Goal: Communication & Community: Participate in discussion

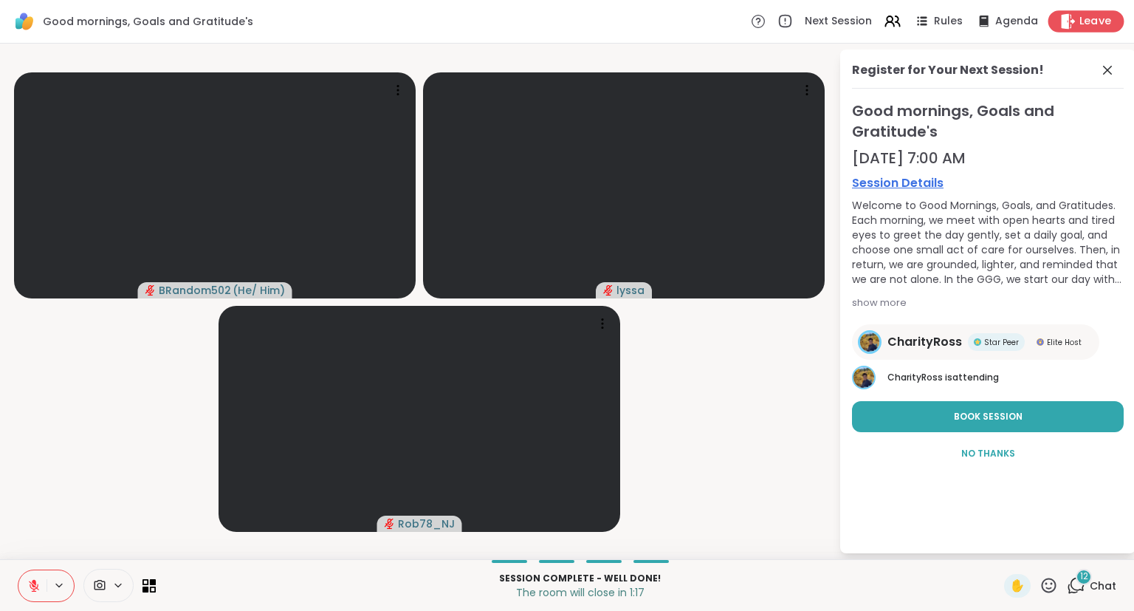
click at [1081, 30] on div "Leave" at bounding box center [1087, 20] width 76 height 21
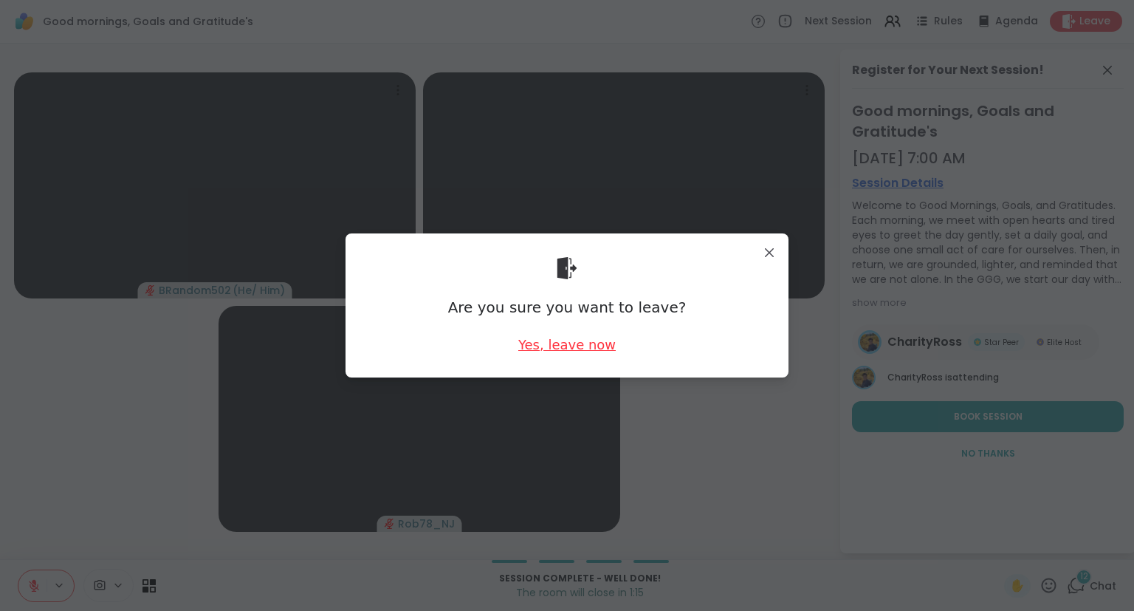
click at [603, 345] on div "Yes, leave now" at bounding box center [566, 344] width 97 height 18
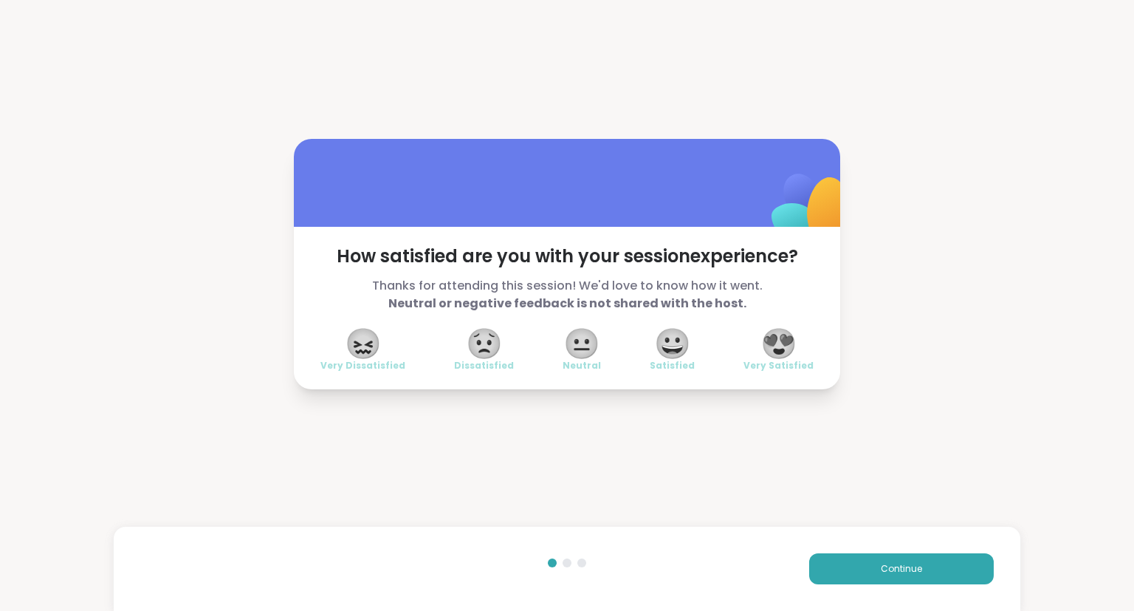
click at [795, 349] on span "😍" at bounding box center [779, 343] width 37 height 27
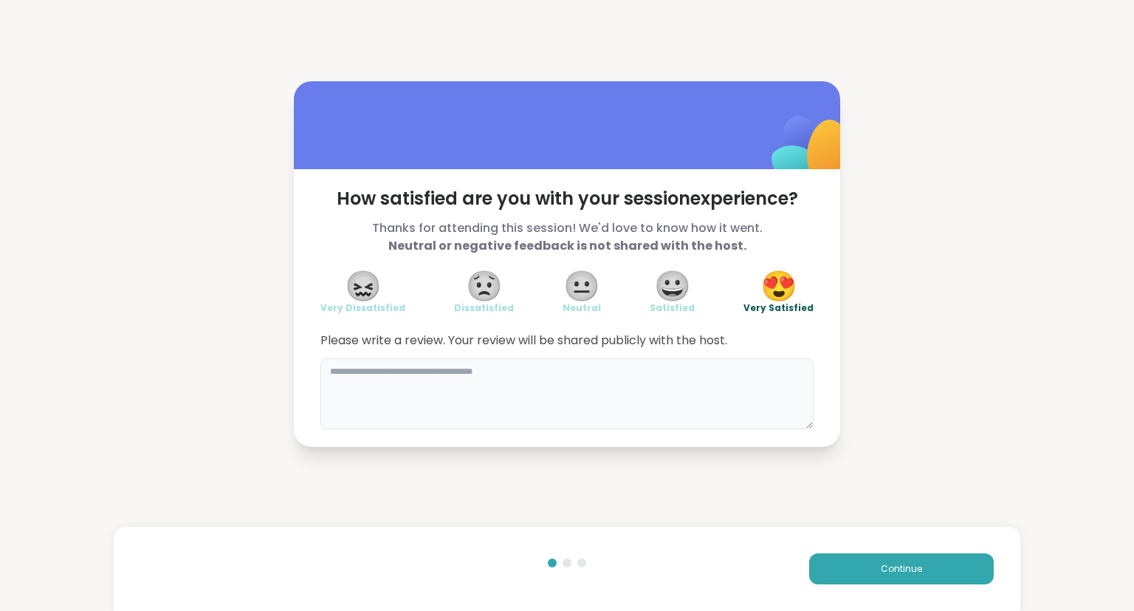
click at [675, 385] on textarea at bounding box center [566, 393] width 493 height 71
click at [333, 370] on textarea "********" at bounding box center [566, 393] width 493 height 71
type textarea "********"
click at [808, 29] on div "How satisfied are you with your session experience? Thanks for attending this s…" at bounding box center [567, 264] width 1134 height 528
click at [863, 563] on button "Continue" at bounding box center [901, 568] width 185 height 31
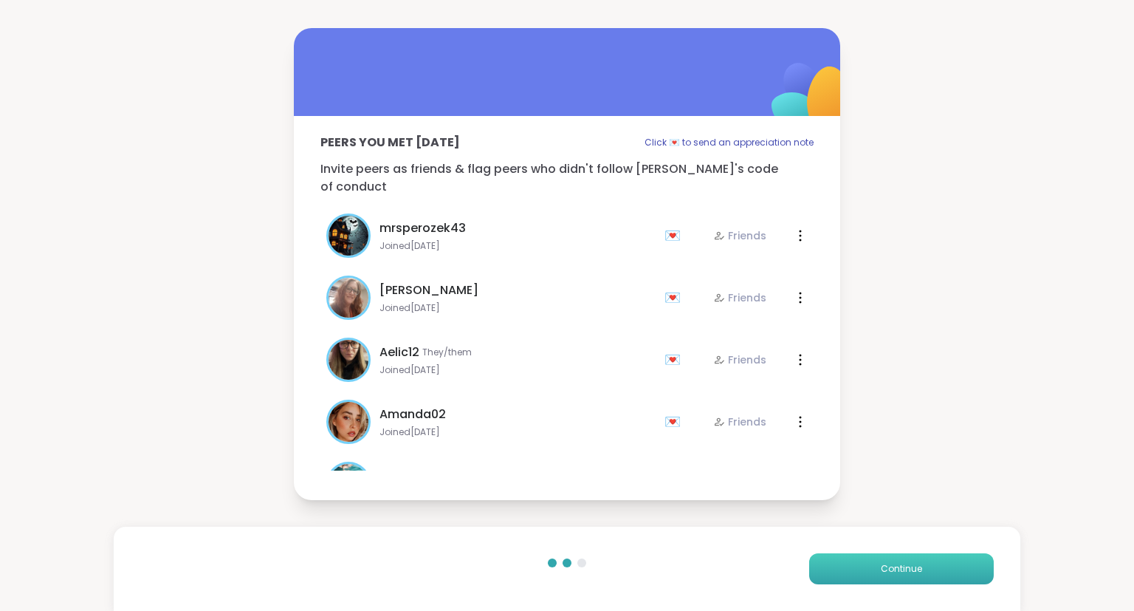
click at [863, 563] on button "Continue" at bounding box center [901, 568] width 185 height 31
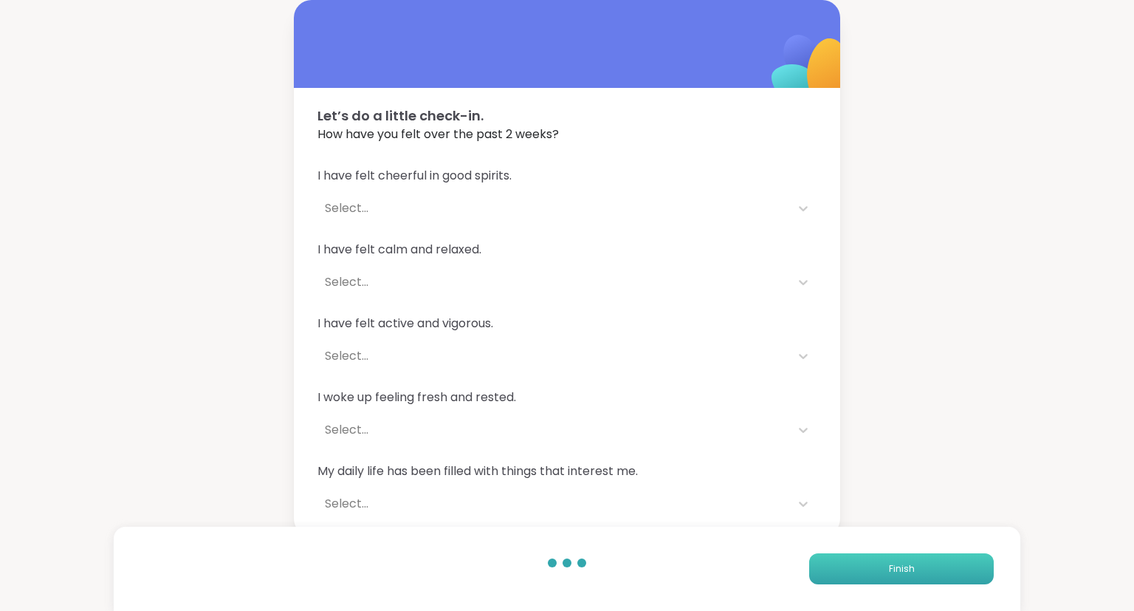
click at [875, 575] on button "Finish" at bounding box center [901, 568] width 185 height 31
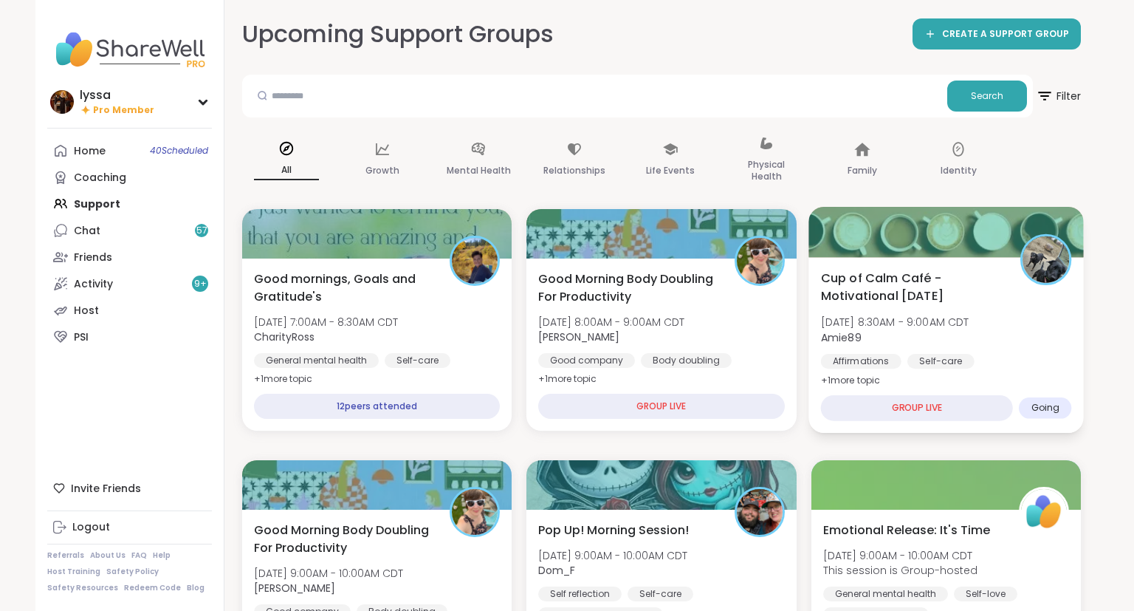
click at [987, 312] on div "Cup of Calm Café - Motivational Monday Mon, Oct 06 | 8:30AM - 9:00AM CDT Amie89…" at bounding box center [945, 329] width 251 height 120
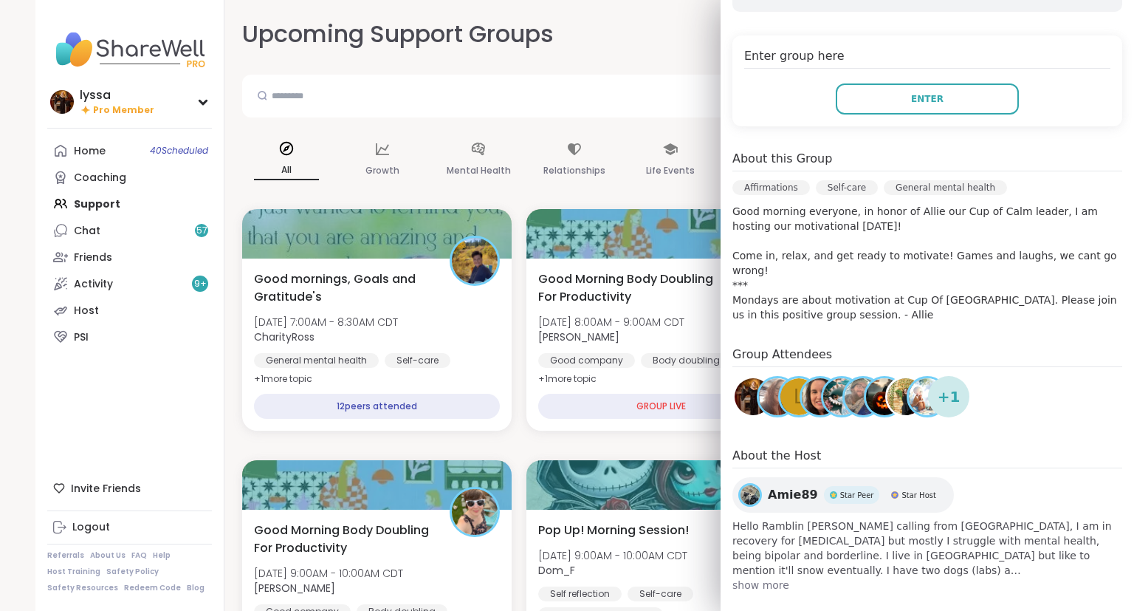
scroll to position [304, 0]
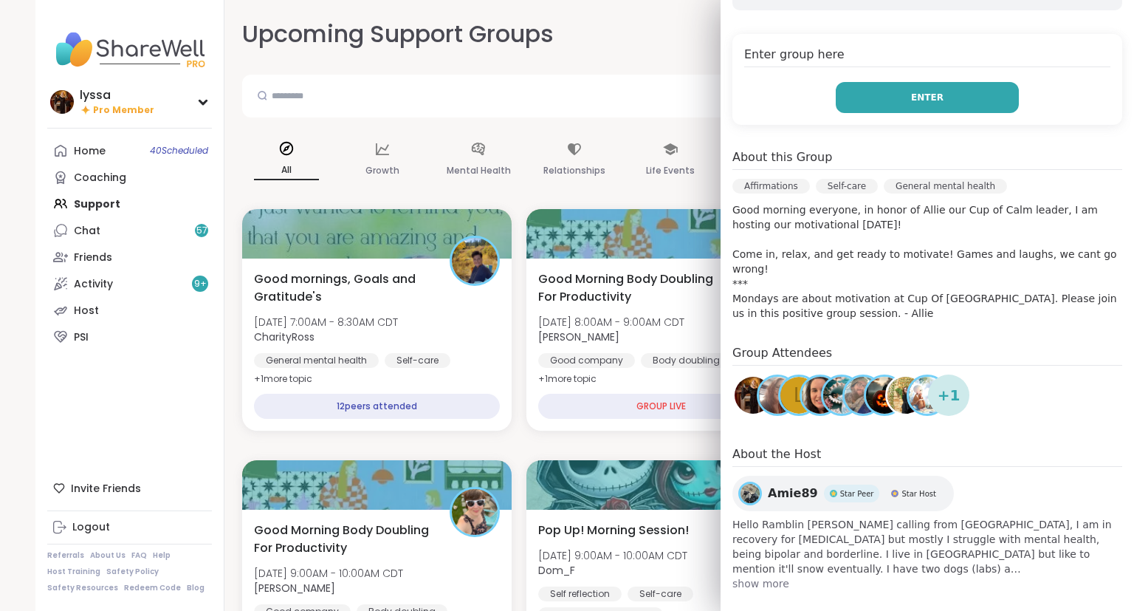
click at [980, 102] on button "Enter" at bounding box center [927, 97] width 183 height 31
click at [928, 97] on span "Enter" at bounding box center [927, 97] width 32 height 13
click at [897, 89] on button "Enter" at bounding box center [927, 97] width 183 height 31
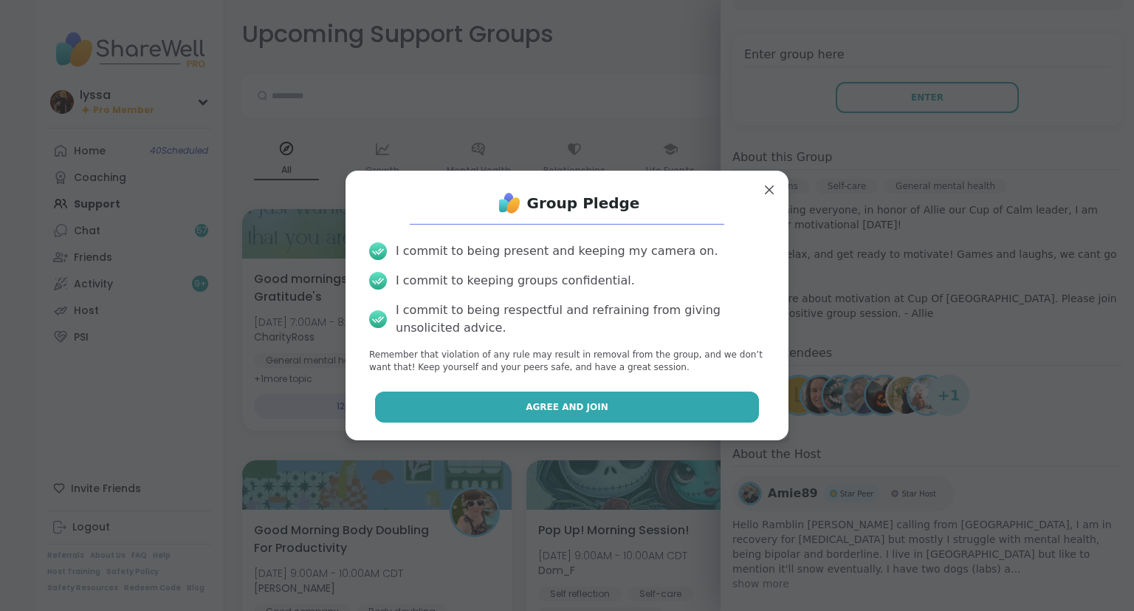
click at [583, 407] on span "Agree and Join" at bounding box center [567, 406] width 83 height 13
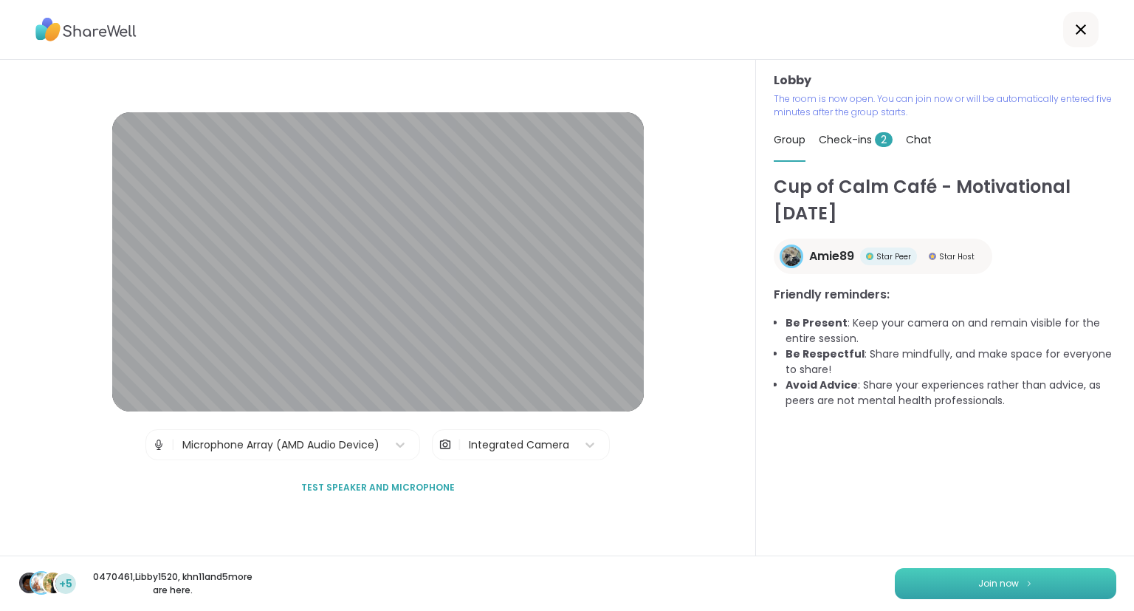
click at [913, 596] on button "Join now" at bounding box center [1006, 583] width 222 height 31
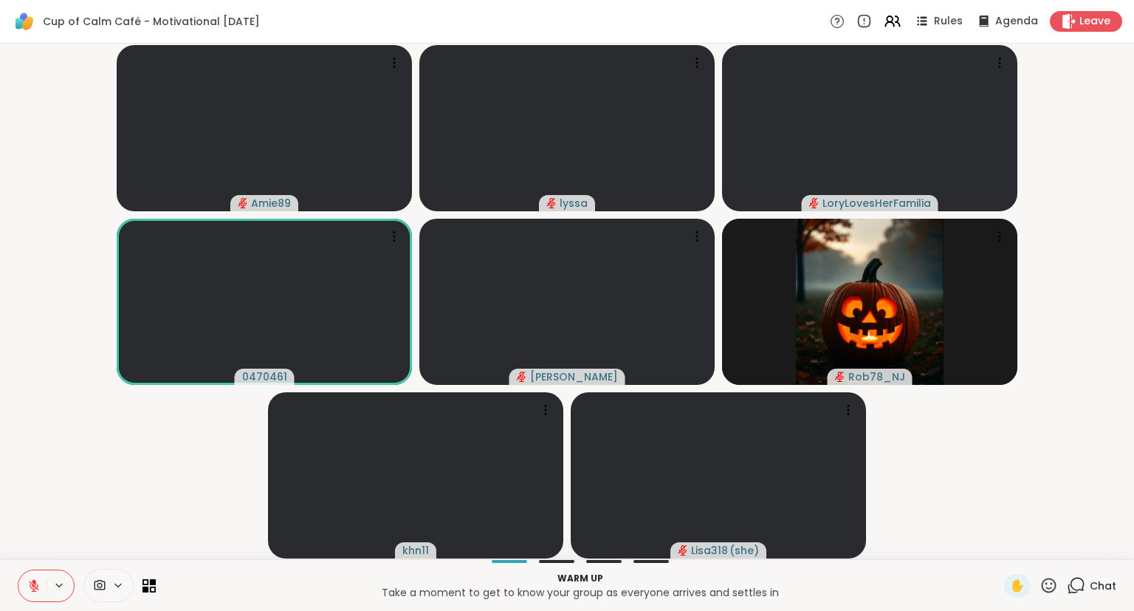
click at [1078, 580] on icon at bounding box center [1076, 585] width 18 height 18
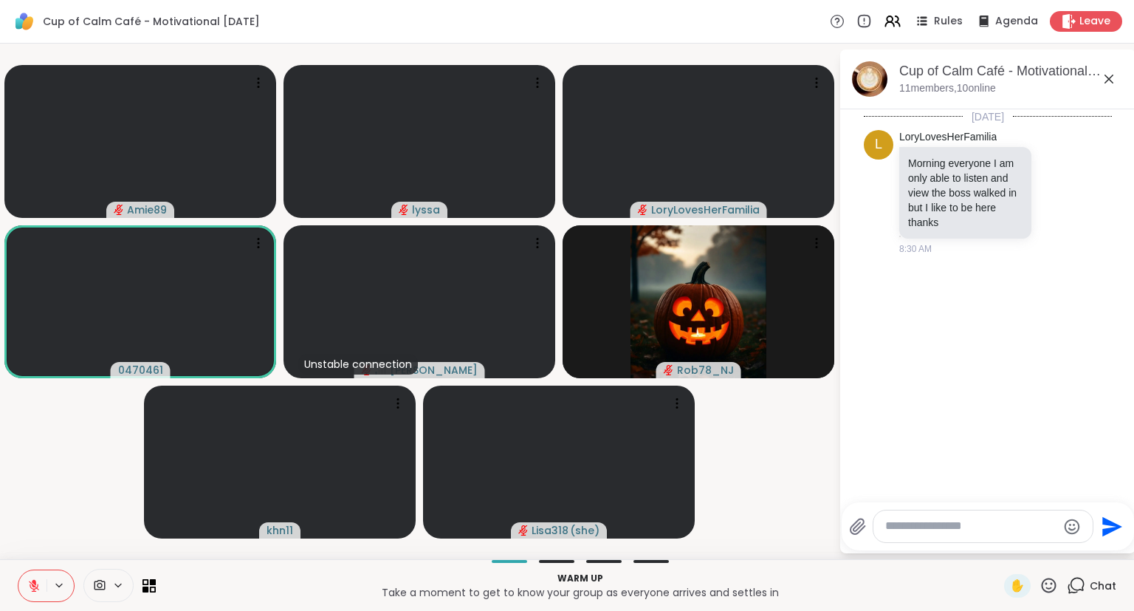
click at [967, 530] on textarea "Type your message" at bounding box center [971, 526] width 172 height 16
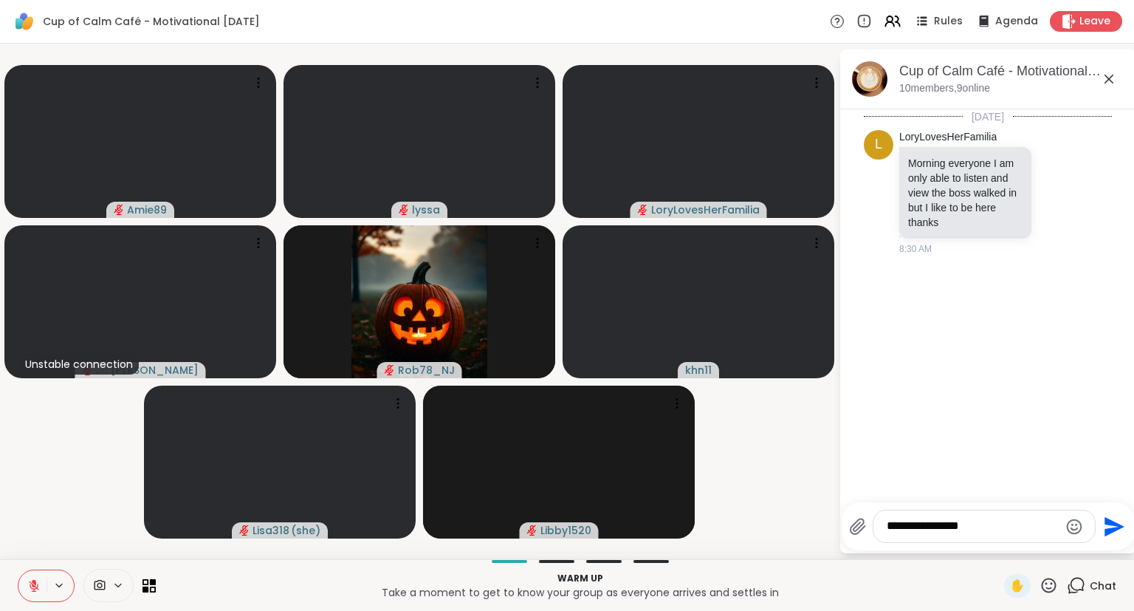
type textarea "**********"
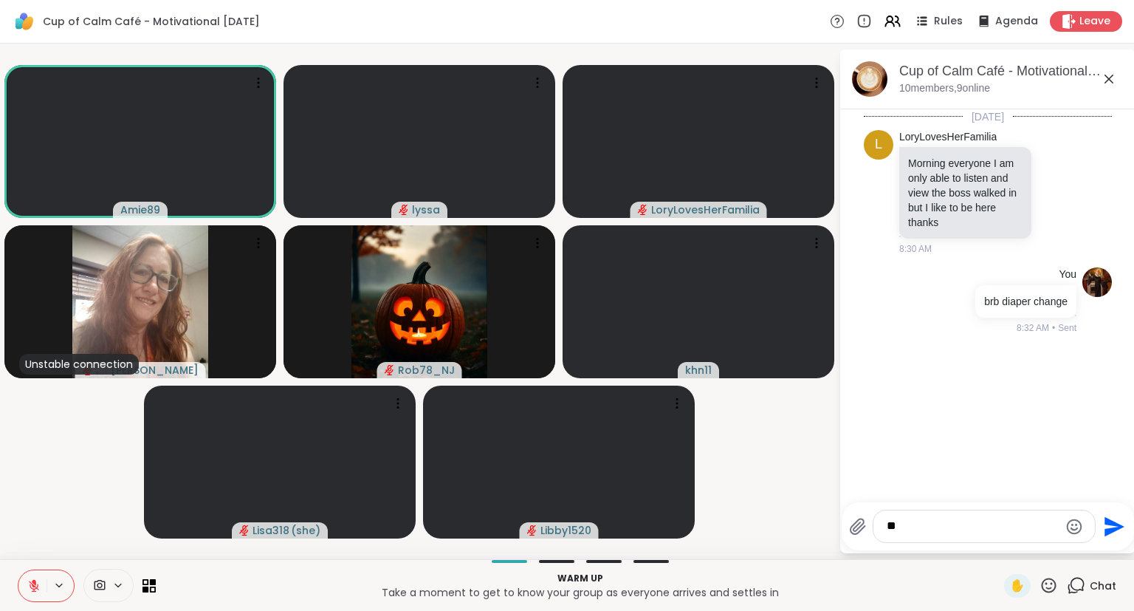
type textarea "*"
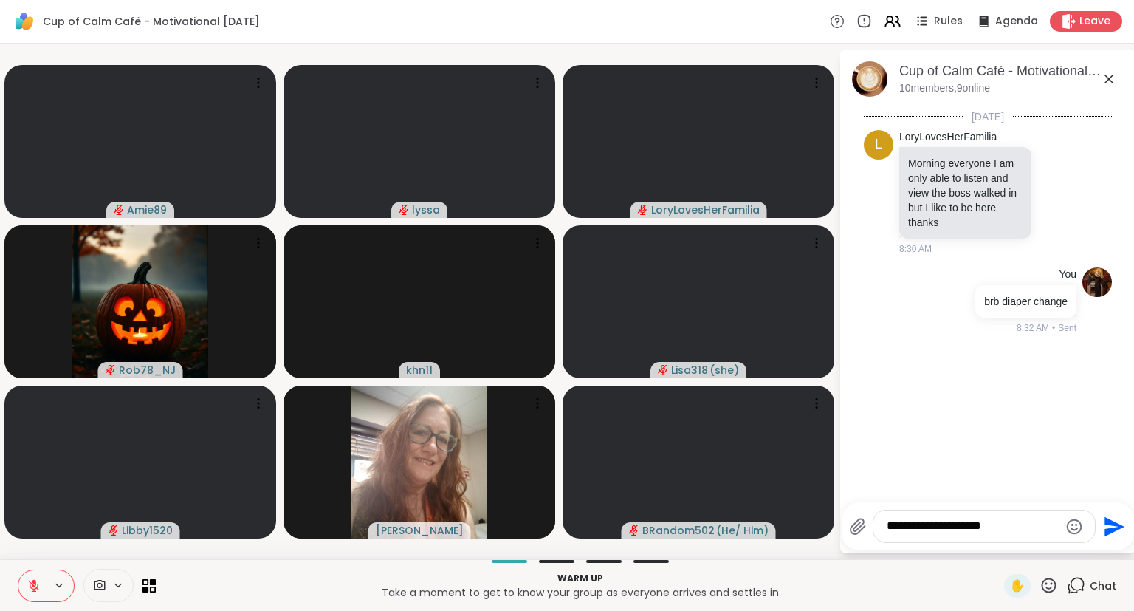
type textarea "**********"
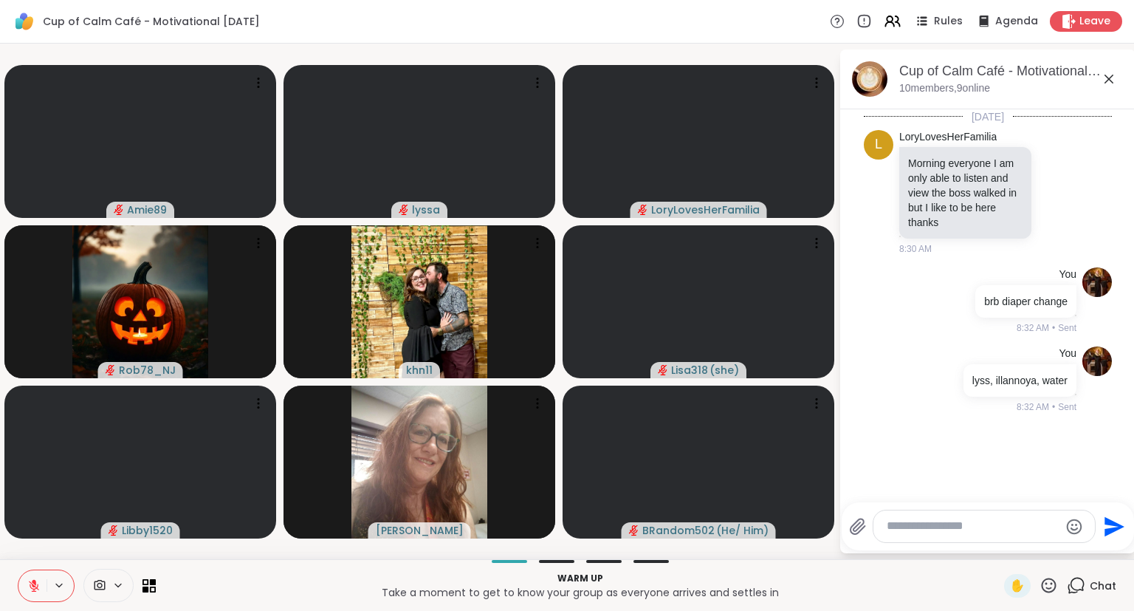
click at [1112, 80] on icon at bounding box center [1109, 79] width 18 height 18
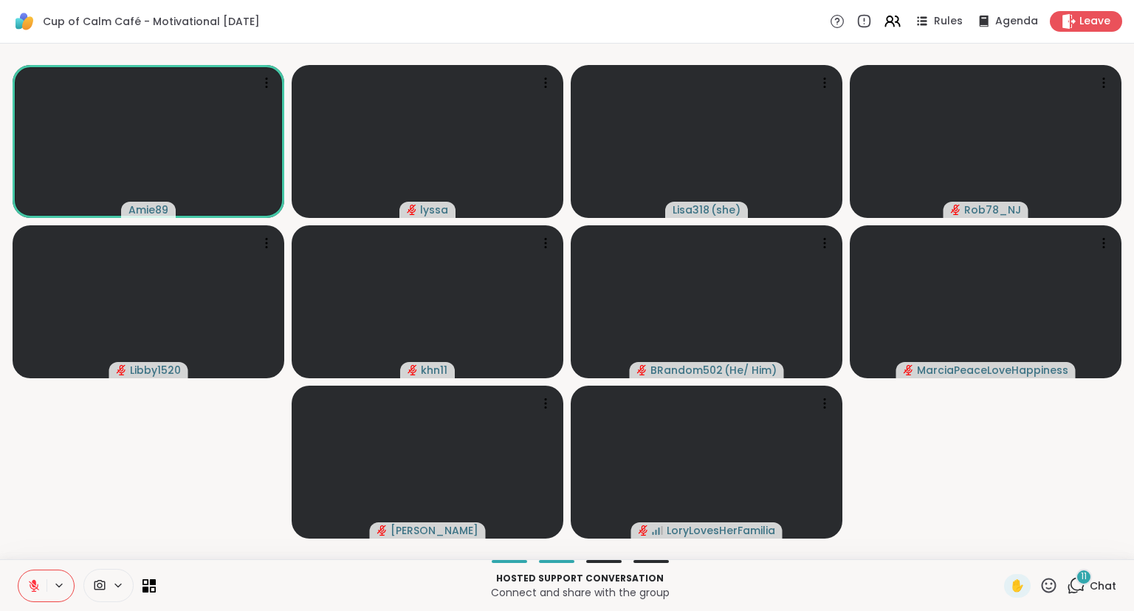
click at [1133, 487] on div "Amie89 lyssa Lisa318 ( she ) Rob78_NJ Libby1520 khn11 BRandom502 ( He/ Him ) Ma…" at bounding box center [567, 301] width 1134 height 515
click at [1134, 148] on div "Amie89 lyssa Lisa318 ( she ) Rob78_NJ Libby1520 khn11 BRandom502 ( He/ Him ) Ma…" at bounding box center [567, 301] width 1134 height 515
click at [1055, 583] on icon at bounding box center [1049, 585] width 18 height 18
click at [1006, 542] on span "❤️" at bounding box center [1005, 547] width 15 height 18
click at [1051, 585] on icon at bounding box center [1049, 585] width 18 height 18
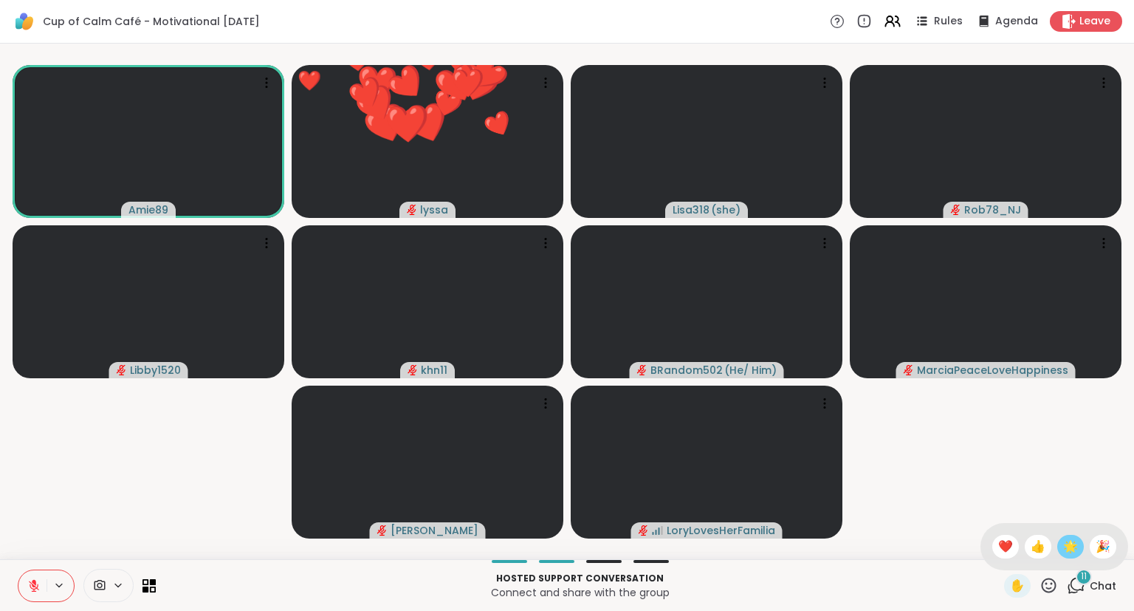
click at [1068, 552] on span "🌟" at bounding box center [1070, 547] width 15 height 18
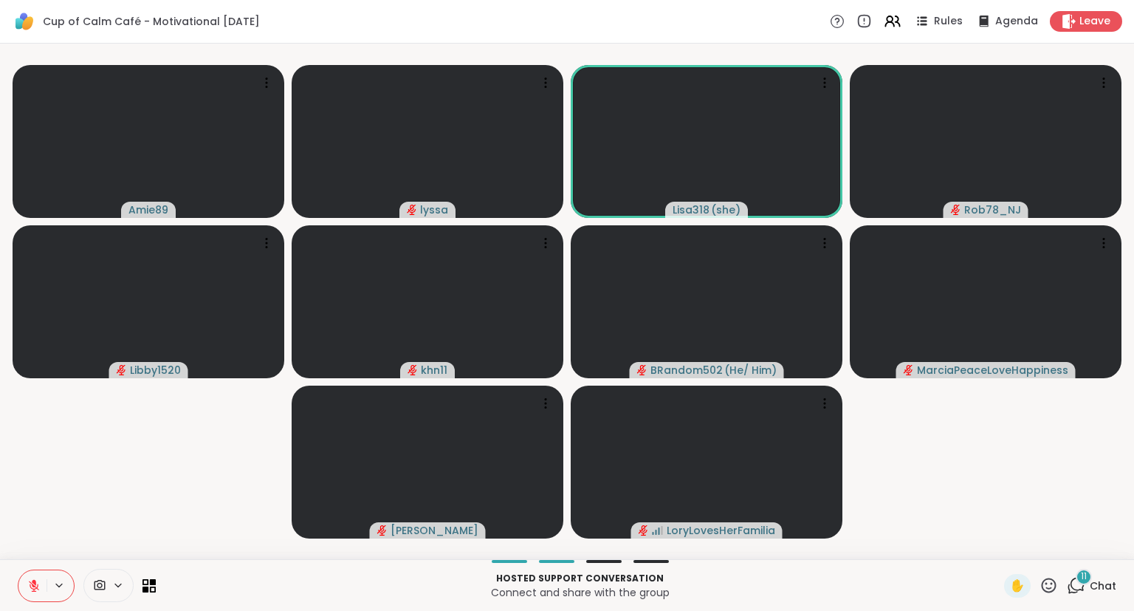
click at [1051, 586] on icon at bounding box center [1049, 585] width 18 height 18
click at [993, 538] on div "❤️" at bounding box center [1005, 547] width 27 height 24
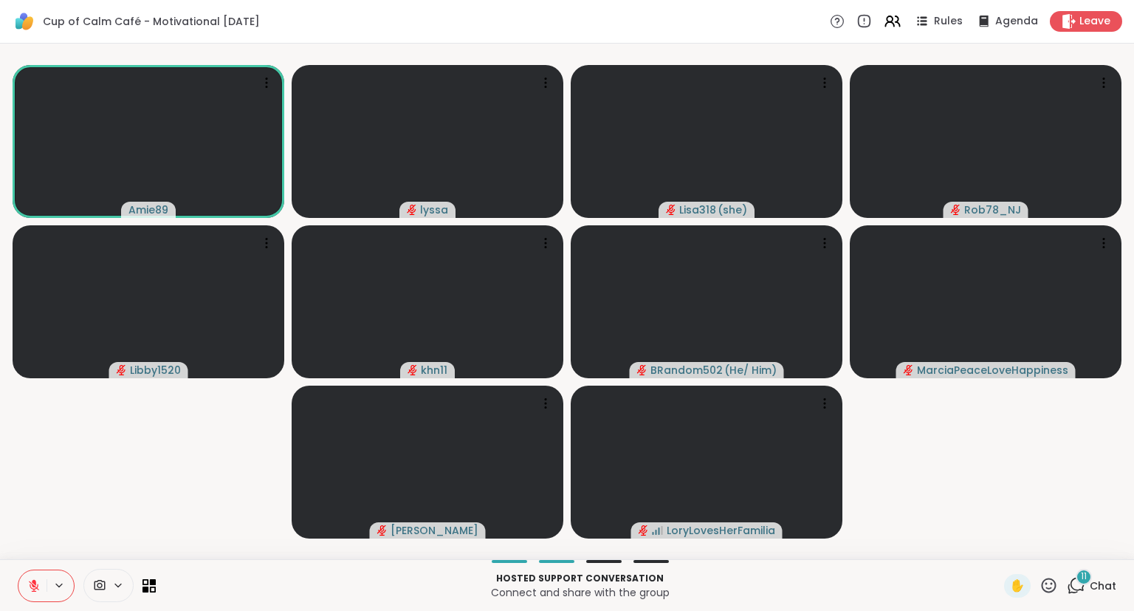
click at [1134, 369] on div "Amie89 lyssa Lisa318 ( she ) Rob78_NJ Libby1520 khn11 BRandom502 ( He/ Him ) Ma…" at bounding box center [567, 301] width 1134 height 515
click at [43, 587] on button at bounding box center [32, 585] width 28 height 31
click at [1052, 592] on icon at bounding box center [1049, 584] width 15 height 15
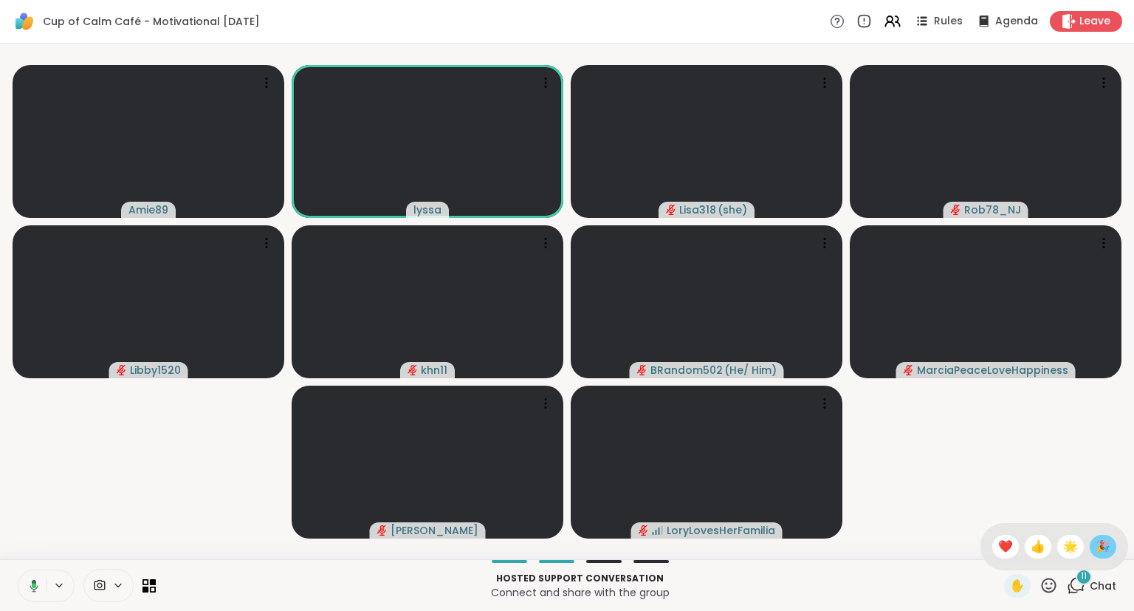
click at [1099, 549] on span "🎉" at bounding box center [1103, 547] width 15 height 18
click at [32, 589] on icon at bounding box center [33, 585] width 13 height 13
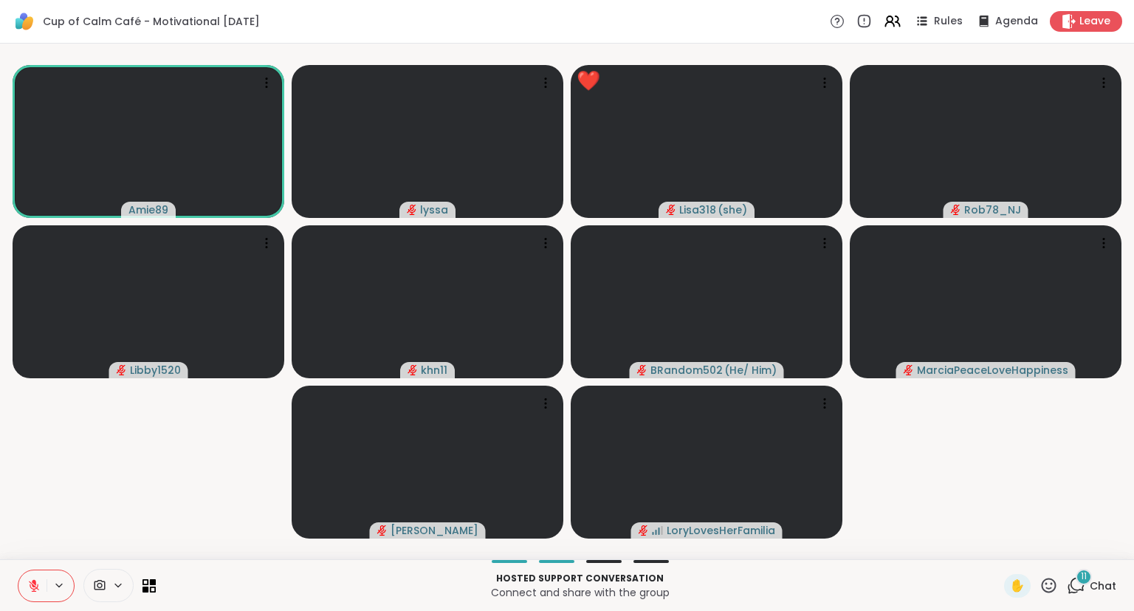
click at [1050, 589] on icon at bounding box center [1049, 584] width 15 height 15
click at [1003, 548] on span "❤️" at bounding box center [1005, 547] width 15 height 18
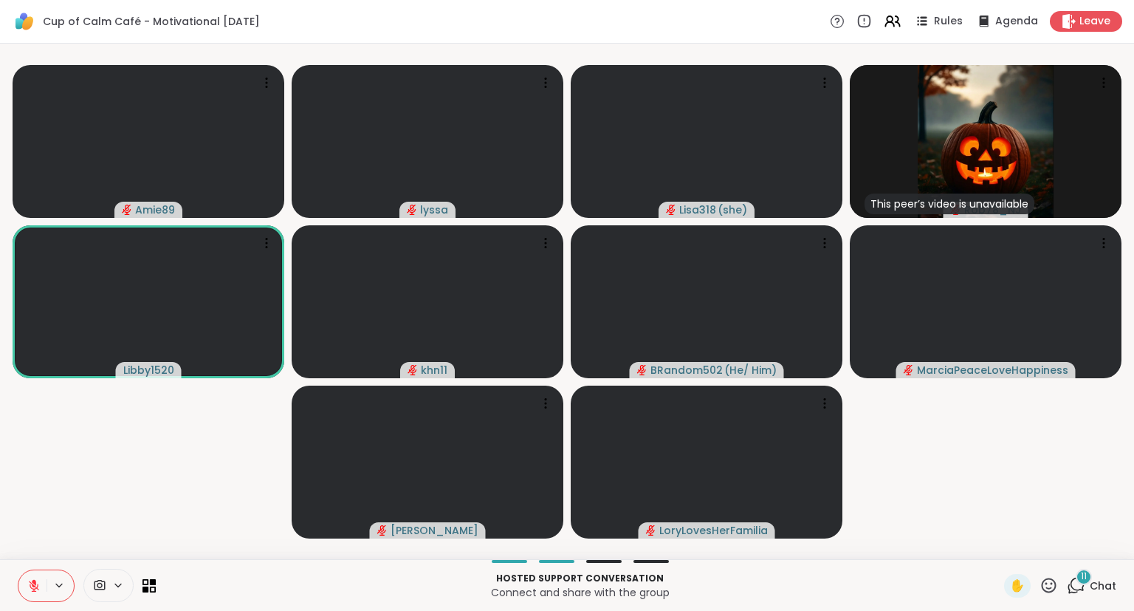
click at [1054, 584] on icon at bounding box center [1049, 585] width 18 height 18
click at [1008, 549] on span "❤️" at bounding box center [1005, 547] width 15 height 18
click at [1074, 583] on icon at bounding box center [1076, 585] width 18 height 18
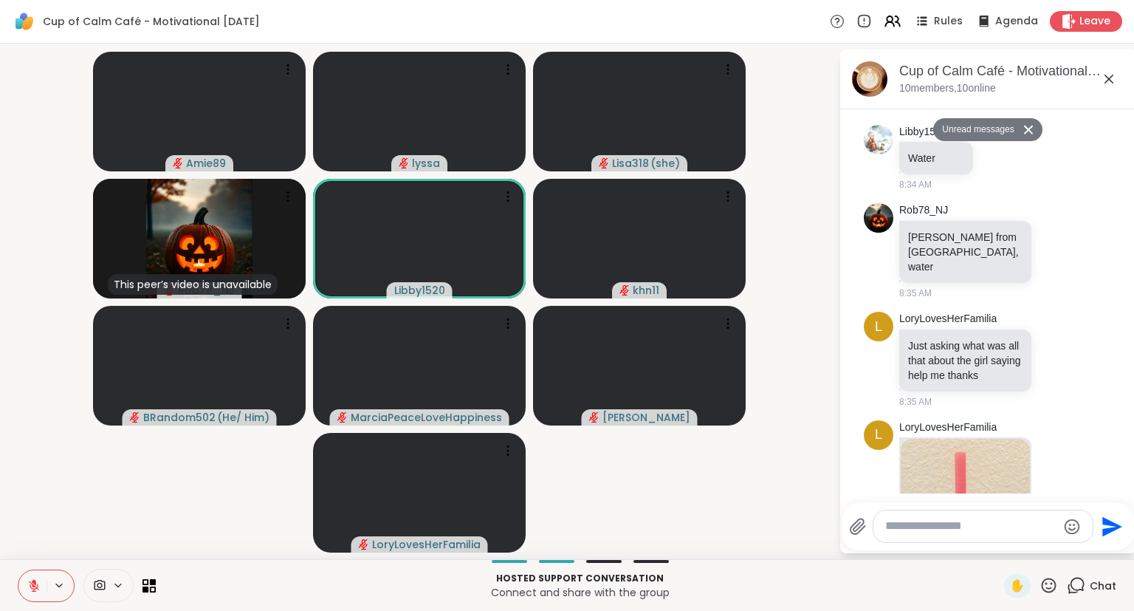
scroll to position [1335, 0]
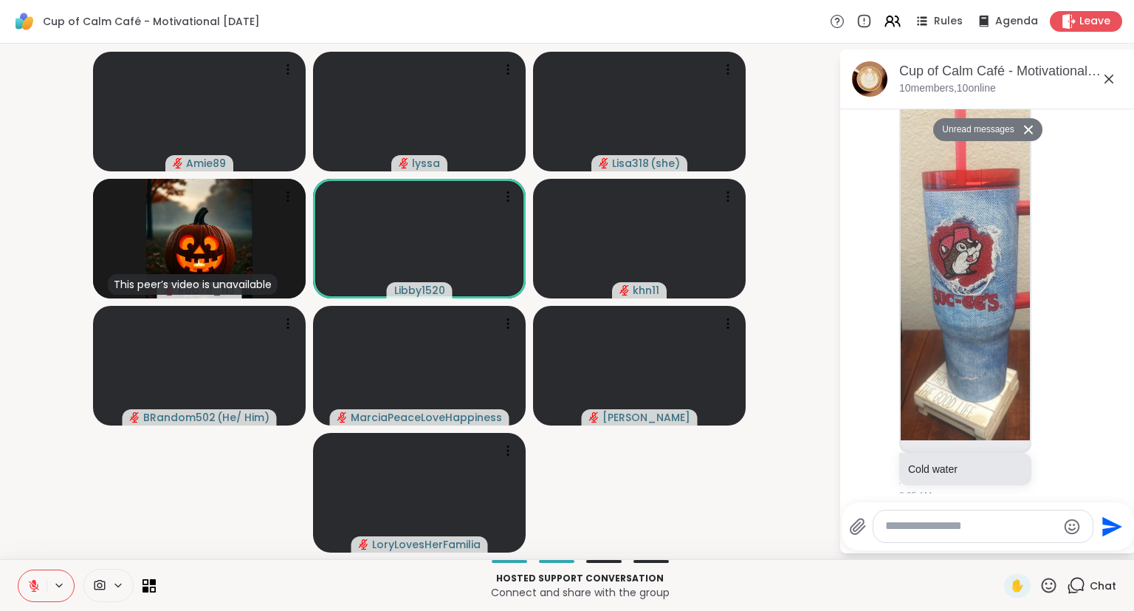
click at [1111, 72] on icon at bounding box center [1109, 79] width 18 height 18
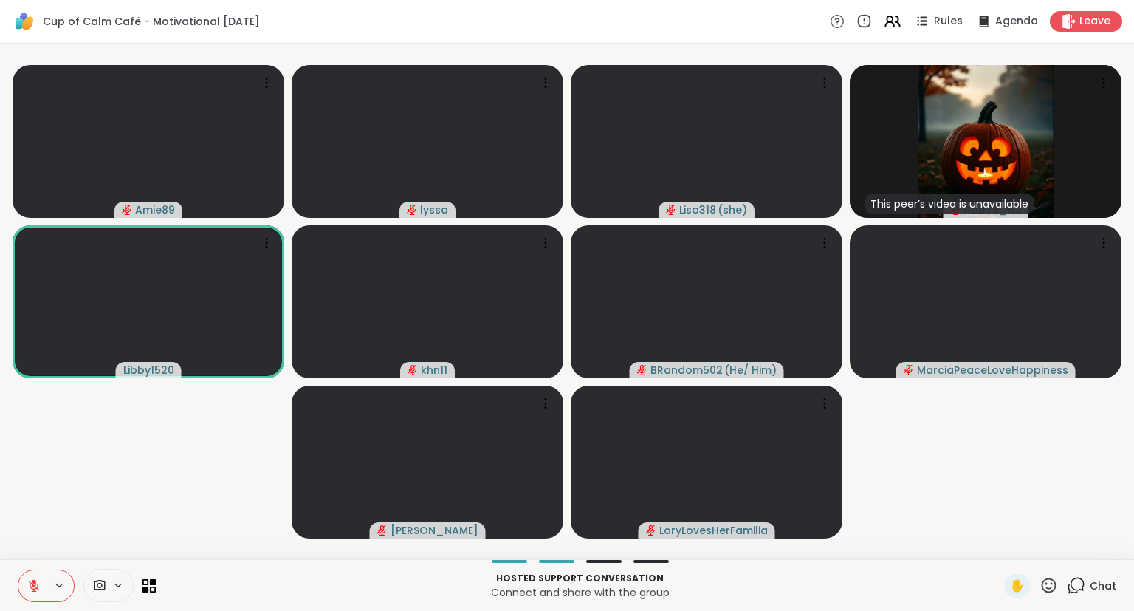
click at [1041, 584] on icon at bounding box center [1049, 585] width 18 height 18
click at [1009, 546] on span "❤️" at bounding box center [1005, 547] width 15 height 18
click at [1053, 579] on icon at bounding box center [1049, 585] width 18 height 18
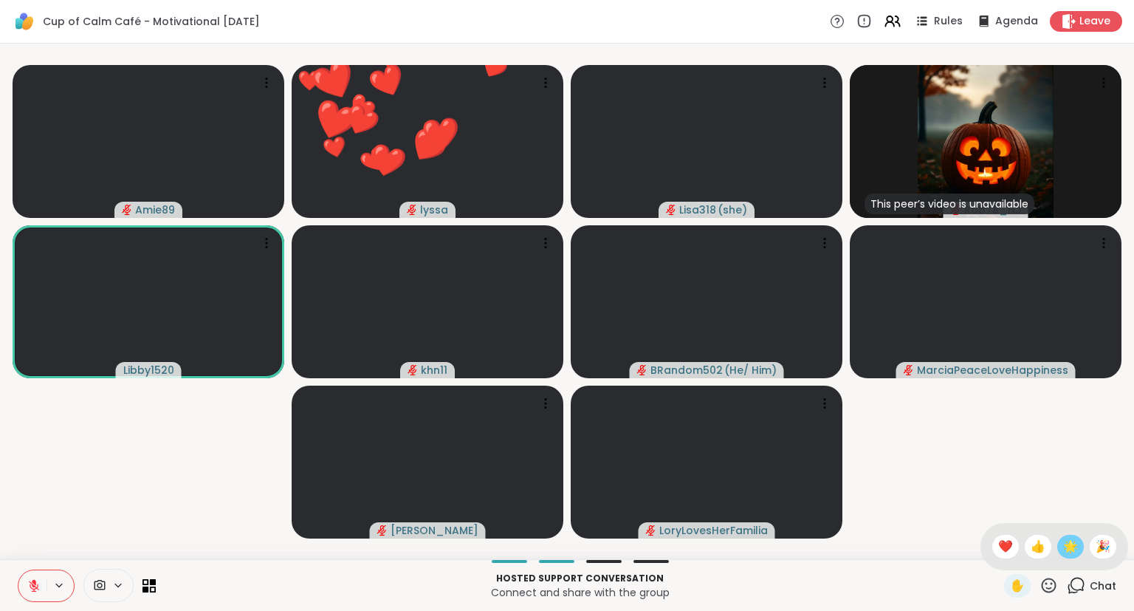
click at [1071, 540] on span "🌟" at bounding box center [1070, 547] width 15 height 18
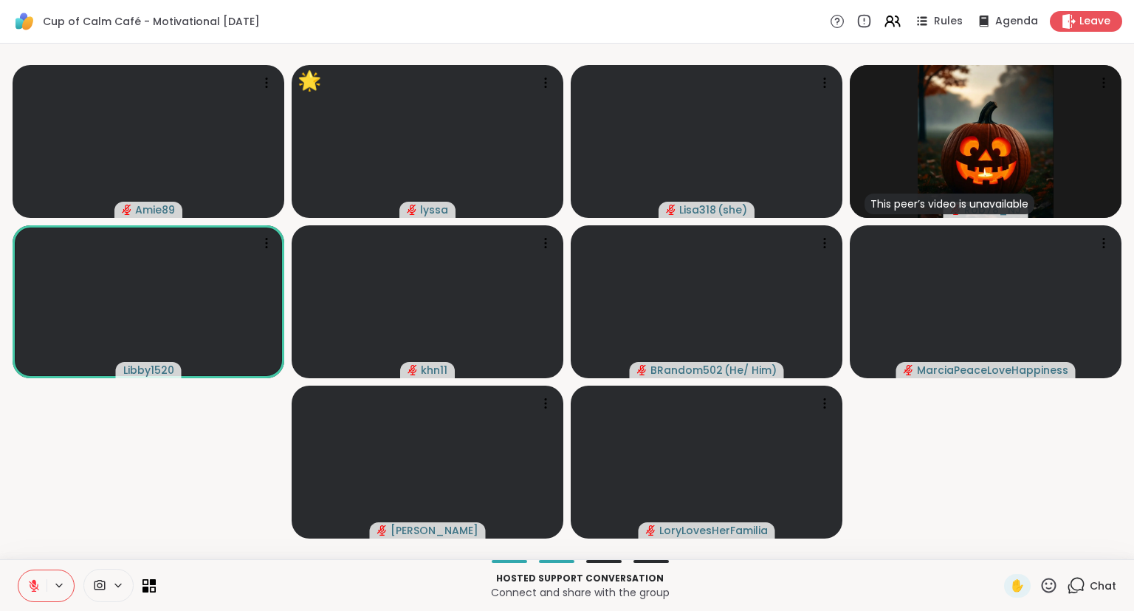
click at [1056, 583] on icon at bounding box center [1049, 584] width 15 height 15
click at [1011, 556] on div "✋ ❤️ 👍 🌟 🎉" at bounding box center [1055, 546] width 148 height 47
click at [1054, 582] on icon at bounding box center [1049, 585] width 18 height 18
click at [1004, 551] on span "❤️" at bounding box center [1005, 547] width 15 height 18
click at [1050, 588] on icon at bounding box center [1049, 585] width 18 height 18
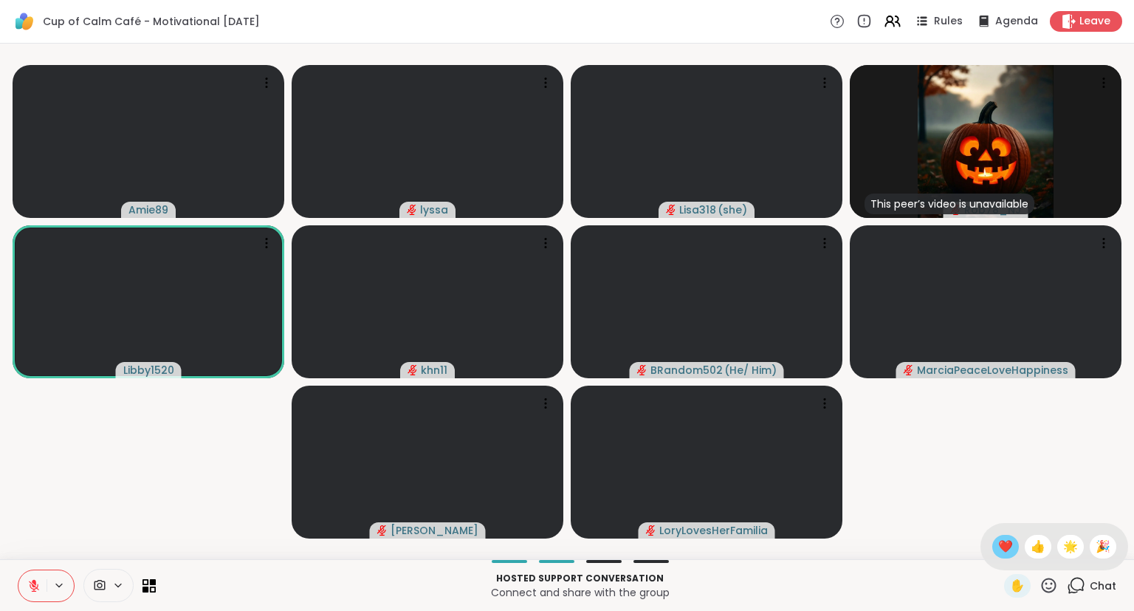
click at [1004, 557] on div "❤️" at bounding box center [1005, 547] width 27 height 24
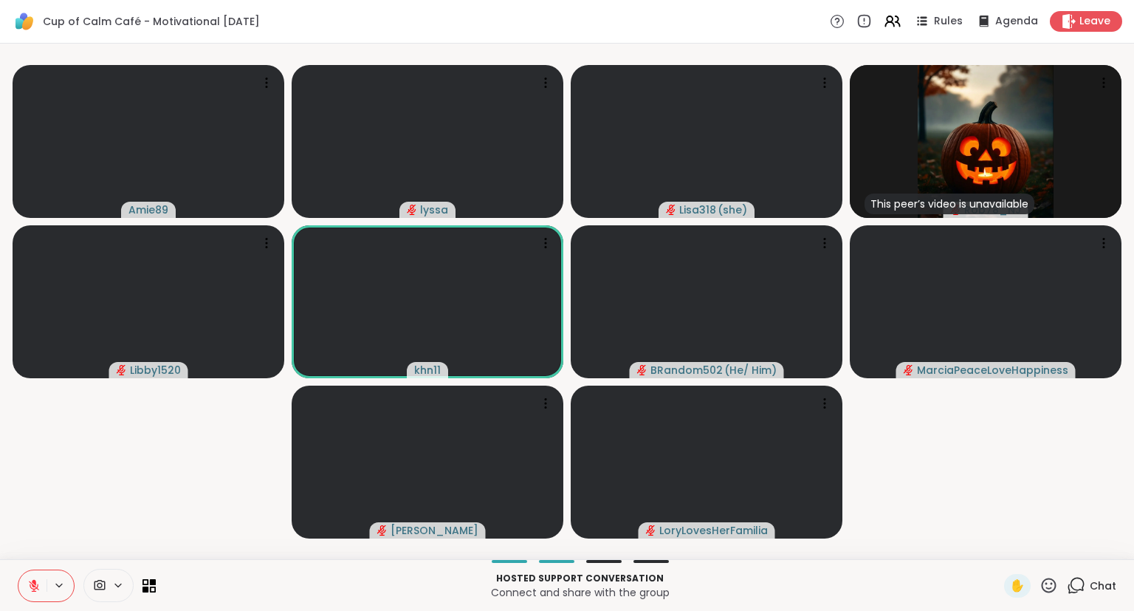
click at [1050, 586] on icon at bounding box center [1049, 585] width 18 height 18
click at [1002, 554] on span "❤️" at bounding box center [1005, 547] width 15 height 18
click at [1051, 588] on icon at bounding box center [1049, 585] width 18 height 18
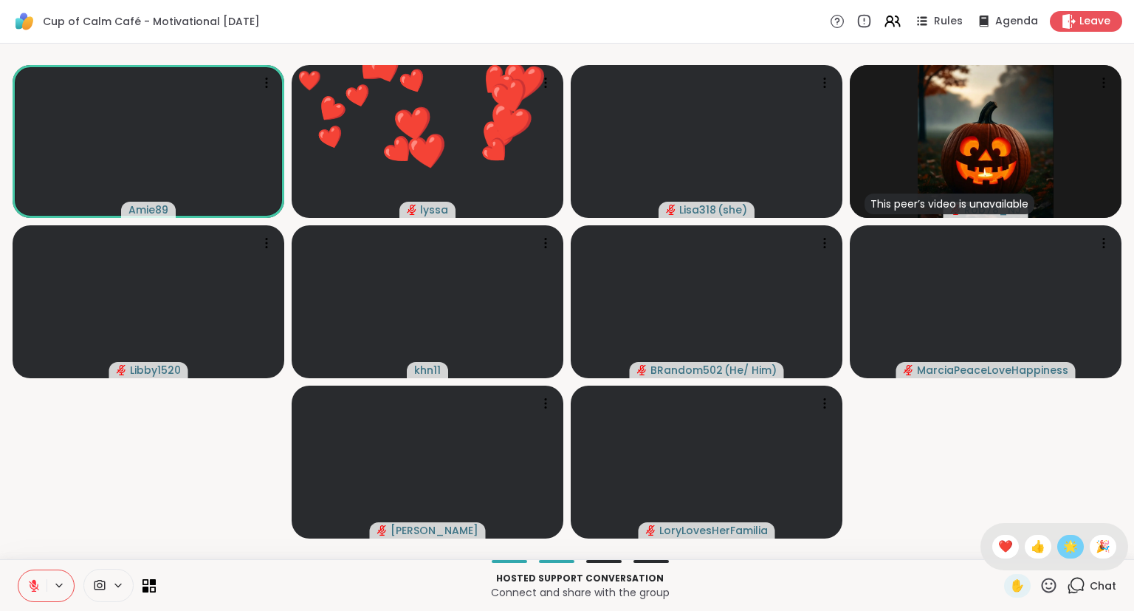
click at [1073, 551] on span "🌟" at bounding box center [1070, 547] width 15 height 18
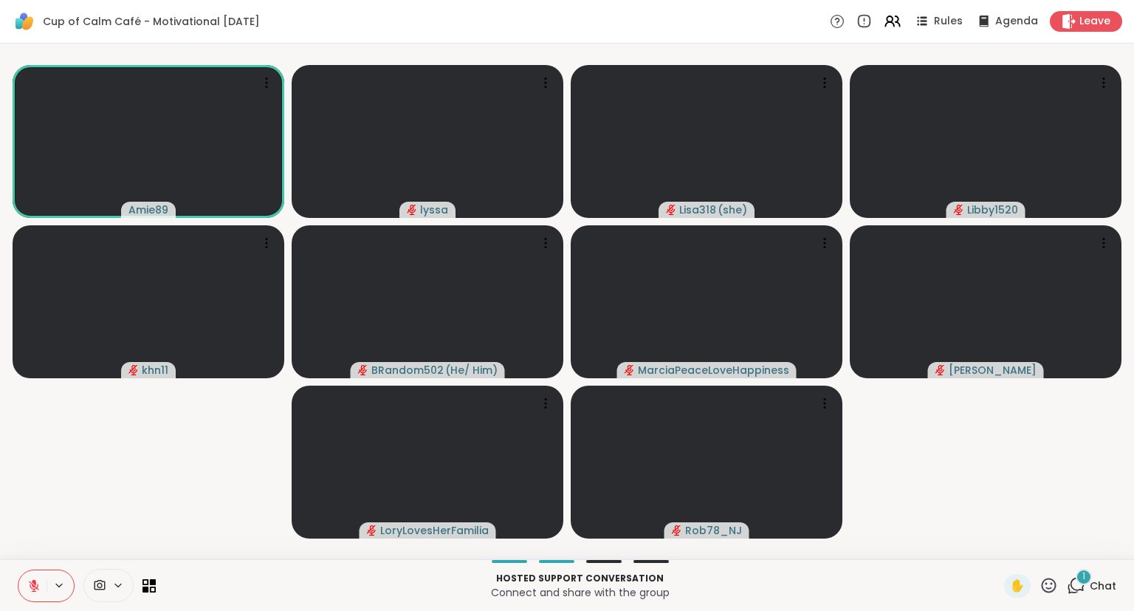
click at [1047, 589] on icon at bounding box center [1049, 584] width 15 height 15
click at [1006, 553] on span "❤️" at bounding box center [1005, 547] width 15 height 18
click at [1093, 587] on span "Chat" at bounding box center [1103, 585] width 27 height 15
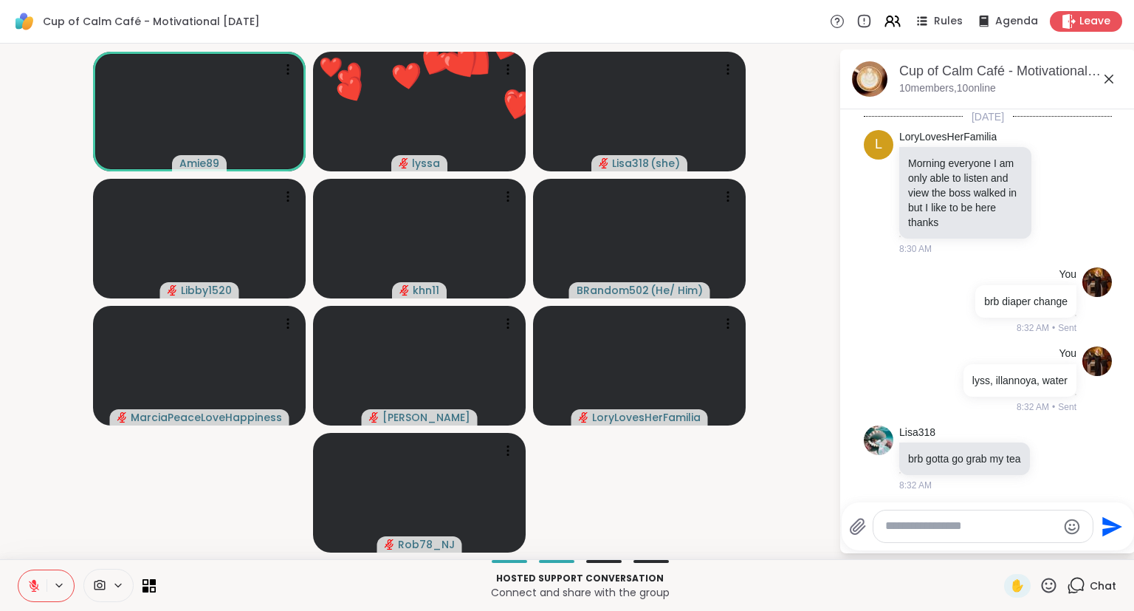
scroll to position [1428, 0]
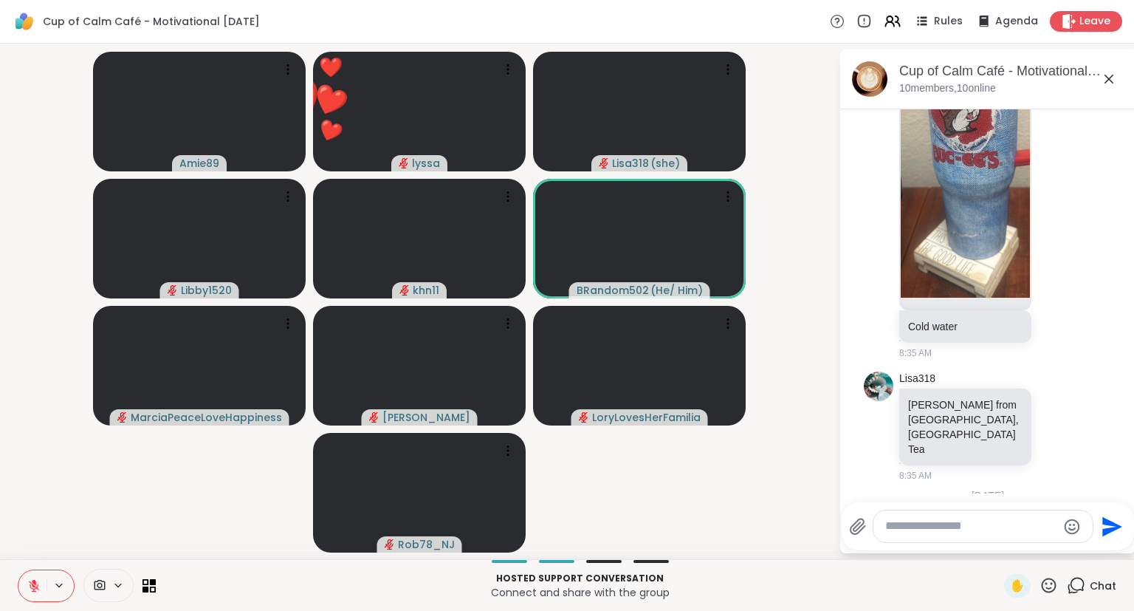
click at [1083, 538] on div "L LoryLovesHerFamilia Amie lets us see your fur baby 8:42 AM" at bounding box center [988, 585] width 248 height 94
click at [1044, 544] on div "LoryLovesHerFamilia Amie lets us see your fur baby 8:42 AM" at bounding box center [989, 585] width 181 height 82
click at [1060, 577] on icon at bounding box center [1057, 584] width 13 height 15
click at [947, 546] on button "Select Reaction: Heart" at bounding box center [940, 561] width 30 height 30
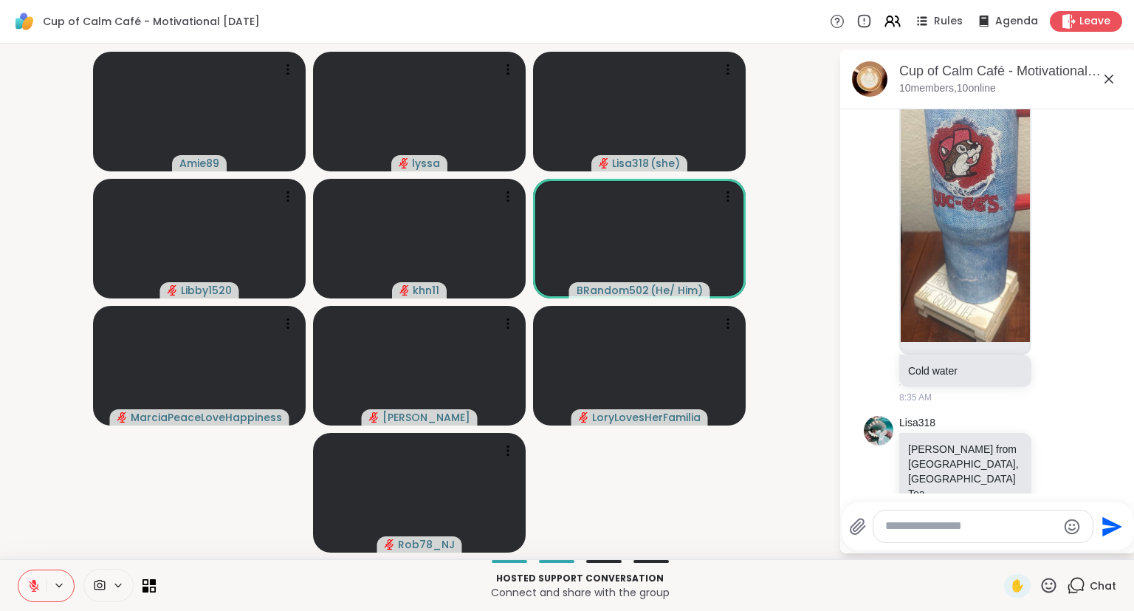
scroll to position [1449, 0]
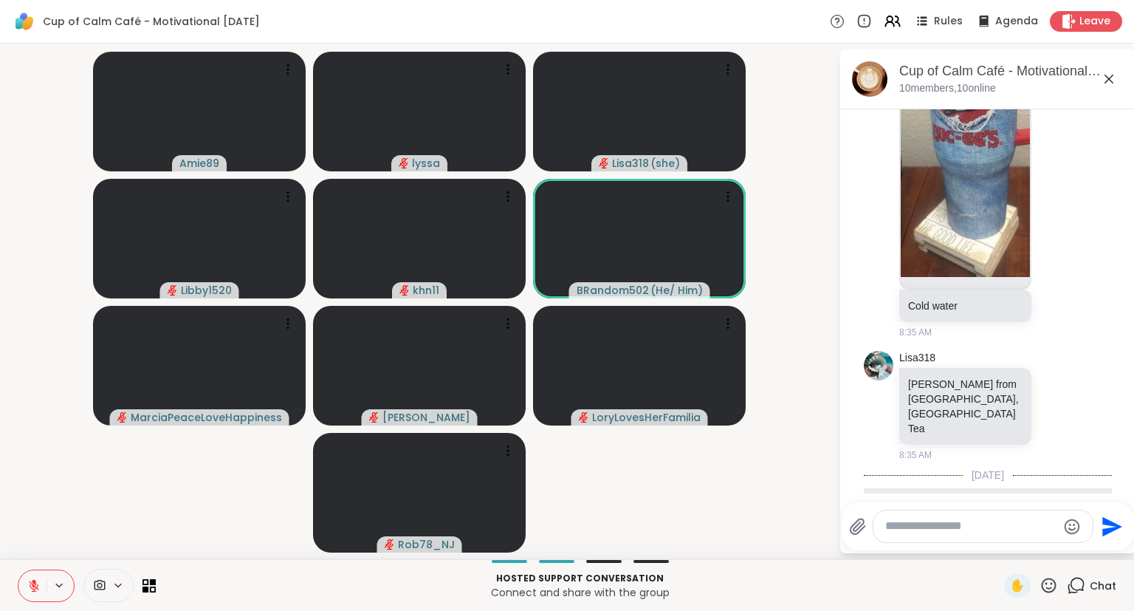
click at [1114, 84] on icon at bounding box center [1109, 79] width 18 height 18
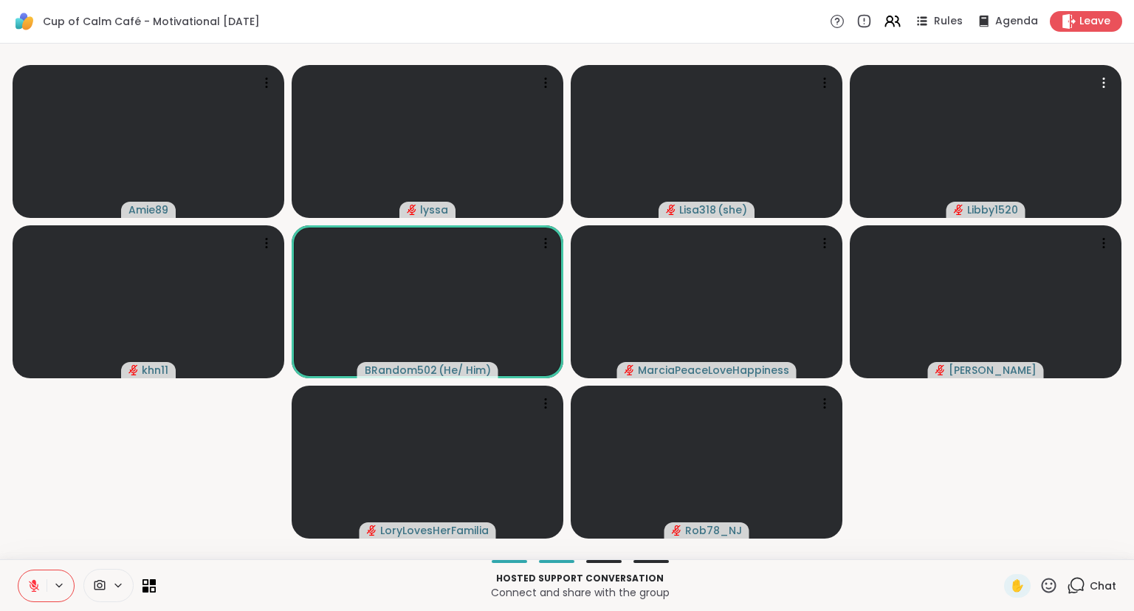
click at [1050, 593] on icon at bounding box center [1049, 585] width 18 height 18
click at [1040, 552] on span "👍" at bounding box center [1038, 547] width 15 height 18
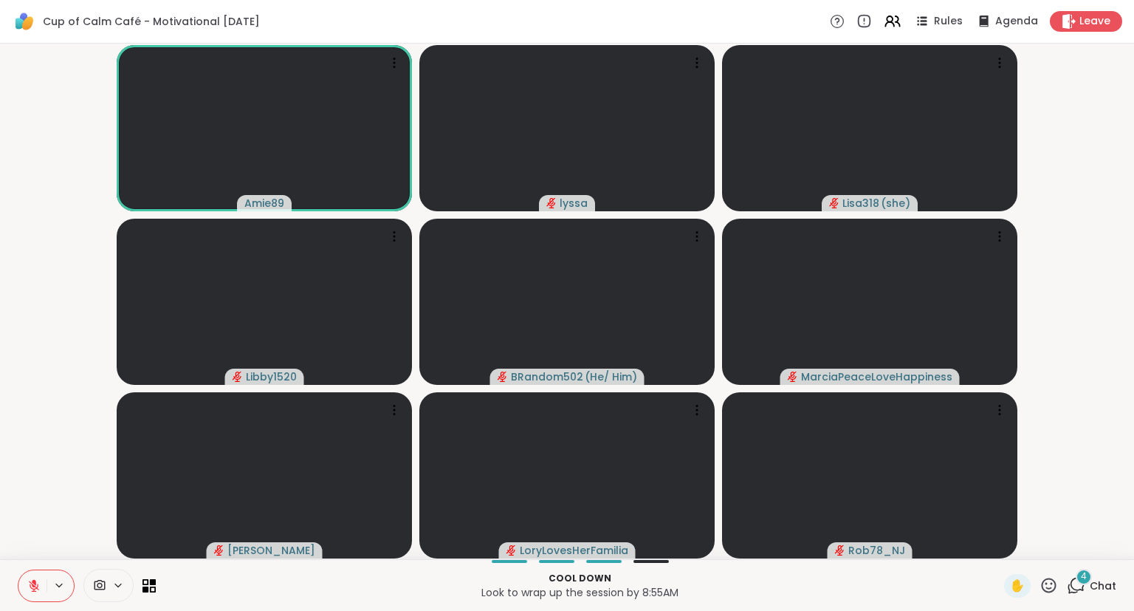
click at [30, 575] on button at bounding box center [32, 585] width 28 height 31
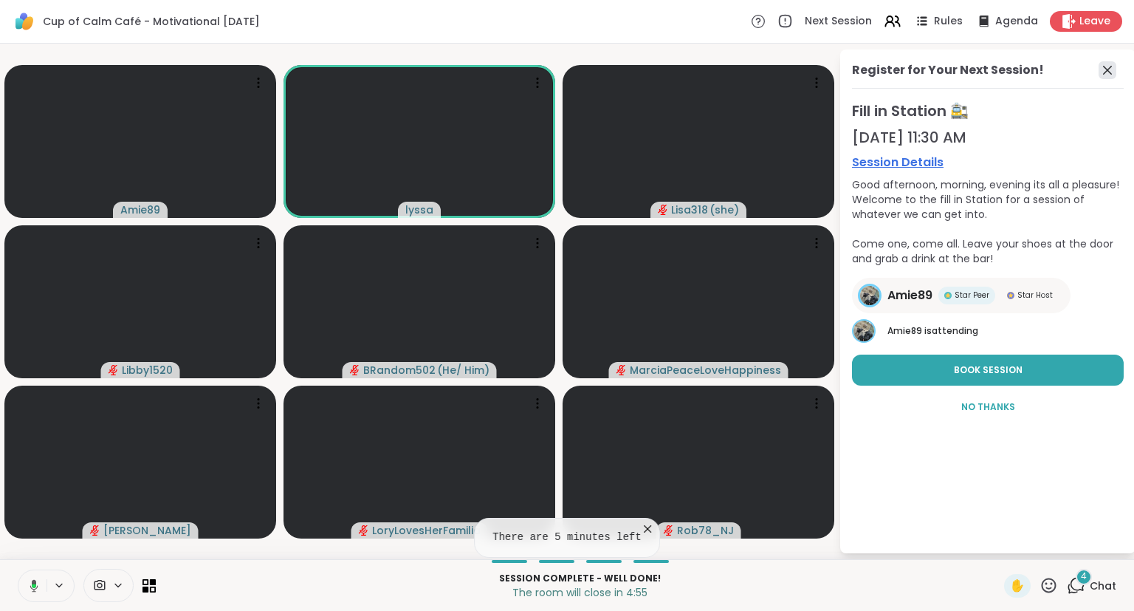
click at [1105, 72] on icon at bounding box center [1107, 70] width 9 height 9
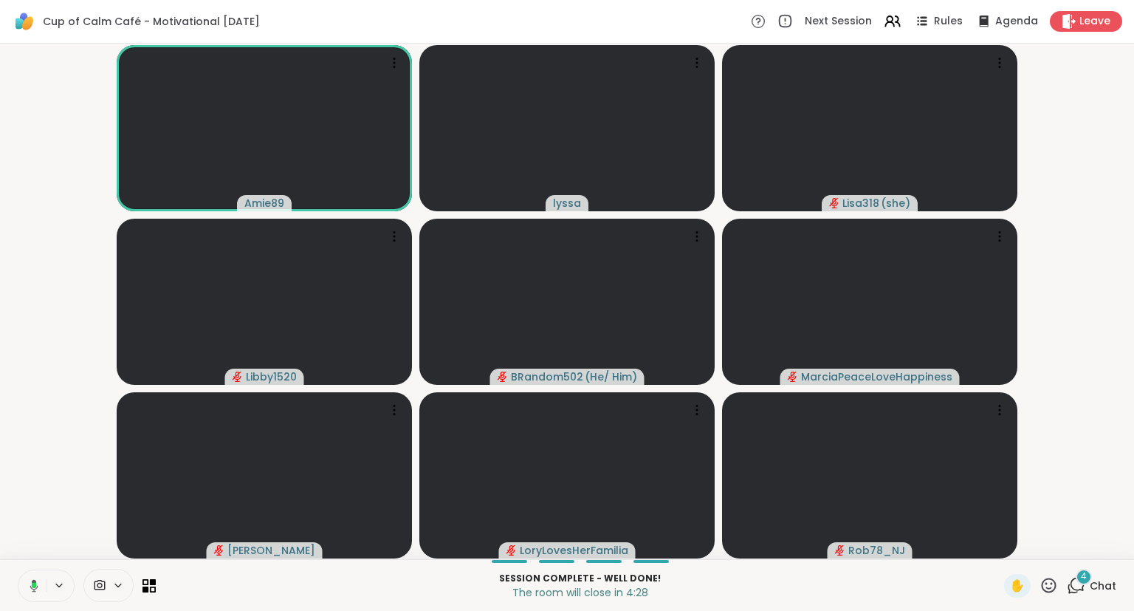
click at [27, 577] on button at bounding box center [31, 585] width 30 height 31
click at [0, 295] on div "Amie89 lyssa Lisa318 ( she ) Libby1520 BRandom502 ( He/ Him ) MarciaPeaceLoveHa…" at bounding box center [567, 301] width 1134 height 515
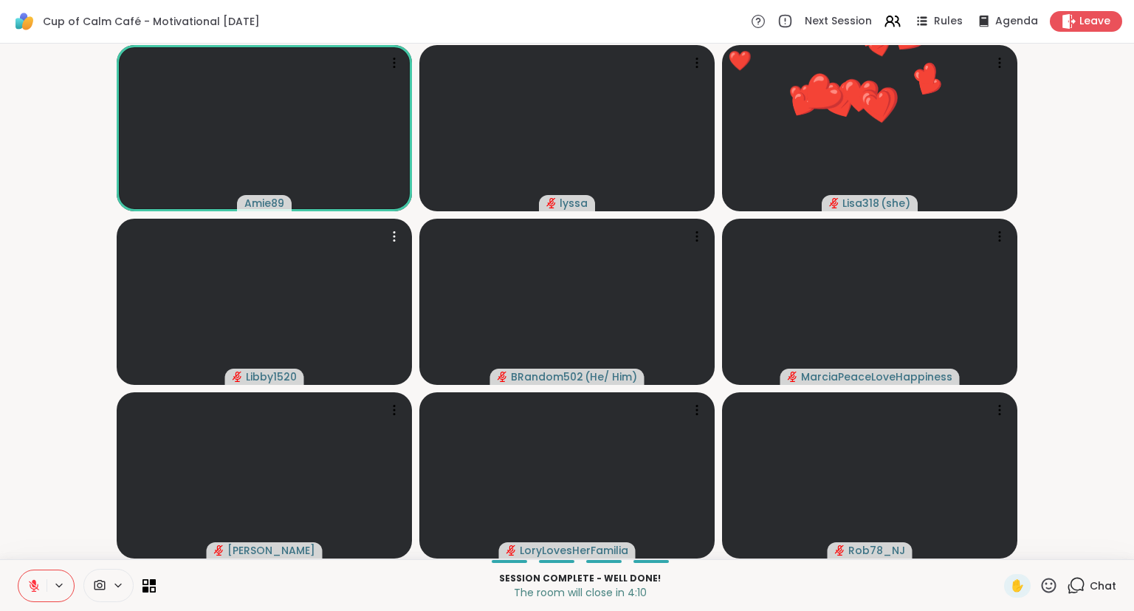
click at [1060, 589] on div "✋ Chat" at bounding box center [1060, 586] width 112 height 24
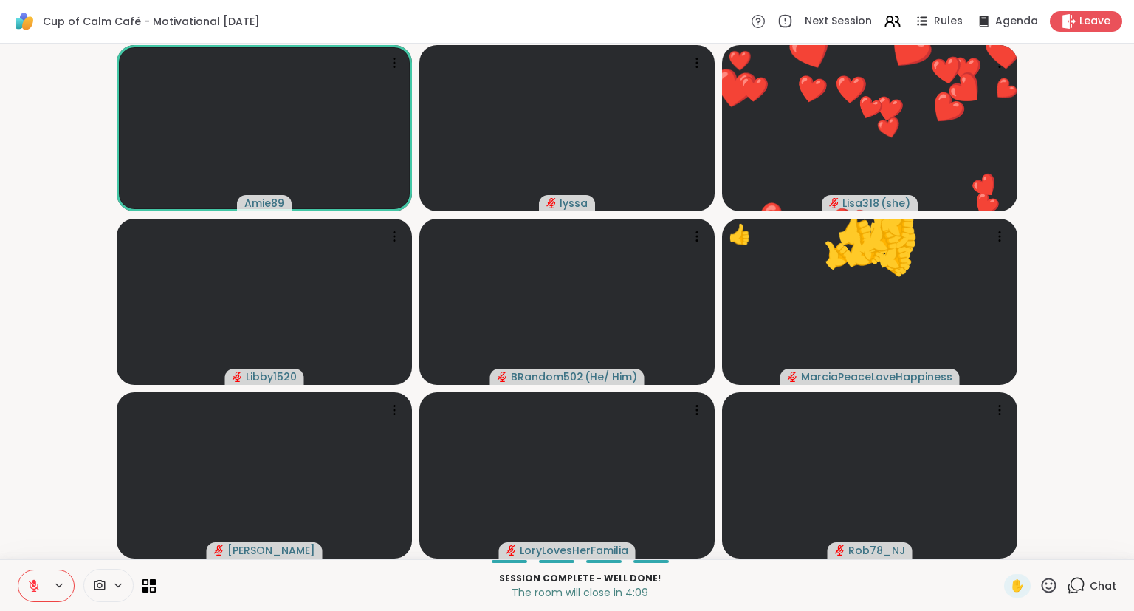
click at [1044, 583] on icon at bounding box center [1049, 584] width 15 height 15
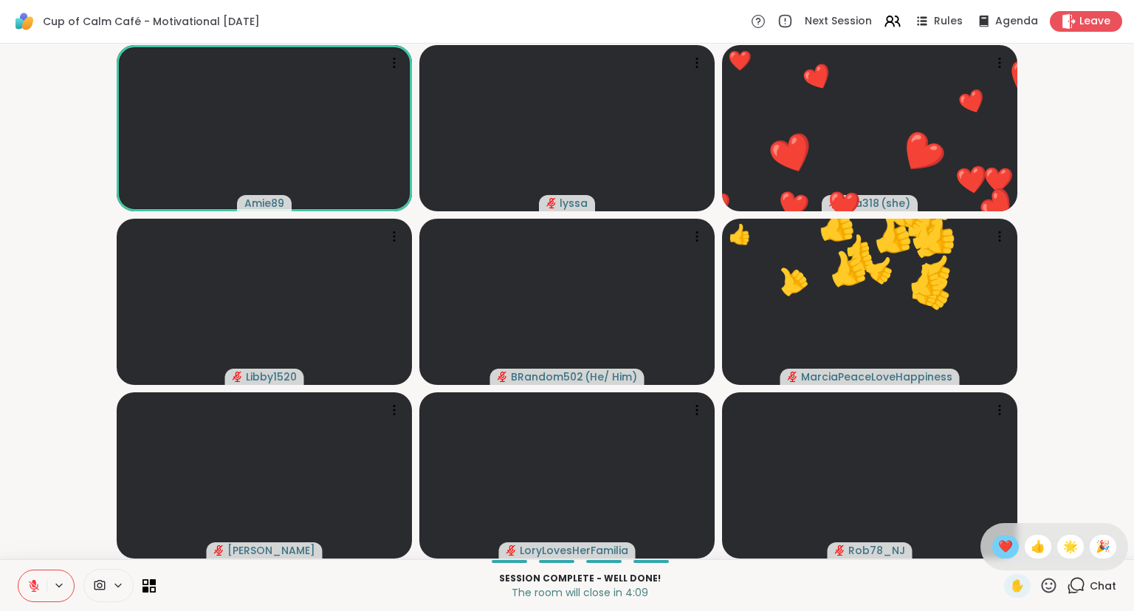
click at [1000, 553] on span "❤️" at bounding box center [1005, 547] width 15 height 18
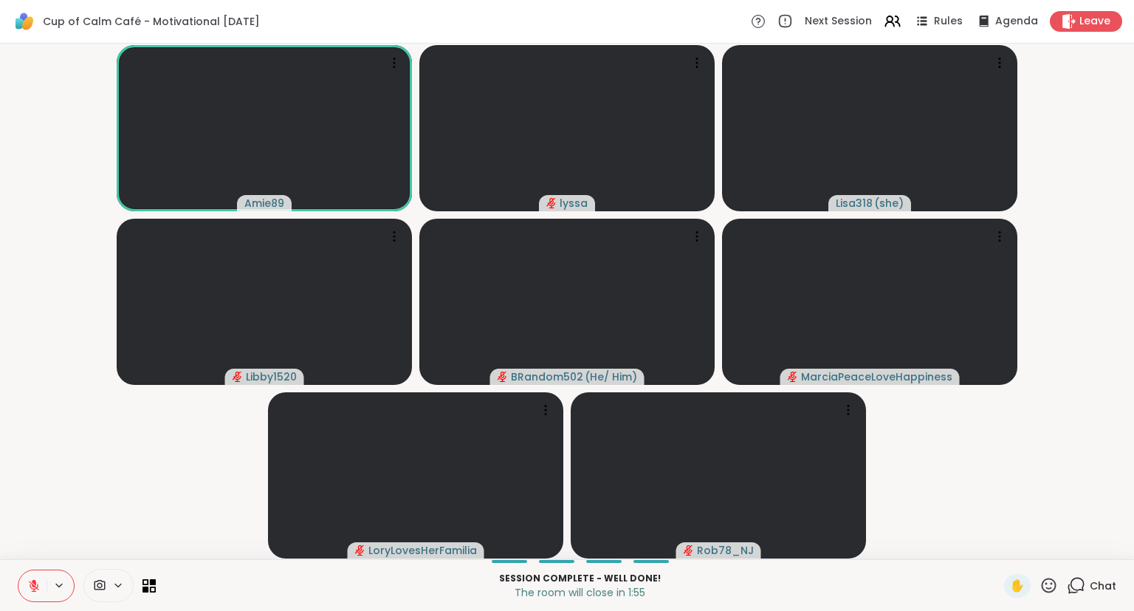
click at [1052, 589] on icon at bounding box center [1049, 584] width 15 height 15
click at [1000, 551] on span "❤️" at bounding box center [1005, 547] width 15 height 18
click at [1134, 547] on div "Amie89 ❤️ lyssa ❤️ ❤️ ❤️ ❤️ ❤️ ❤️ ❤️ ❤️ ❤️ ❤️ ❤️ ❤️ ❤️ ❤️ ❤️ ❤️ ❤️ ❤️ ❤️ ❤️ ❤️ …" at bounding box center [567, 301] width 1134 height 515
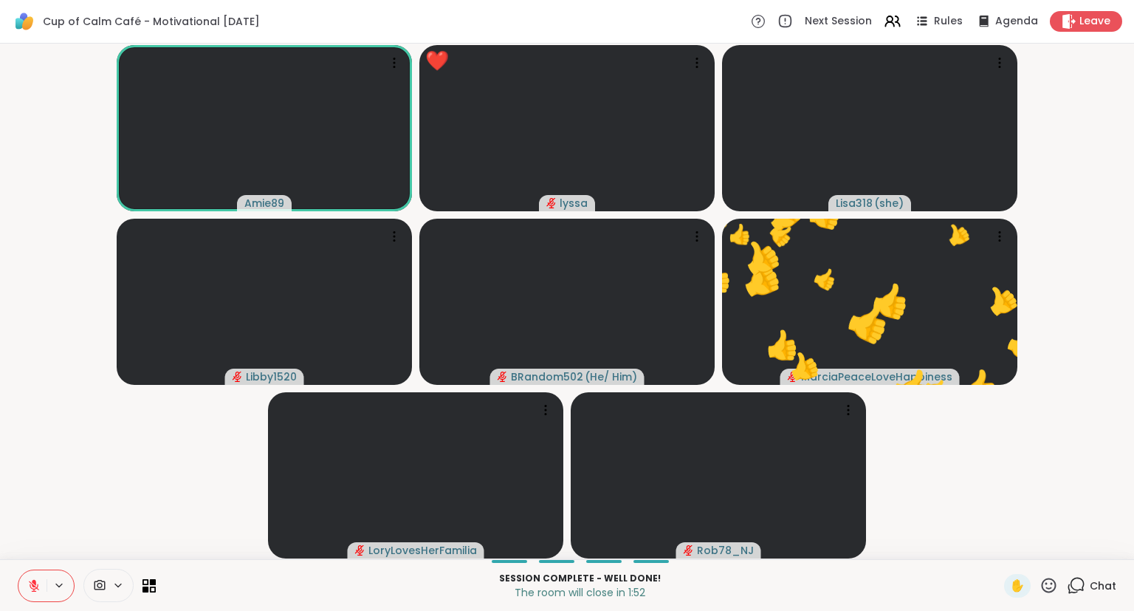
click at [32, 592] on icon at bounding box center [33, 585] width 13 height 13
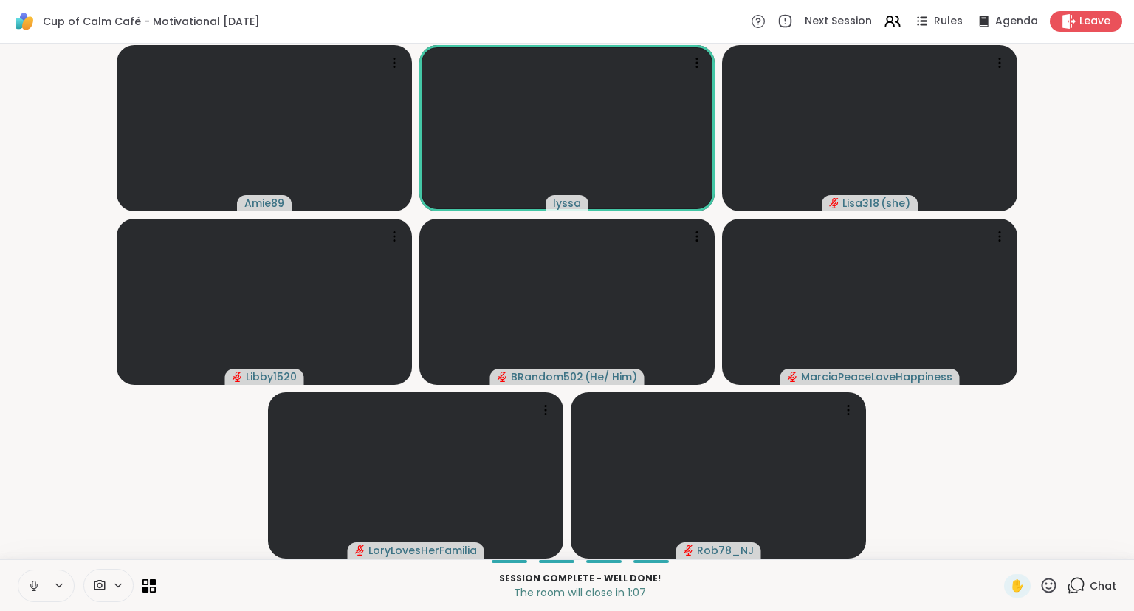
click at [41, 590] on button at bounding box center [32, 585] width 28 height 31
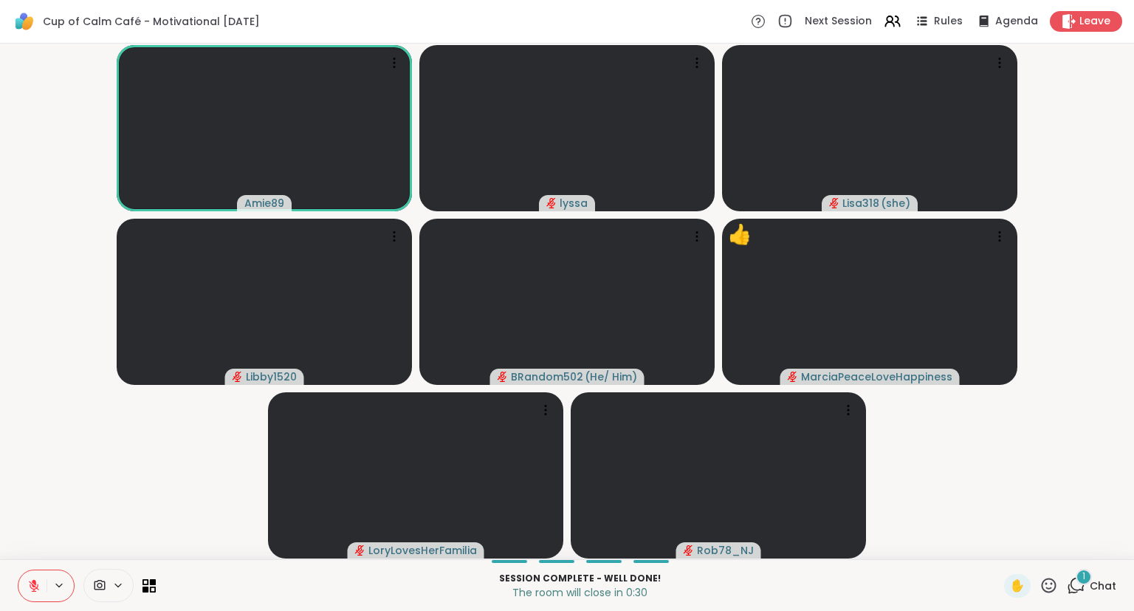
click at [1088, 583] on div "1" at bounding box center [1084, 577] width 16 height 16
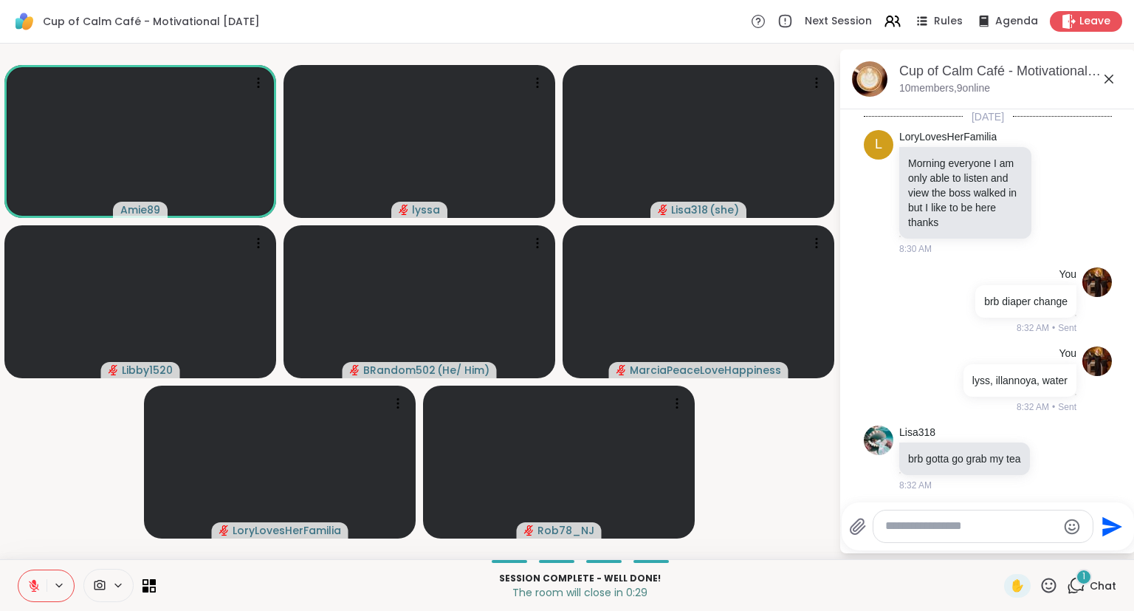
scroll to position [3329, 0]
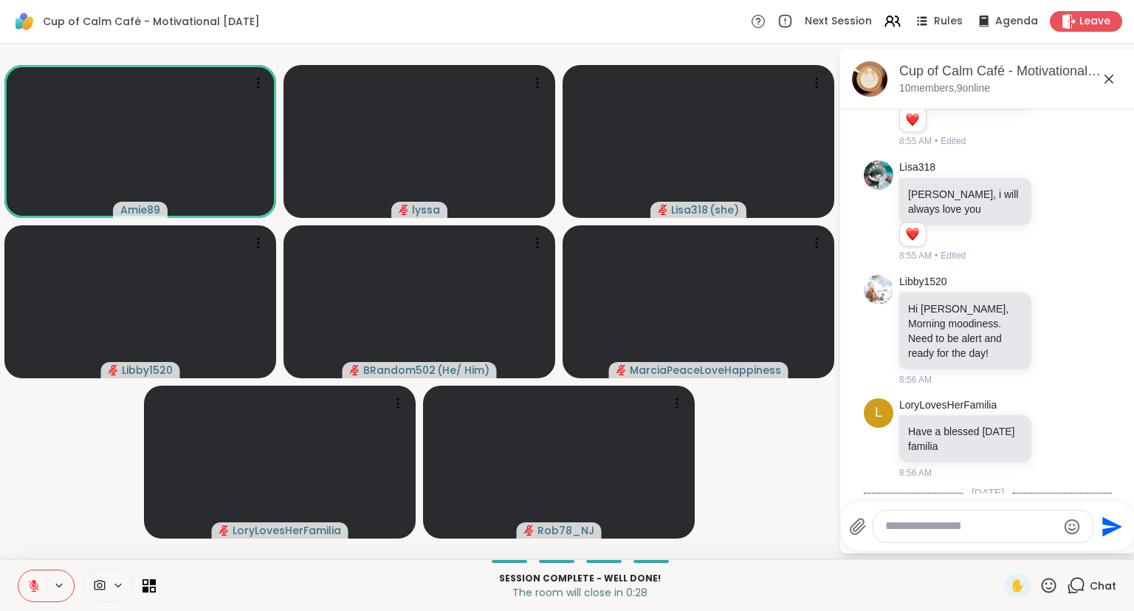
click at [1003, 577] on icon at bounding box center [998, 584] width 13 height 15
click at [941, 546] on button "Select Reaction: Joy" at bounding box center [934, 561] width 30 height 30
click at [1018, 580] on icon at bounding box center [1015, 585] width 10 height 10
type textarea "**********"
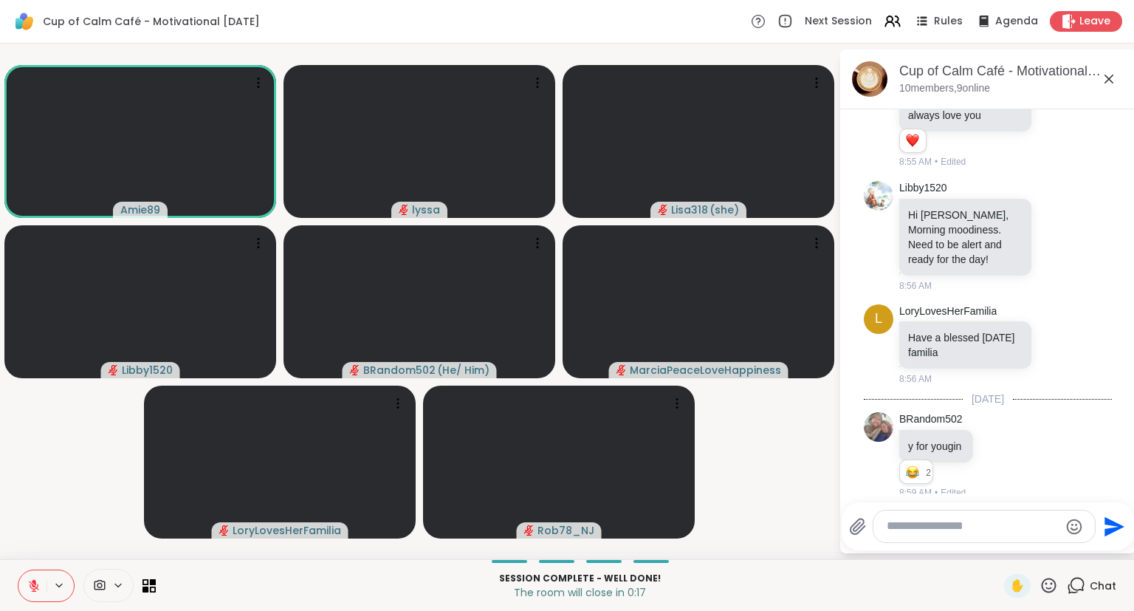
click at [1112, 73] on icon at bounding box center [1109, 79] width 18 height 18
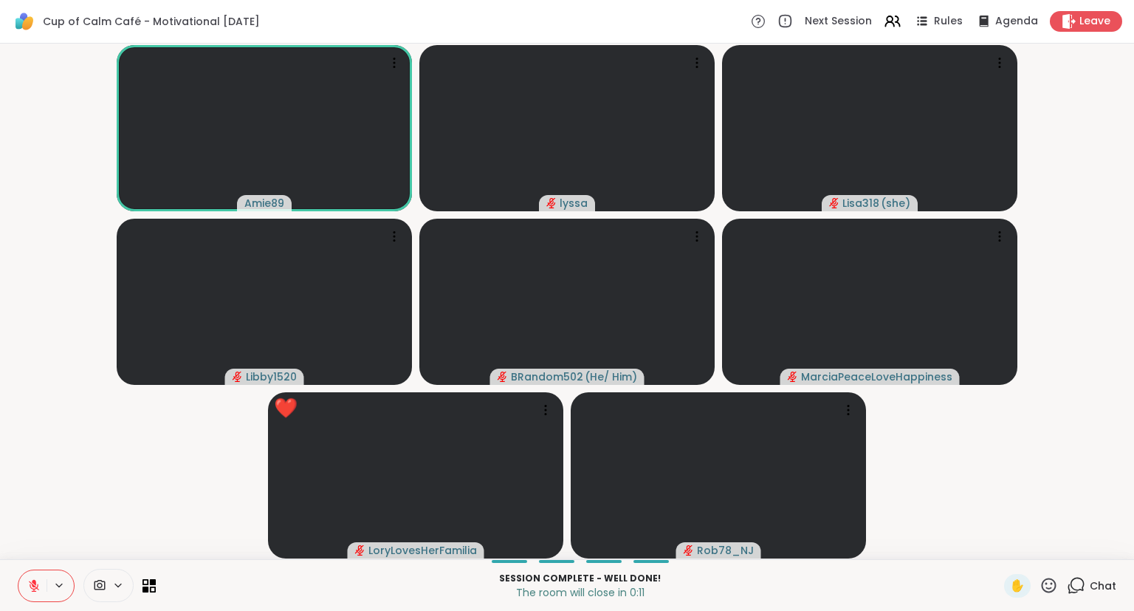
click at [33, 589] on icon at bounding box center [34, 585] width 10 height 10
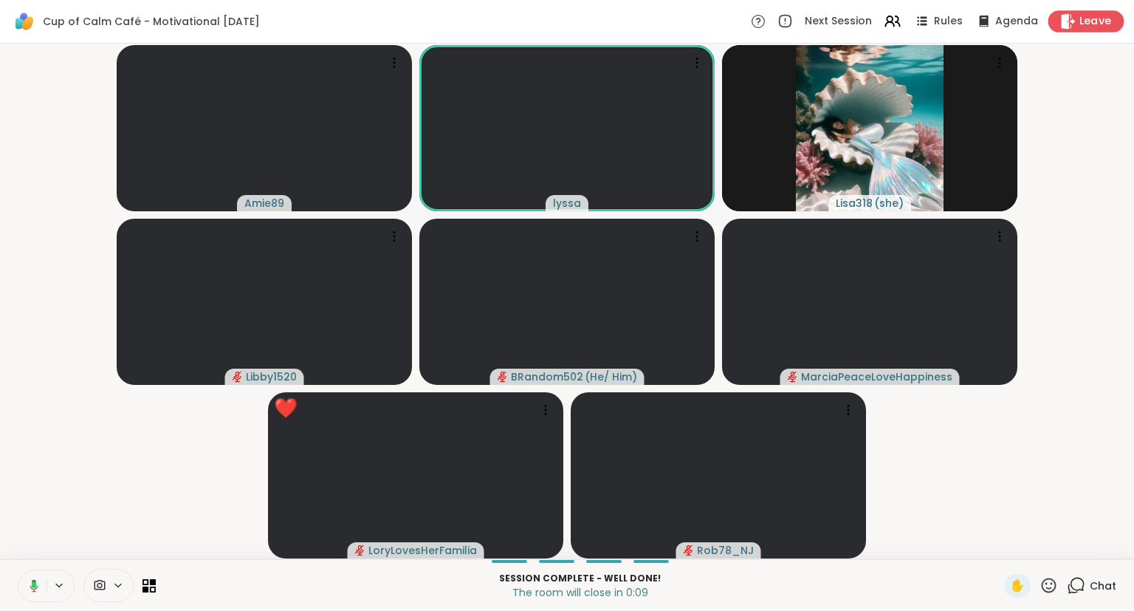
click at [1083, 16] on span "Leave" at bounding box center [1096, 22] width 32 height 16
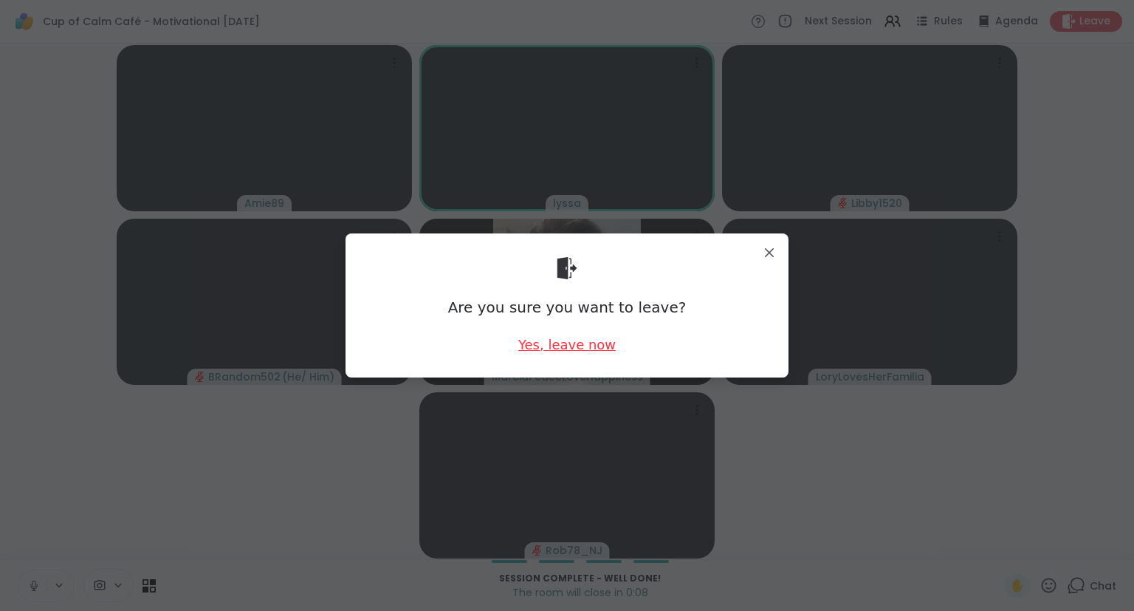
click at [536, 340] on div "Yes, leave now" at bounding box center [566, 344] width 97 height 18
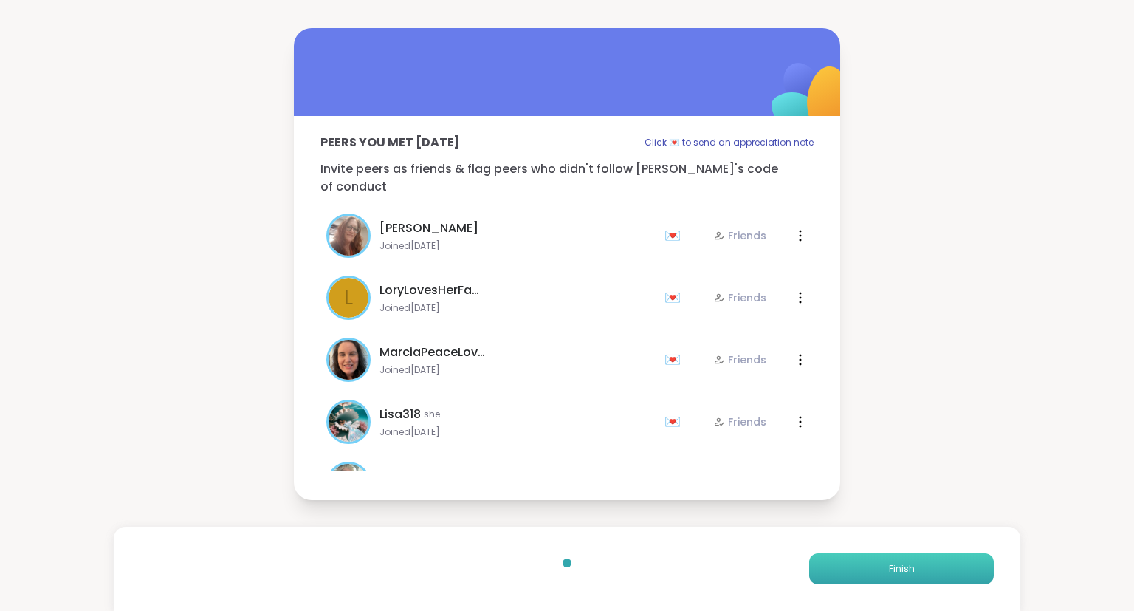
click at [948, 563] on button "Finish" at bounding box center [901, 568] width 185 height 31
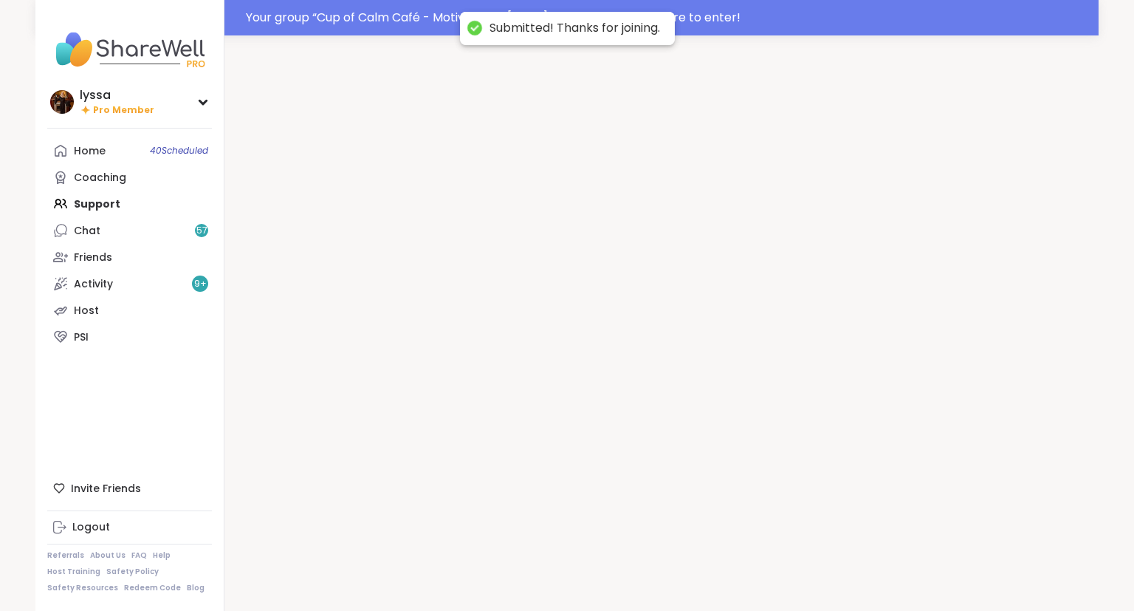
click at [948, 563] on div at bounding box center [661, 340] width 874 height 611
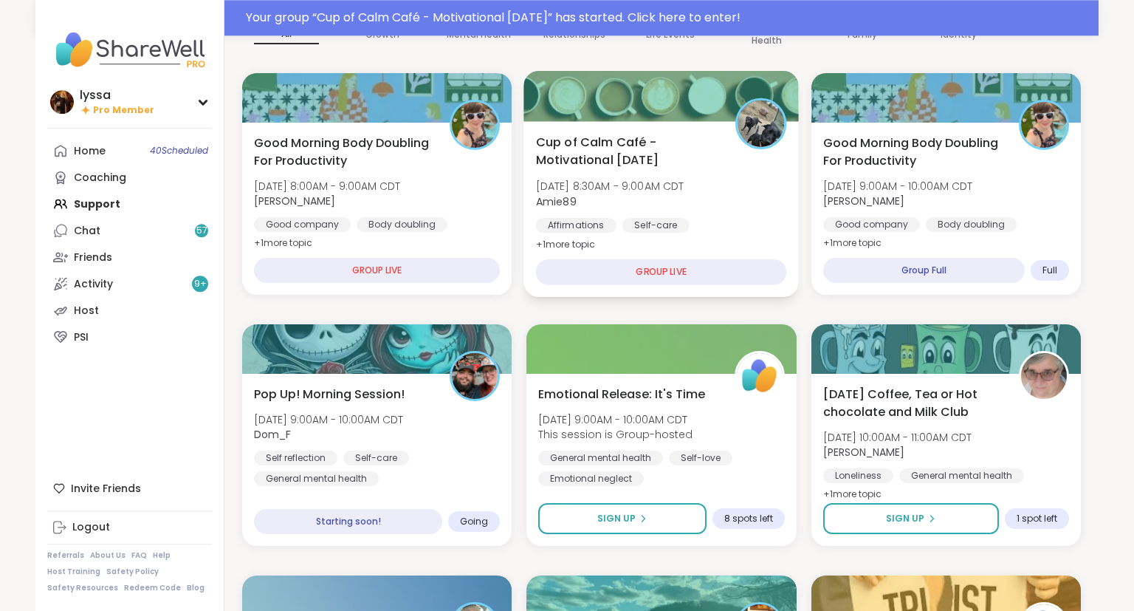
scroll to position [173, 0]
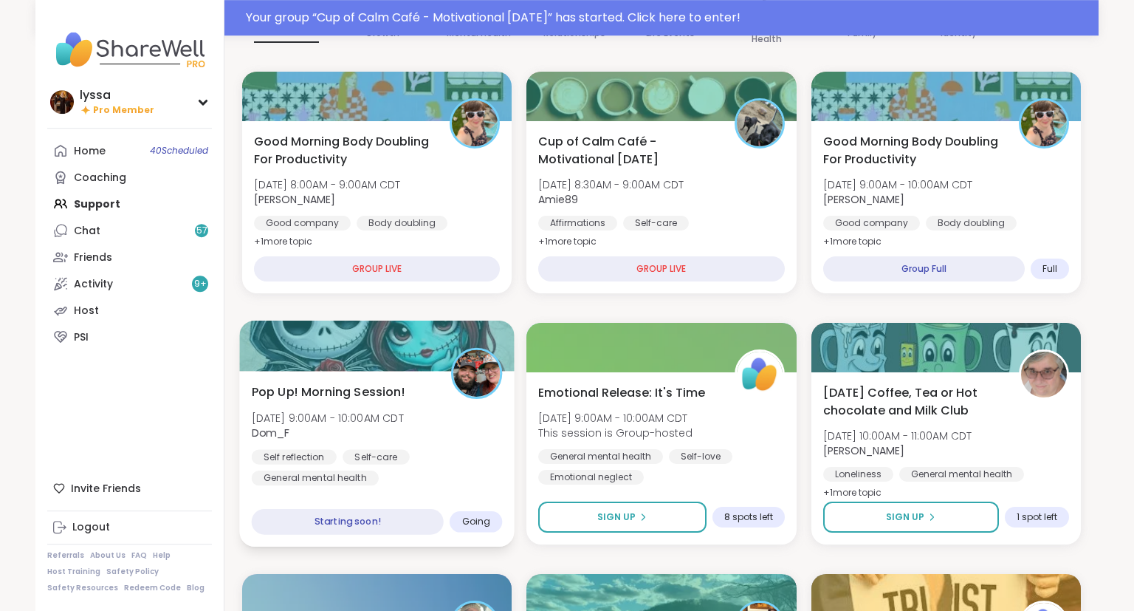
click at [404, 423] on span "Mon, Oct 06 | 9:00AM - 10:00AM CDT" at bounding box center [328, 417] width 152 height 15
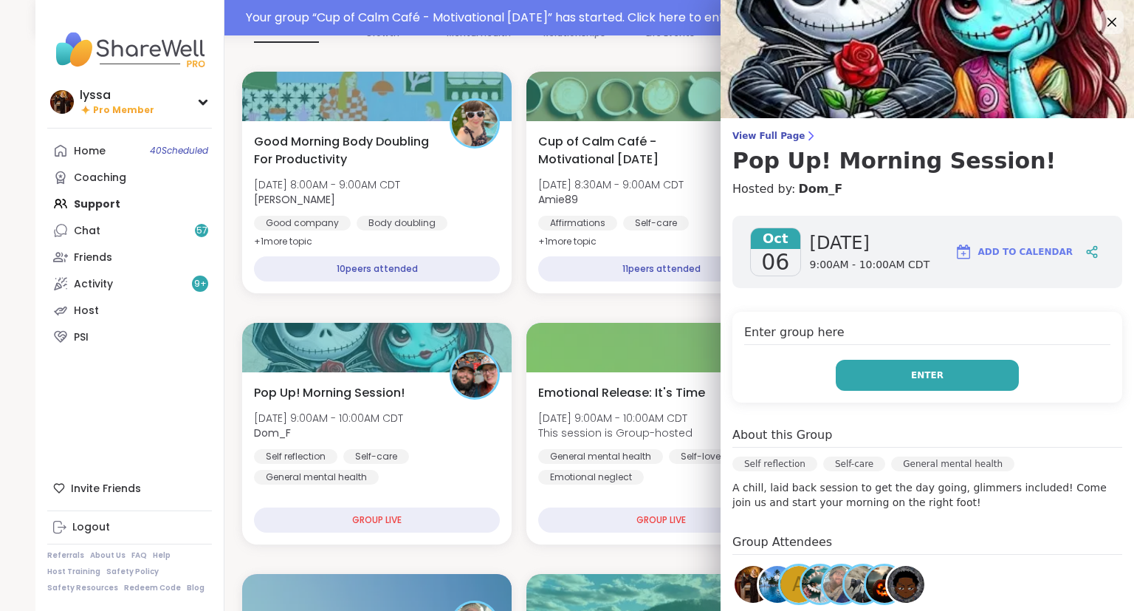
click at [909, 363] on button "Enter" at bounding box center [927, 375] width 183 height 31
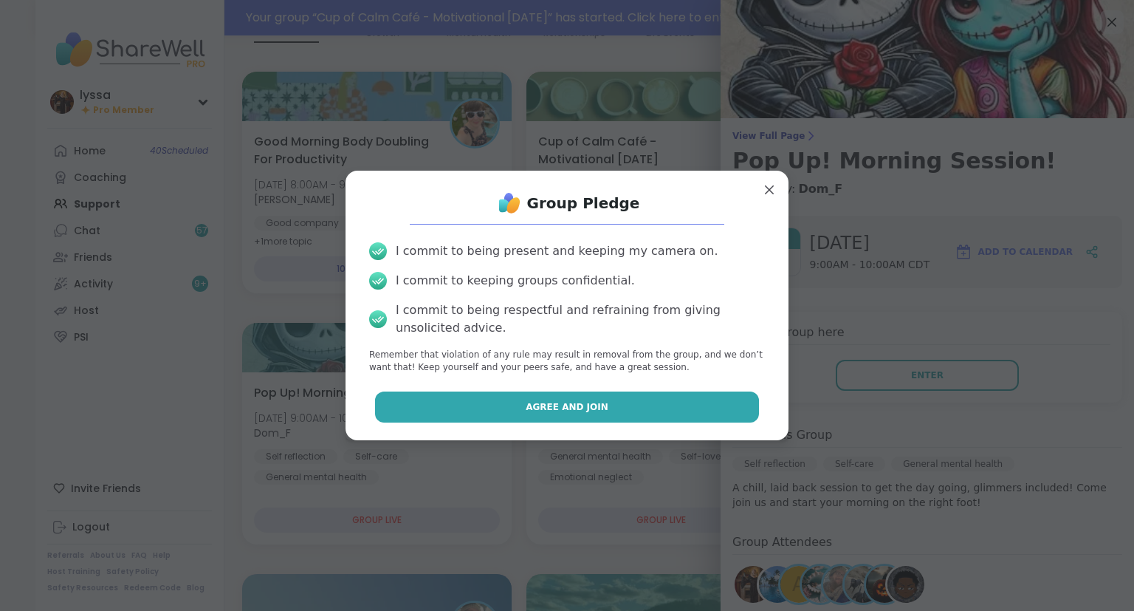
click at [526, 400] on button "Agree and Join" at bounding box center [567, 406] width 385 height 31
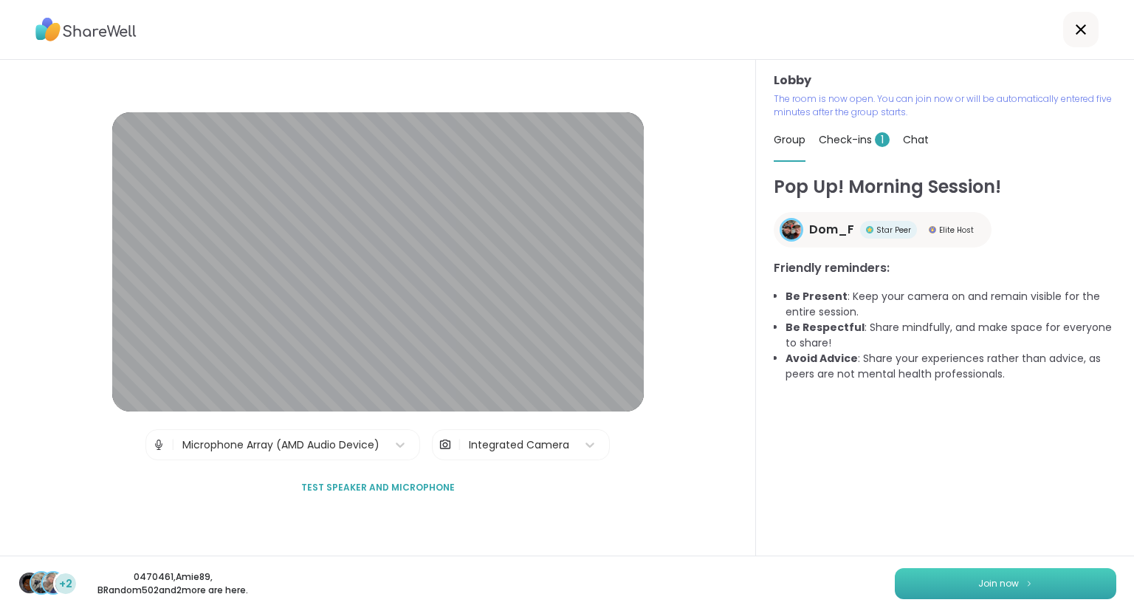
click at [1052, 572] on button "Join now" at bounding box center [1006, 583] width 222 height 31
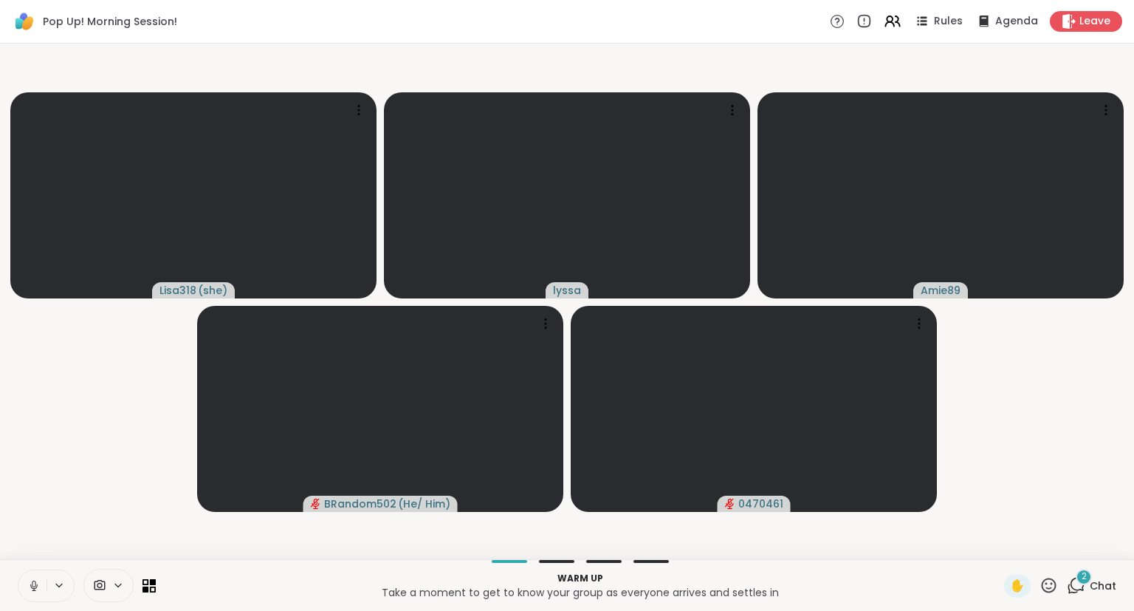
click at [30, 580] on icon at bounding box center [33, 585] width 13 height 13
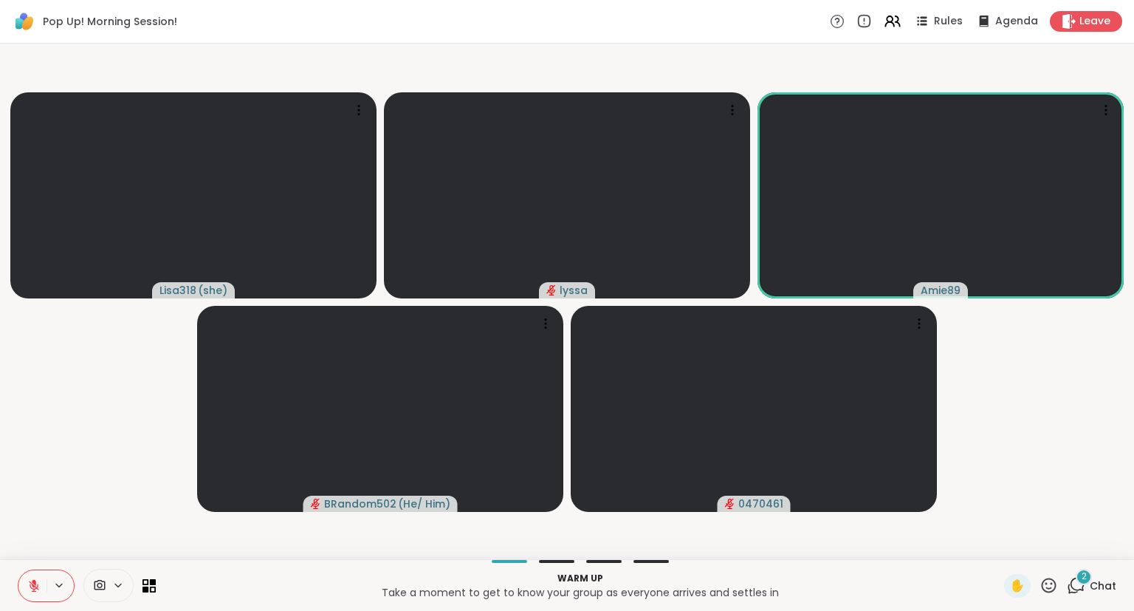
click at [1093, 592] on span "Chat" at bounding box center [1103, 585] width 27 height 15
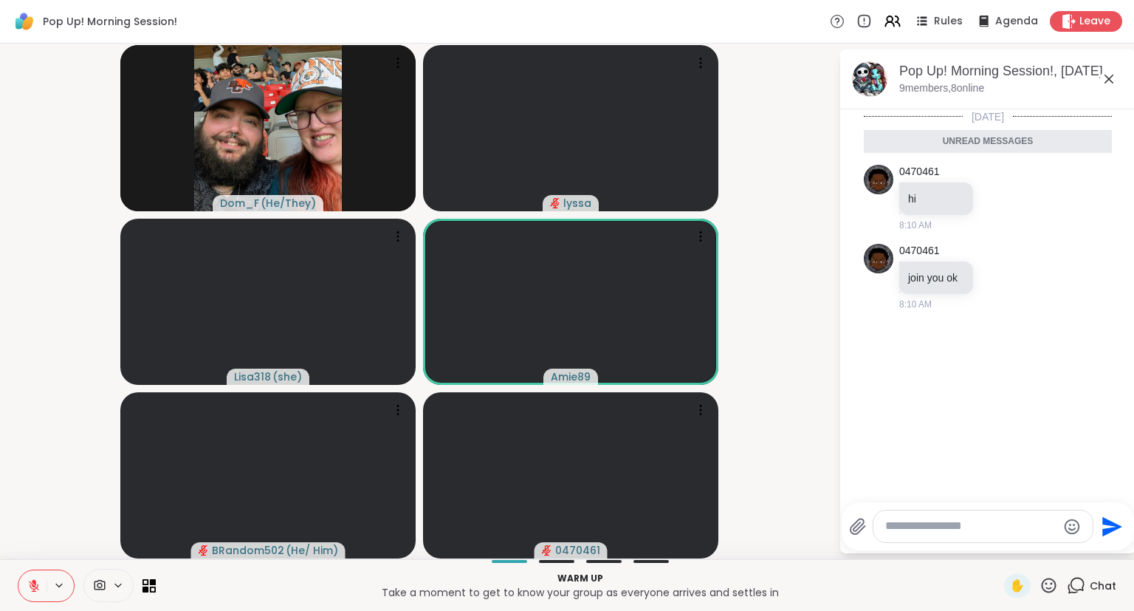
click at [1001, 518] on div at bounding box center [983, 526] width 219 height 32
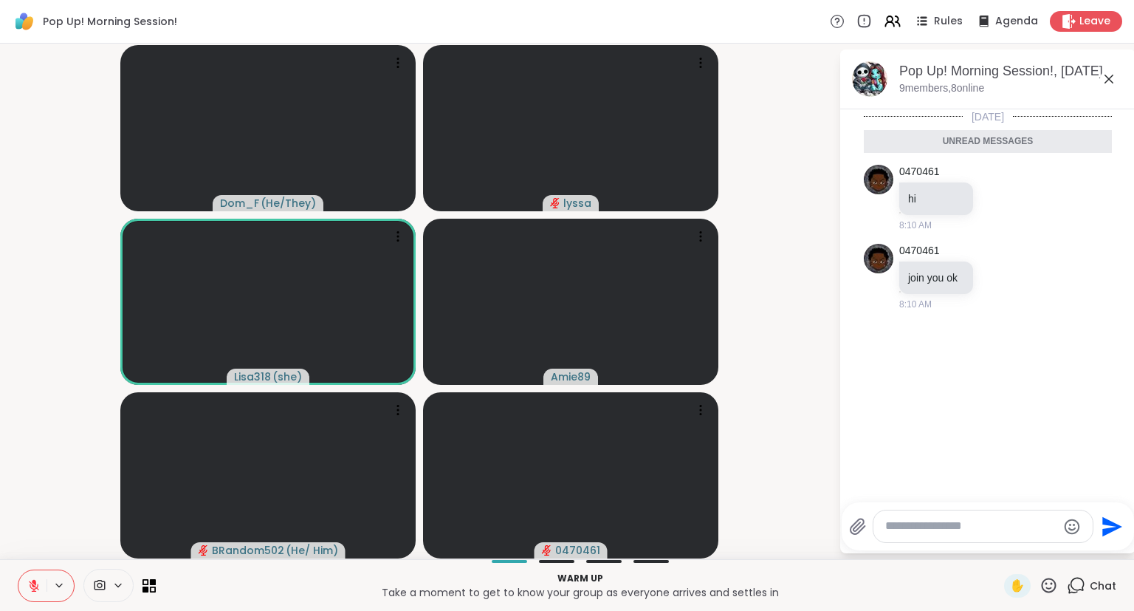
click at [970, 533] on textarea "Type your message" at bounding box center [971, 526] width 172 height 16
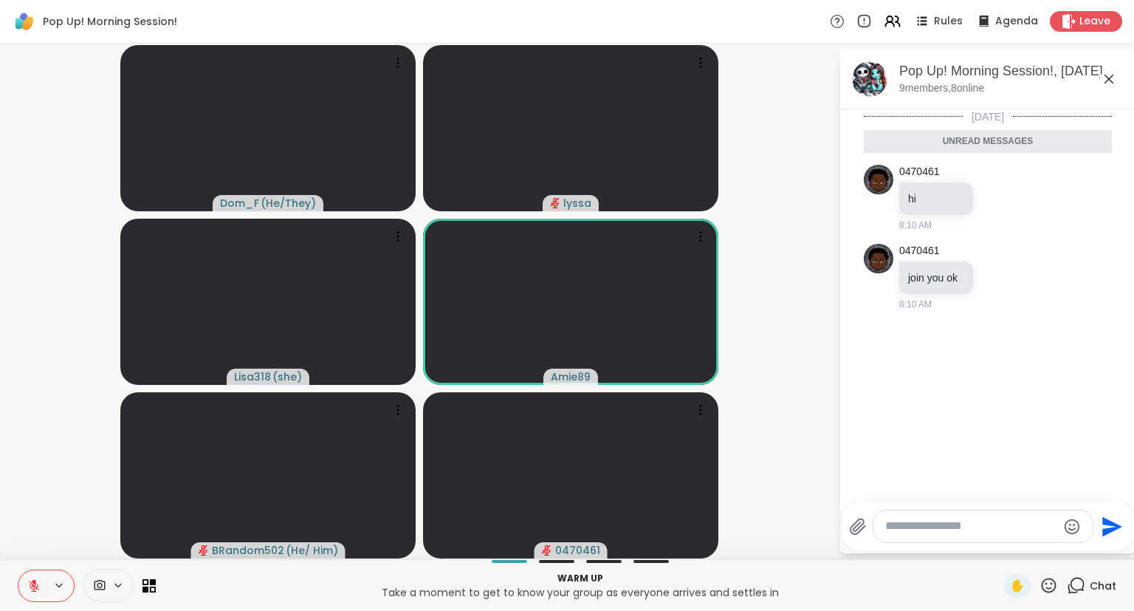
click at [43, 588] on button at bounding box center [32, 585] width 28 height 31
click at [40, 579] on icon at bounding box center [33, 585] width 13 height 13
click at [37, 577] on button at bounding box center [32, 585] width 28 height 31
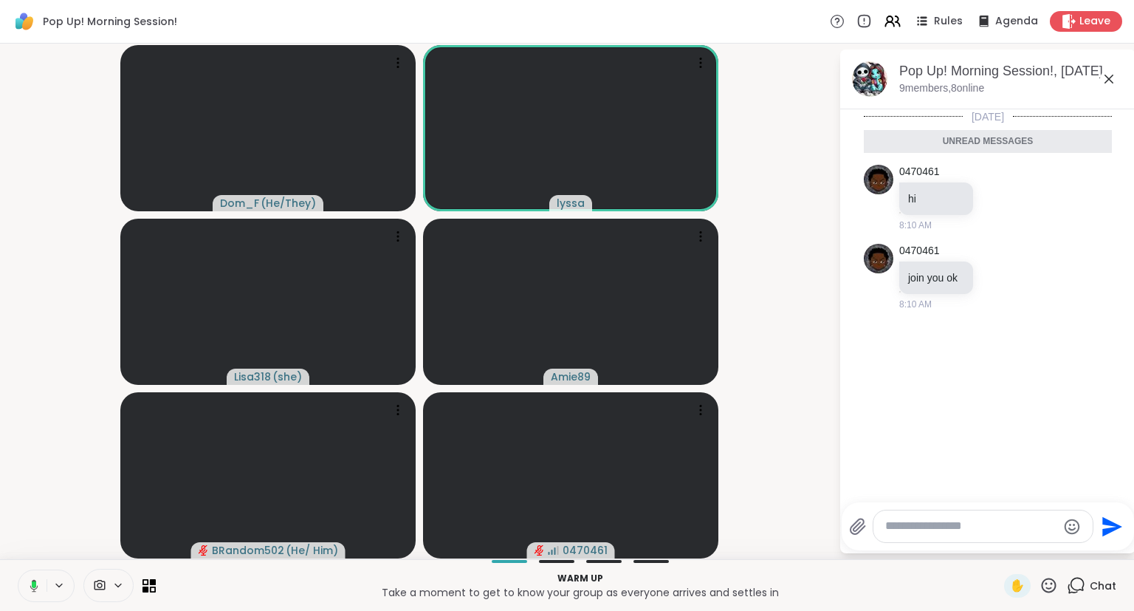
click at [28, 589] on icon at bounding box center [31, 585] width 13 height 13
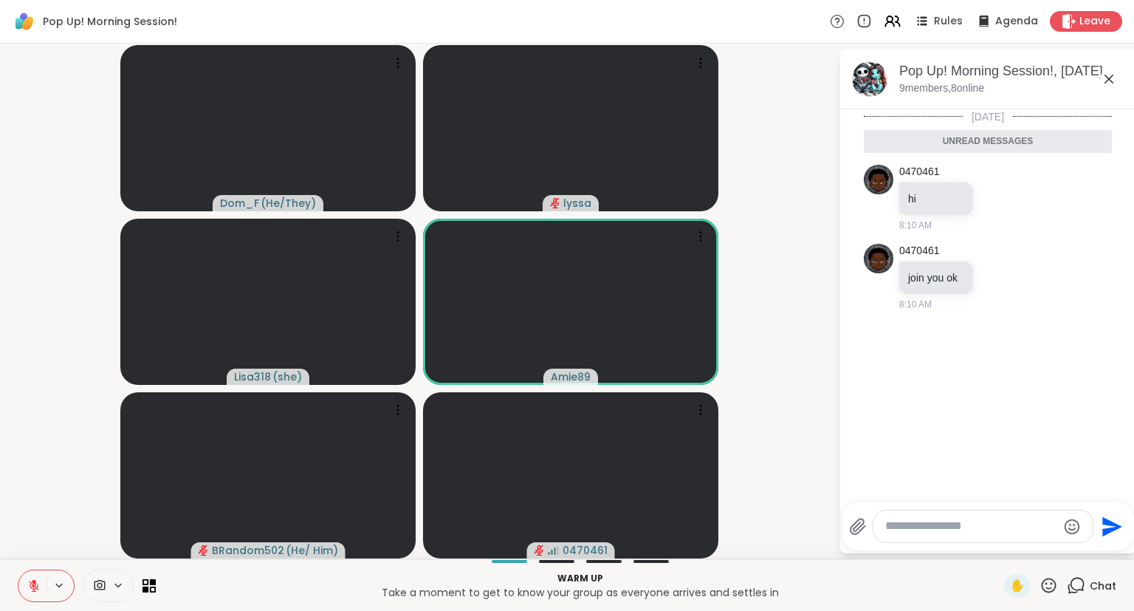
click at [950, 535] on div at bounding box center [983, 526] width 219 height 32
click at [949, 532] on textarea "Type your message" at bounding box center [971, 526] width 172 height 16
click at [16, 607] on div "Warm up Take a moment to get to know your group as everyone arrives and settles…" at bounding box center [567, 585] width 1134 height 52
click at [24, 588] on button at bounding box center [32, 585] width 28 height 31
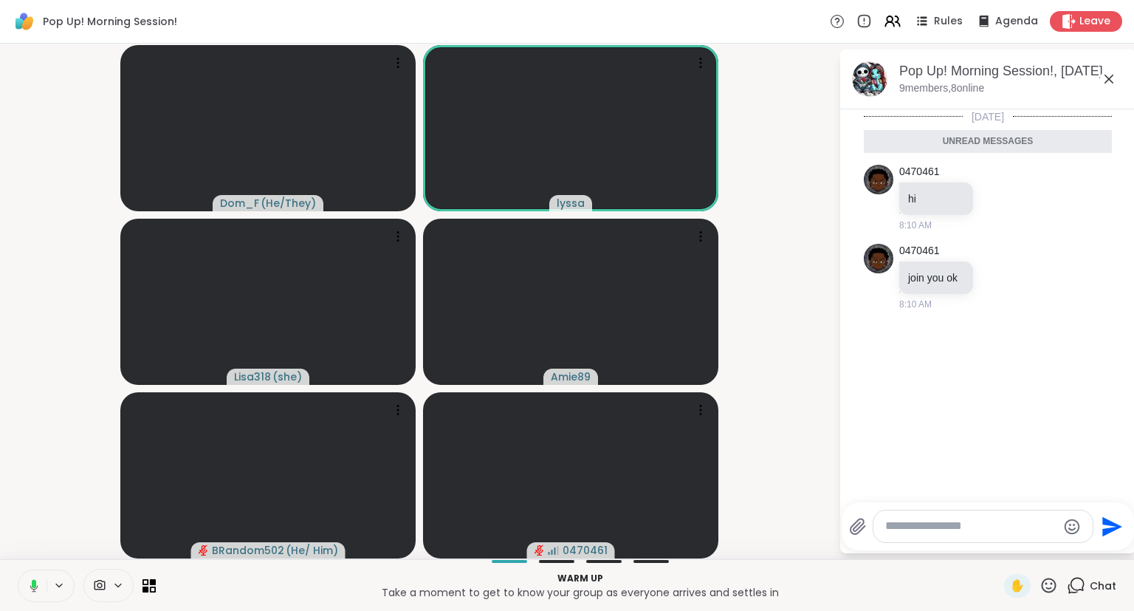
click at [34, 577] on button at bounding box center [31, 585] width 30 height 31
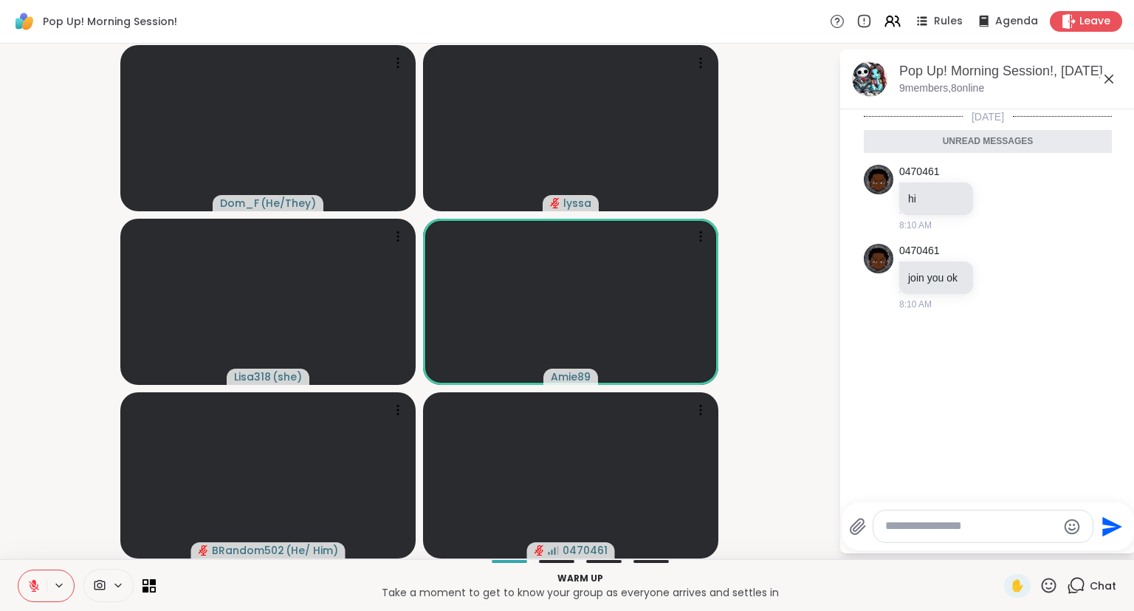
click at [917, 529] on textarea "Type your message" at bounding box center [971, 526] width 172 height 16
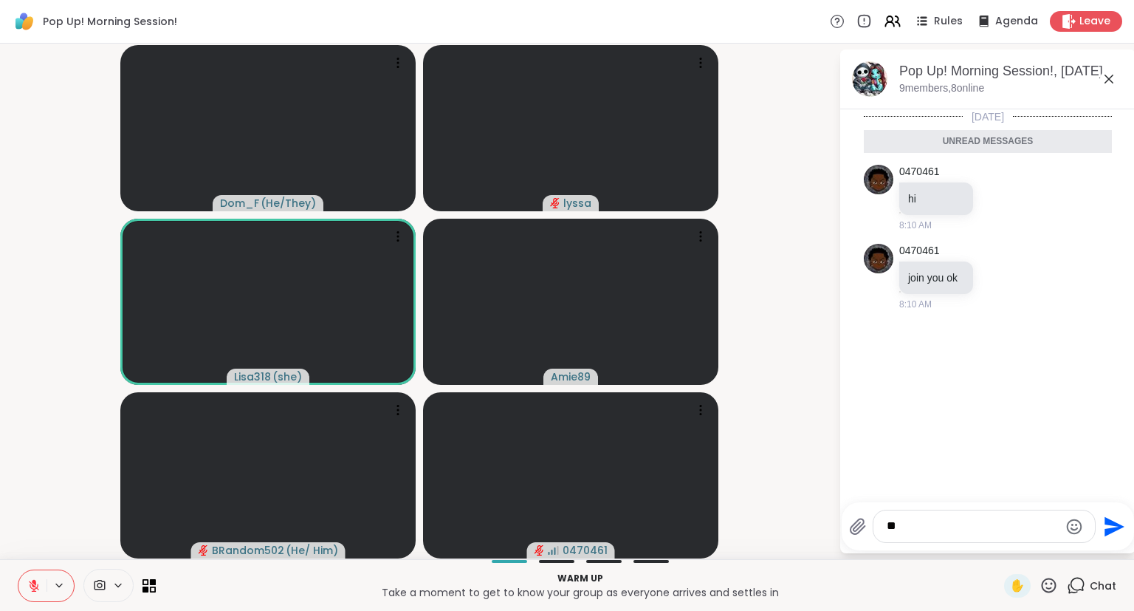
type textarea "***"
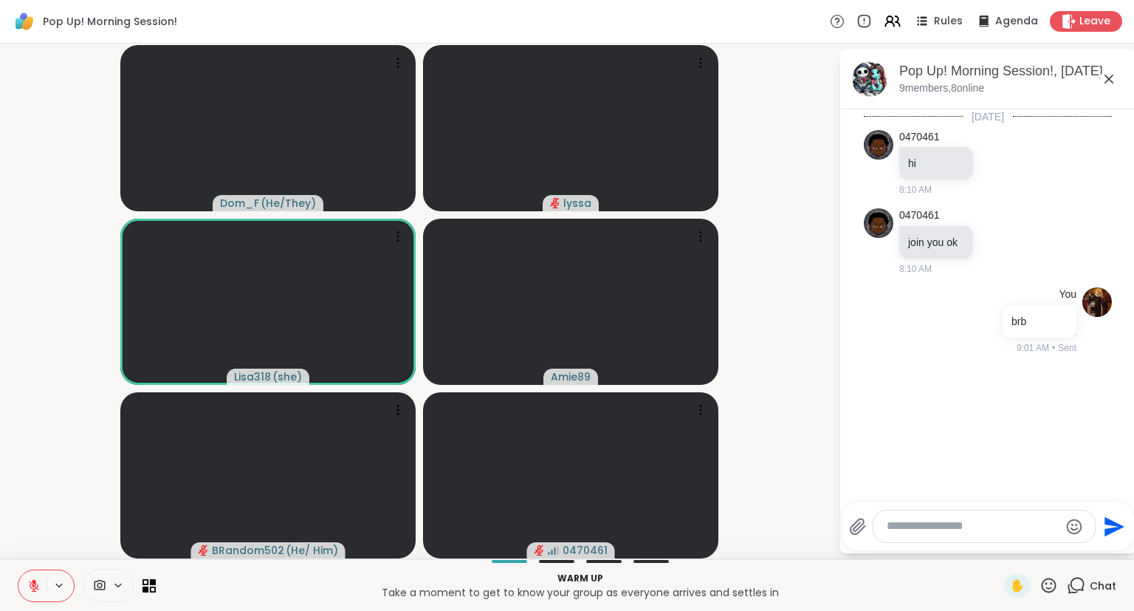
click at [1109, 78] on icon at bounding box center [1109, 79] width 9 height 9
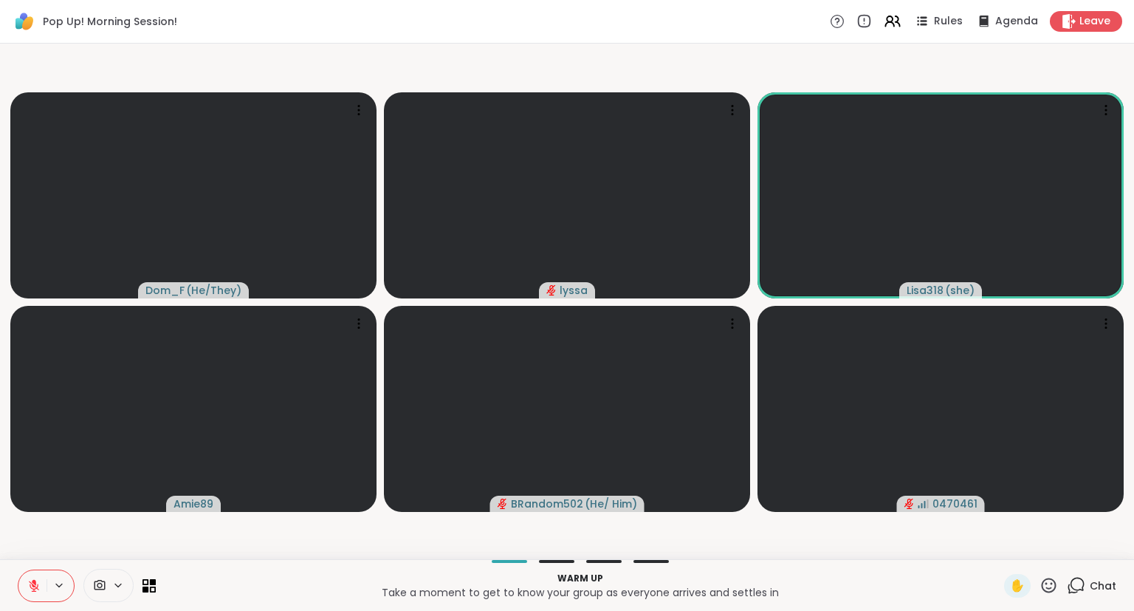
click at [32, 586] on icon at bounding box center [34, 585] width 10 height 10
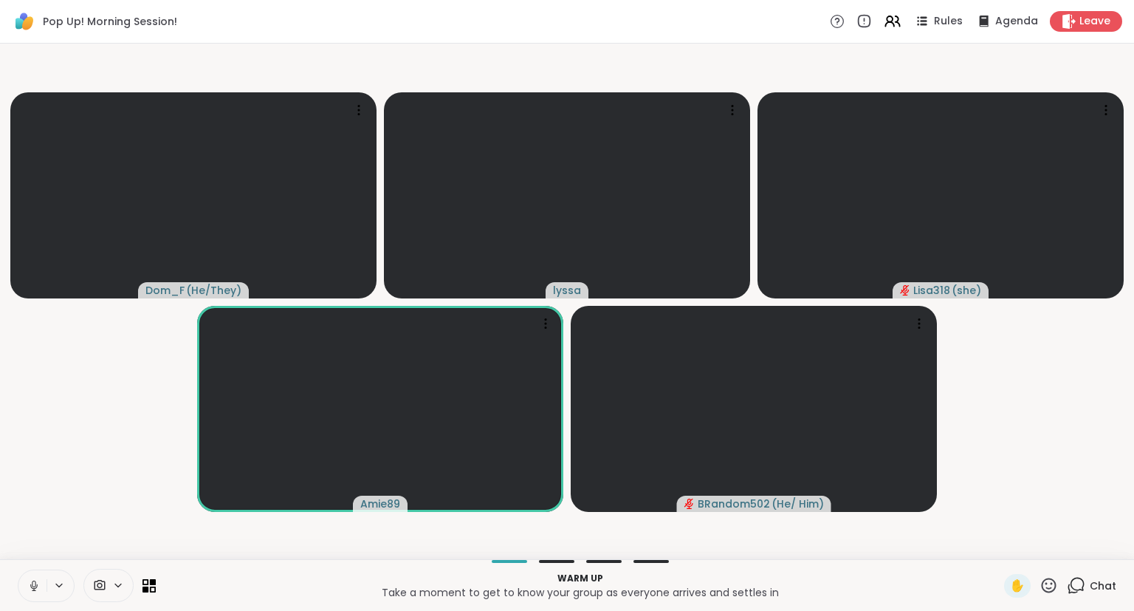
click at [38, 580] on icon at bounding box center [33, 585] width 13 height 13
click at [27, 577] on button at bounding box center [32, 585] width 28 height 31
click at [25, 574] on button at bounding box center [31, 585] width 30 height 31
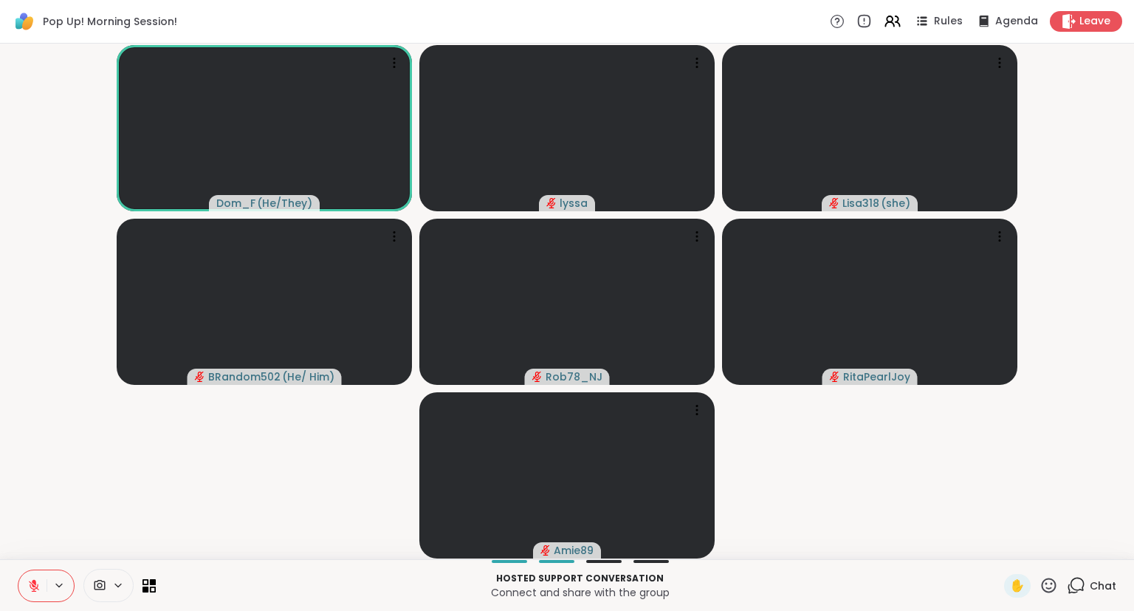
click at [30, 580] on icon at bounding box center [33, 585] width 13 height 13
click at [32, 575] on button at bounding box center [32, 585] width 28 height 31
click at [34, 577] on button at bounding box center [32, 585] width 28 height 31
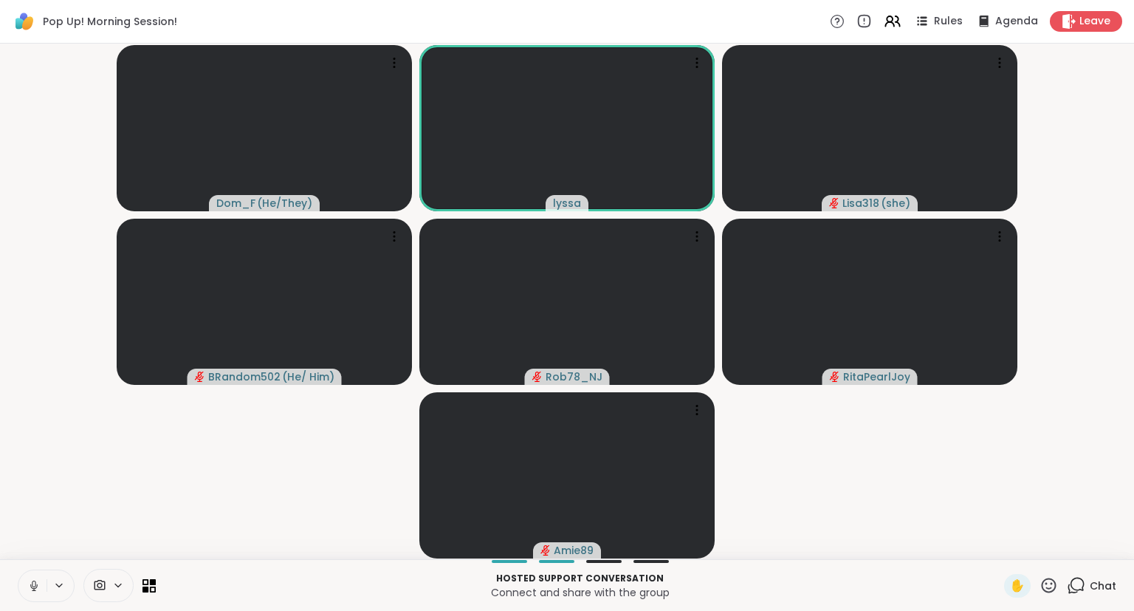
click at [30, 573] on button at bounding box center [32, 585] width 28 height 31
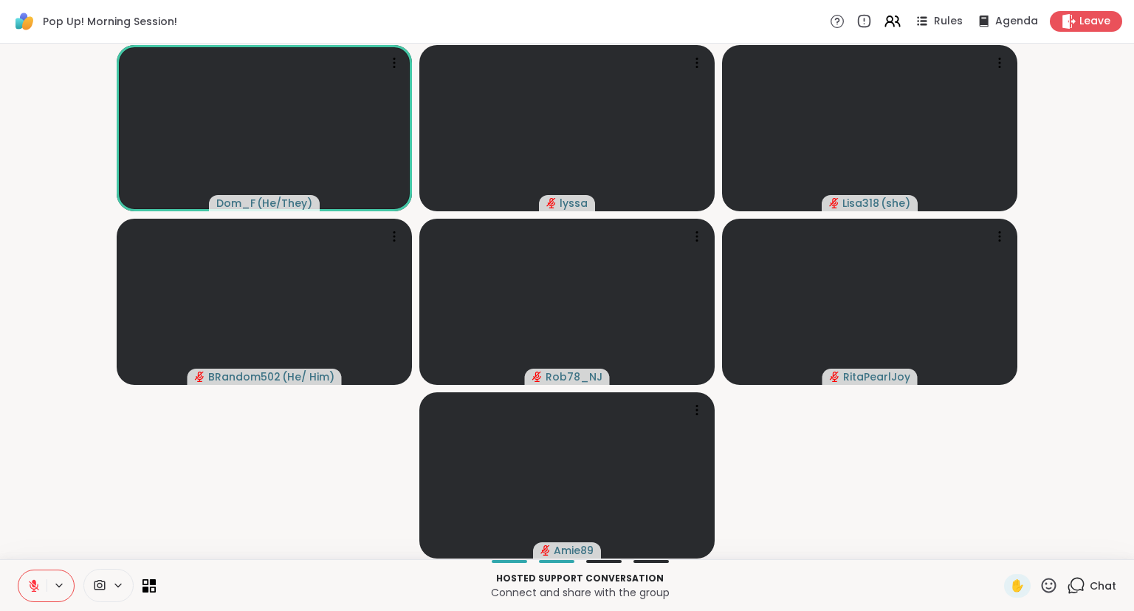
click at [1134, 531] on div "Dom_F ( He/They ) lyssa Lisa318 ( she ) BRandom502 ( He/ Him ) Rob78_NJ RitaPea…" at bounding box center [567, 301] width 1134 height 515
click at [1133, 375] on div "Dom_F ( He/They ) lyssa Lisa318 ( she ) BRandom502 ( He/ Him ) Rob78_NJ RitaPea…" at bounding box center [567, 301] width 1134 height 515
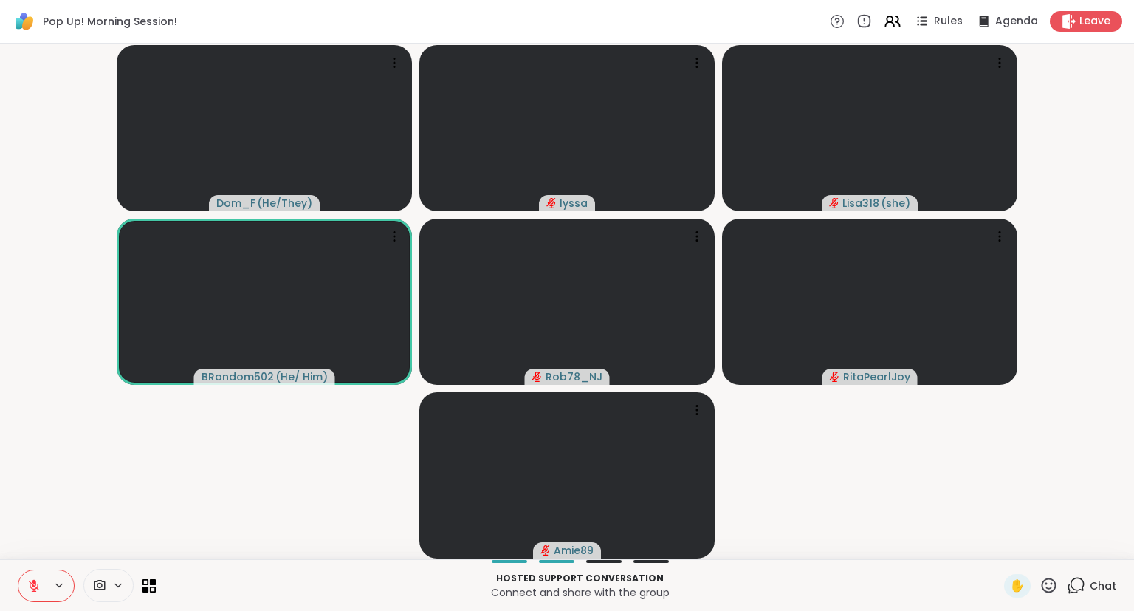
click at [1050, 591] on icon at bounding box center [1049, 585] width 18 height 18
click at [1003, 548] on span "❤️" at bounding box center [1005, 547] width 15 height 18
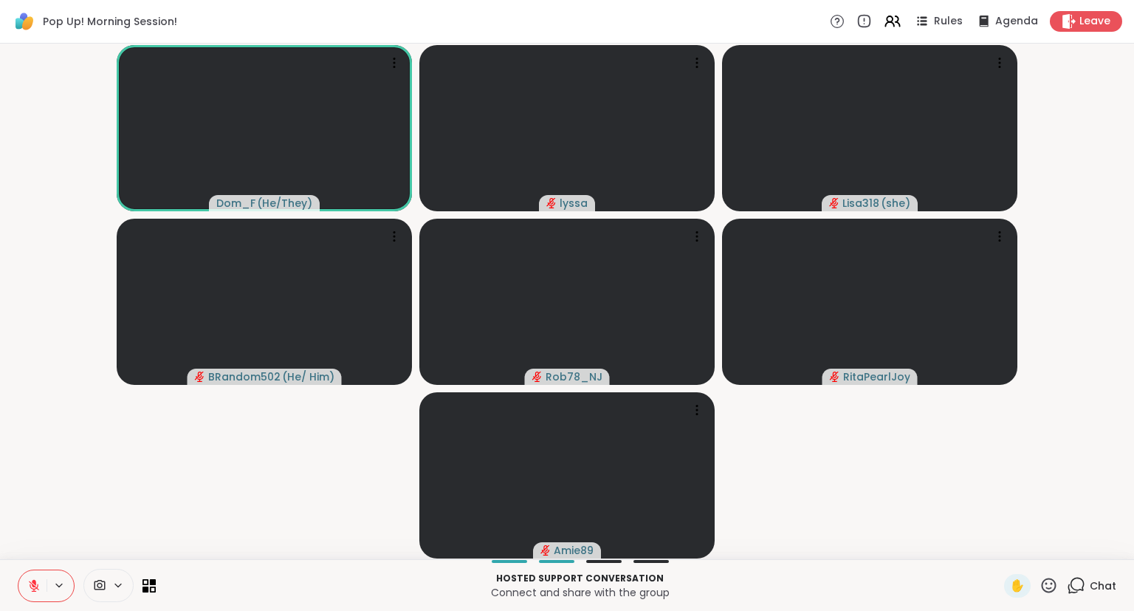
click at [1044, 582] on icon at bounding box center [1049, 584] width 15 height 15
click at [1031, 546] on span "👍" at bounding box center [1038, 547] width 15 height 18
click at [33, 591] on icon at bounding box center [34, 585] width 10 height 10
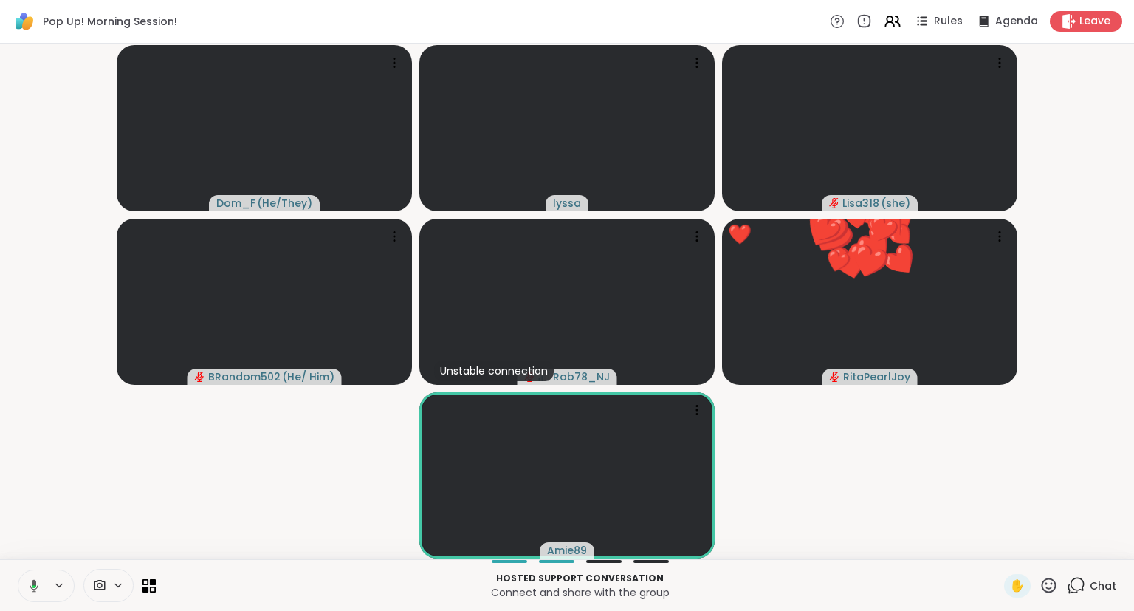
click at [1134, 193] on div "Dom_F ( He/They ) lyssa Lisa318 ( she ) BRandom502 ( He/ Him ) Unstable connect…" at bounding box center [567, 301] width 1134 height 515
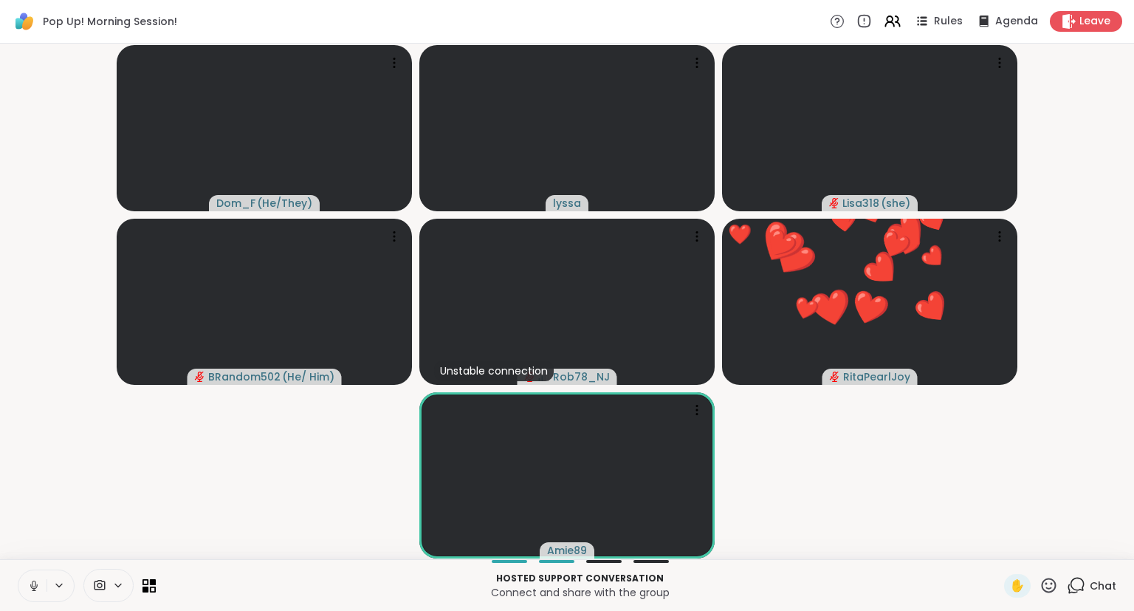
click at [1134, 193] on div "Dom_F ( He/They ) lyssa Lisa318 ( she ) BRandom502 ( He/ Him ) Unstable connect…" at bounding box center [567, 301] width 1134 height 515
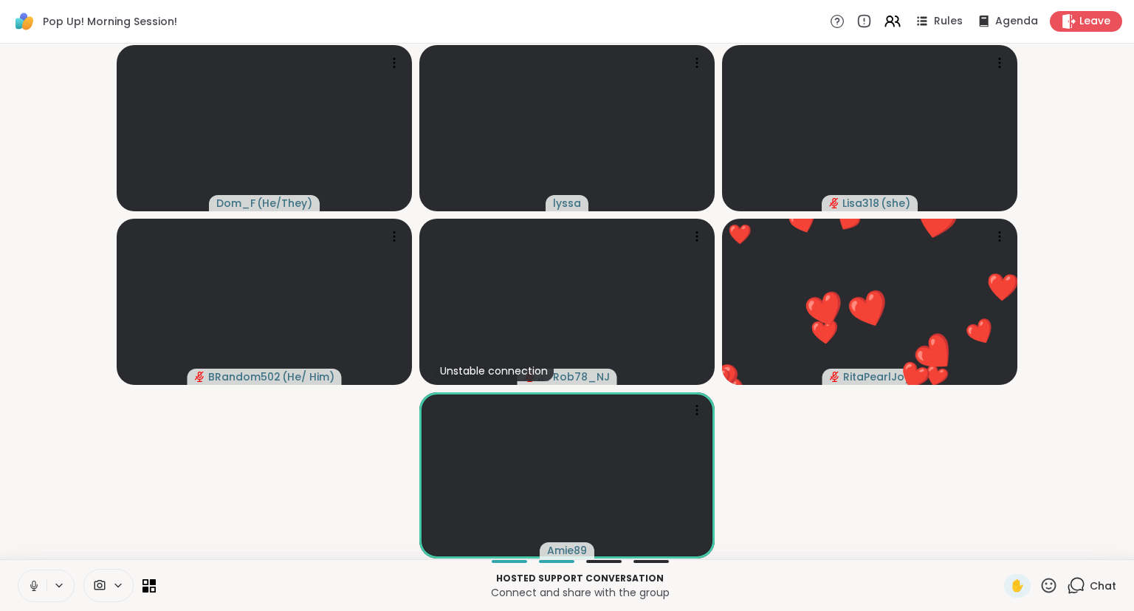
click at [1134, 192] on div "Dom_F ( He/They ) lyssa Lisa318 ( she ) BRandom502 ( He/ Him ) Unstable connect…" at bounding box center [567, 301] width 1134 height 515
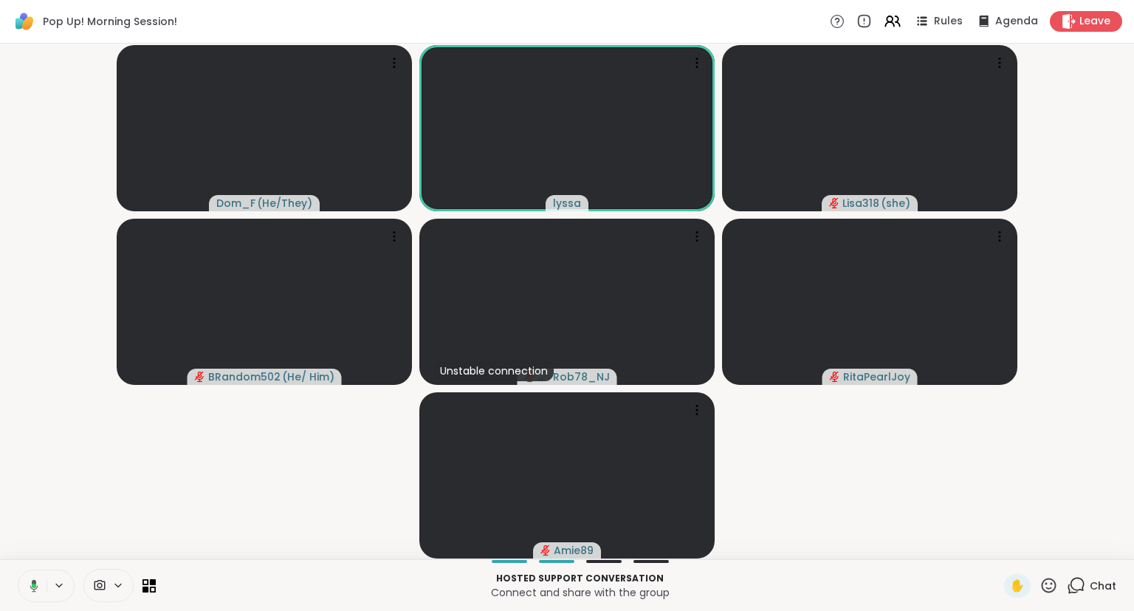
click at [1, 169] on div "Dom_F ( He/They ) lyssa Lisa318 ( she ) BRandom502 ( He/ Him ) Unstable connect…" at bounding box center [567, 301] width 1134 height 515
click at [36, 589] on icon at bounding box center [33, 585] width 13 height 13
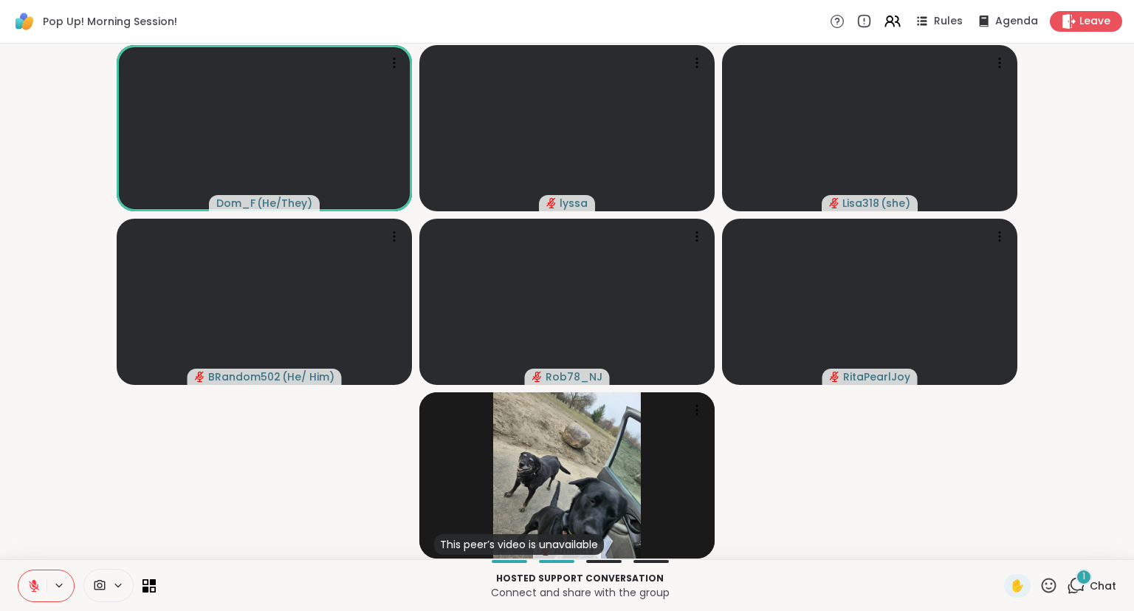
click at [1080, 579] on div "1" at bounding box center [1084, 577] width 16 height 16
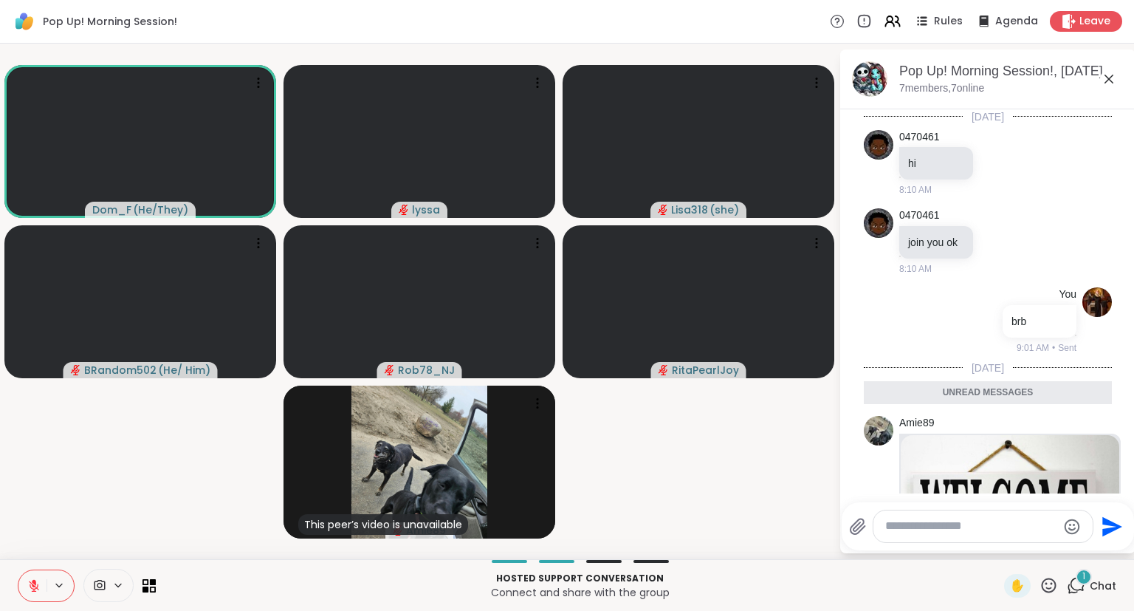
scroll to position [278, 0]
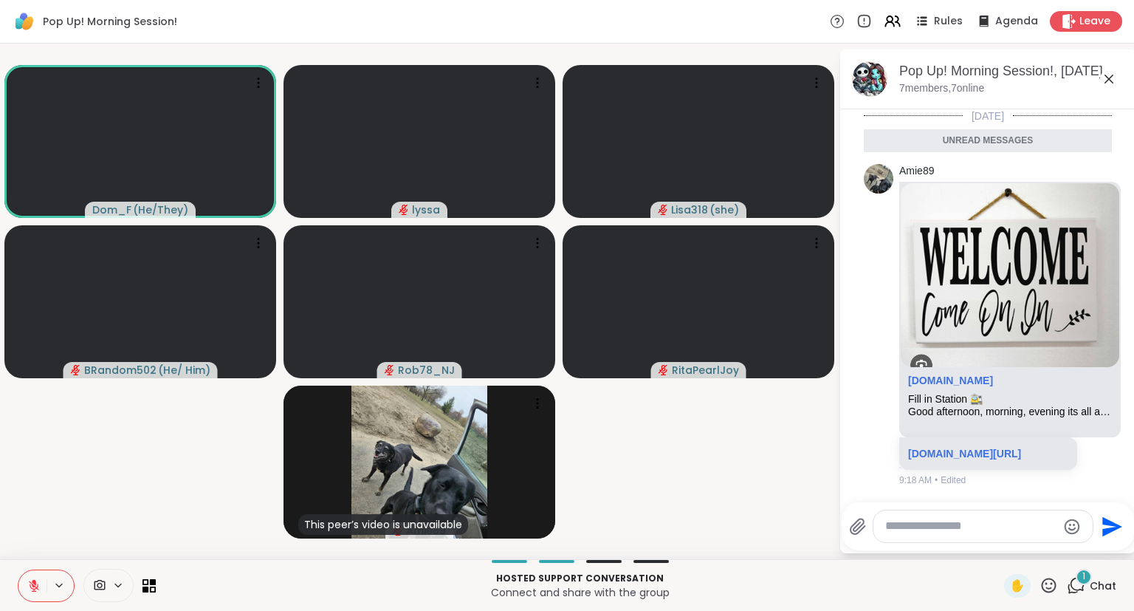
click at [985, 523] on textarea "Type your message" at bounding box center [971, 526] width 172 height 16
type textarea "***"
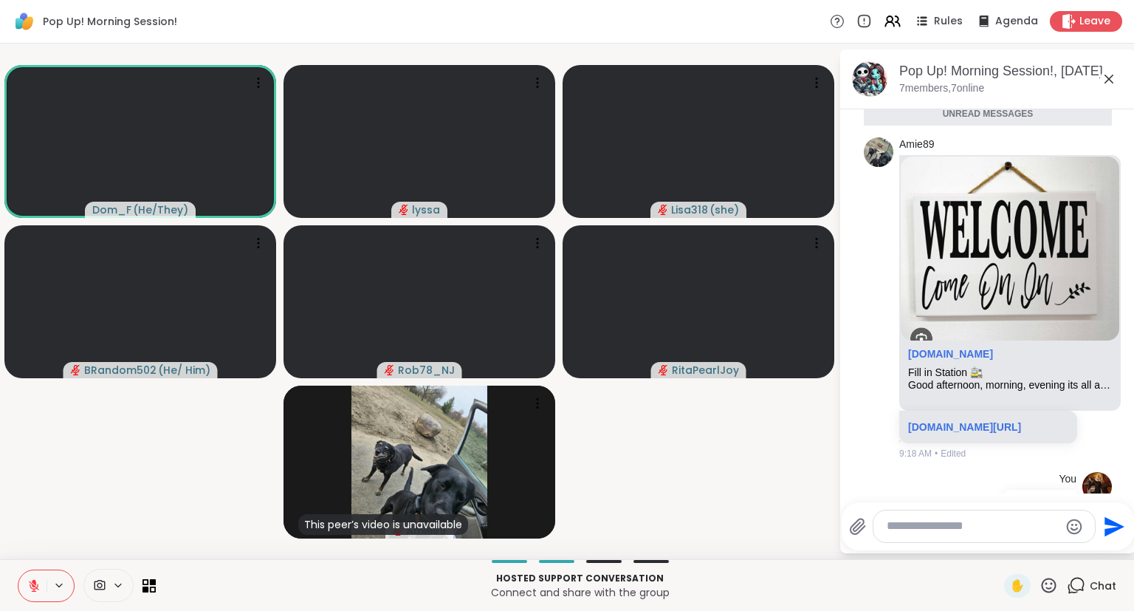
scroll to position [322, 0]
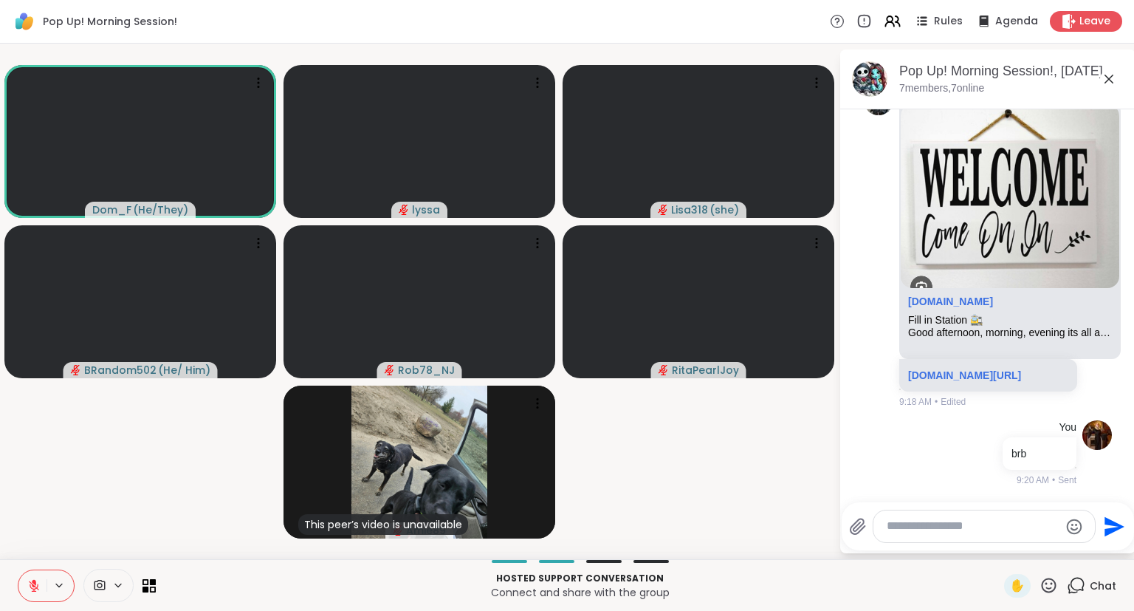
click at [1107, 75] on icon at bounding box center [1109, 79] width 9 height 9
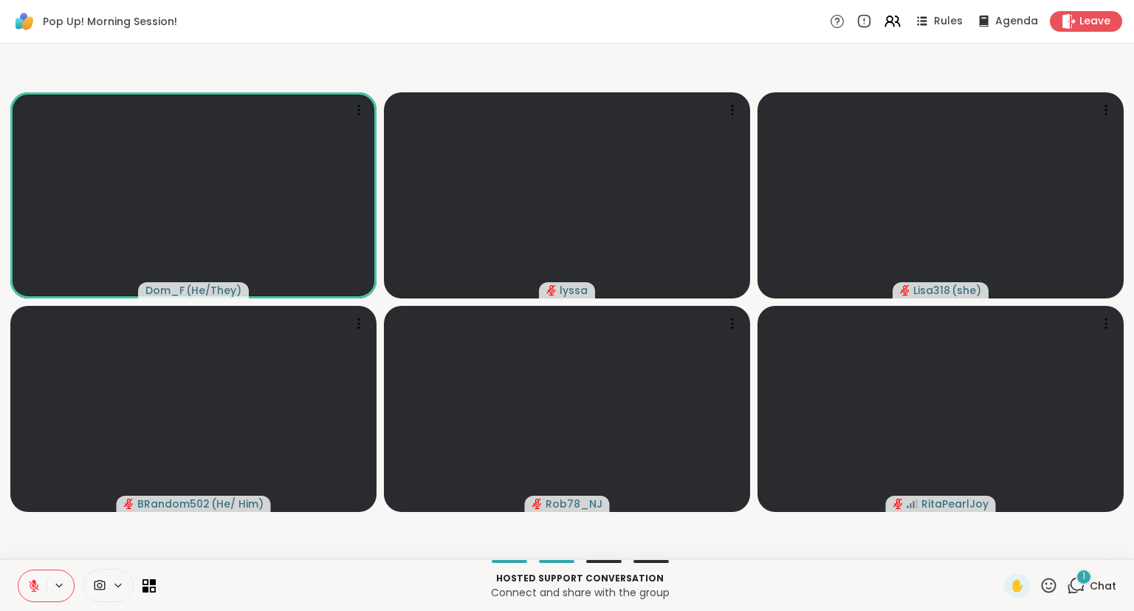
click at [37, 586] on icon at bounding box center [34, 585] width 10 height 10
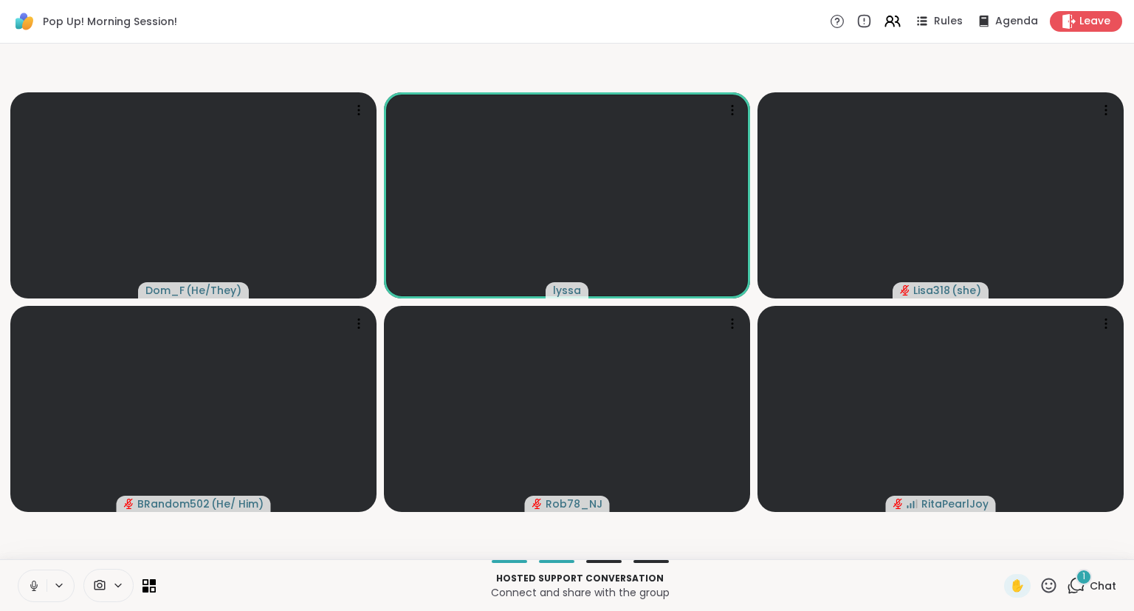
click at [34, 583] on icon at bounding box center [33, 585] width 13 height 13
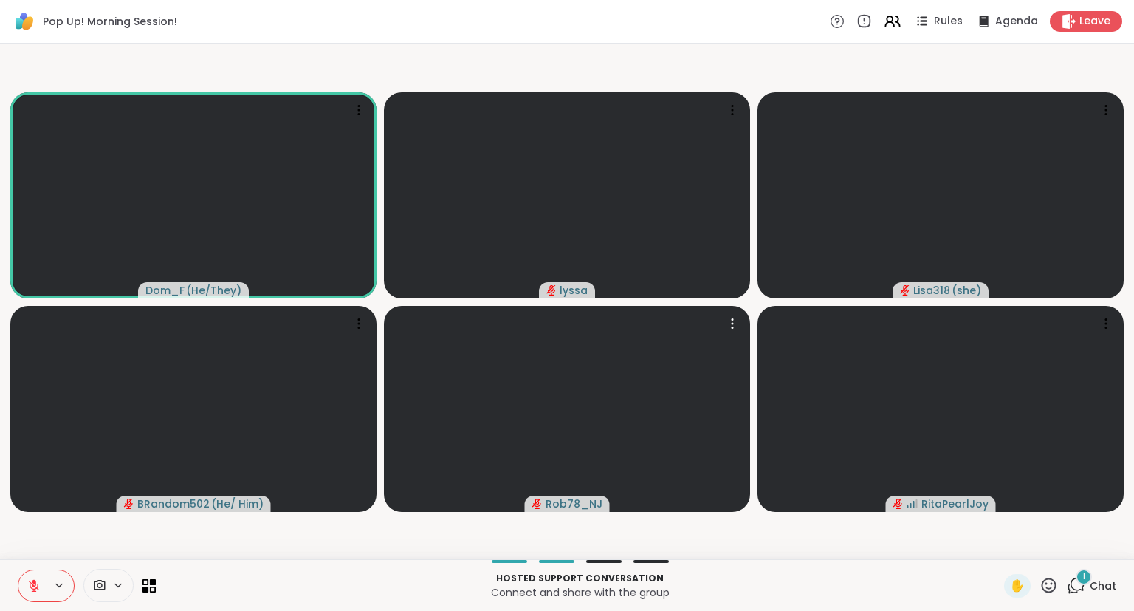
click at [1052, 574] on div "Hosted support conversation Connect and share with the group ✋ 1 Chat" at bounding box center [567, 585] width 1134 height 52
click at [1044, 589] on icon at bounding box center [1049, 584] width 15 height 15
click at [1013, 550] on div "❤️" at bounding box center [1005, 547] width 27 height 24
click at [0, 451] on div "Dom_F ( He/They ) lyssa Lisa318 ( she ) BRandom502 ( He/ Him ) Rob78_NJ RitaPea…" at bounding box center [567, 301] width 1134 height 515
click at [1047, 592] on icon at bounding box center [1049, 585] width 18 height 18
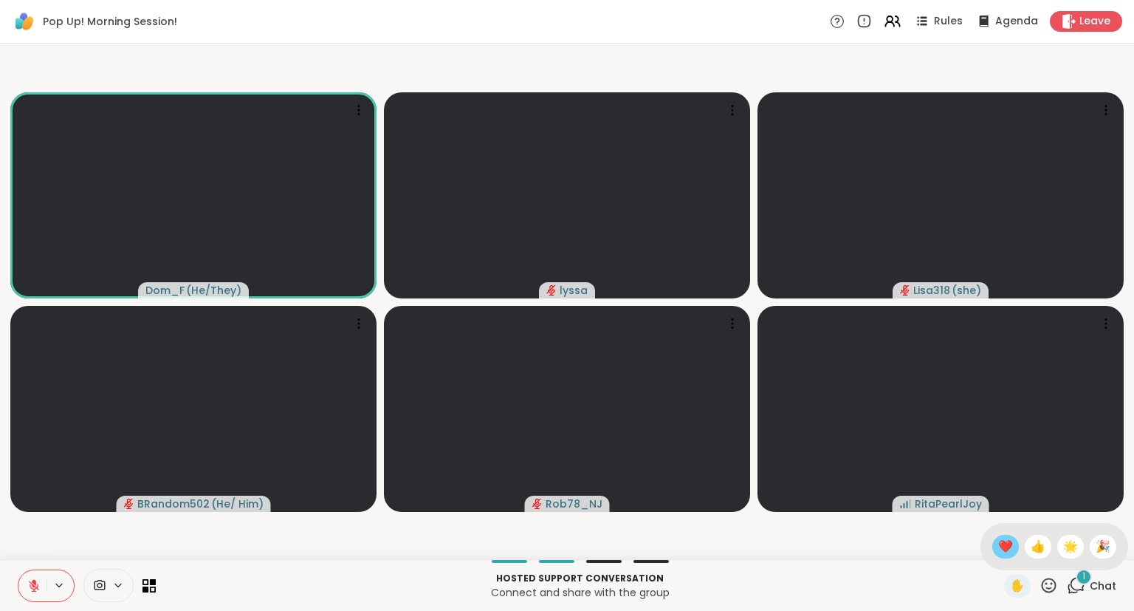
click at [1004, 551] on span "❤️" at bounding box center [1005, 547] width 15 height 18
click at [41, 589] on button at bounding box center [32, 585] width 28 height 31
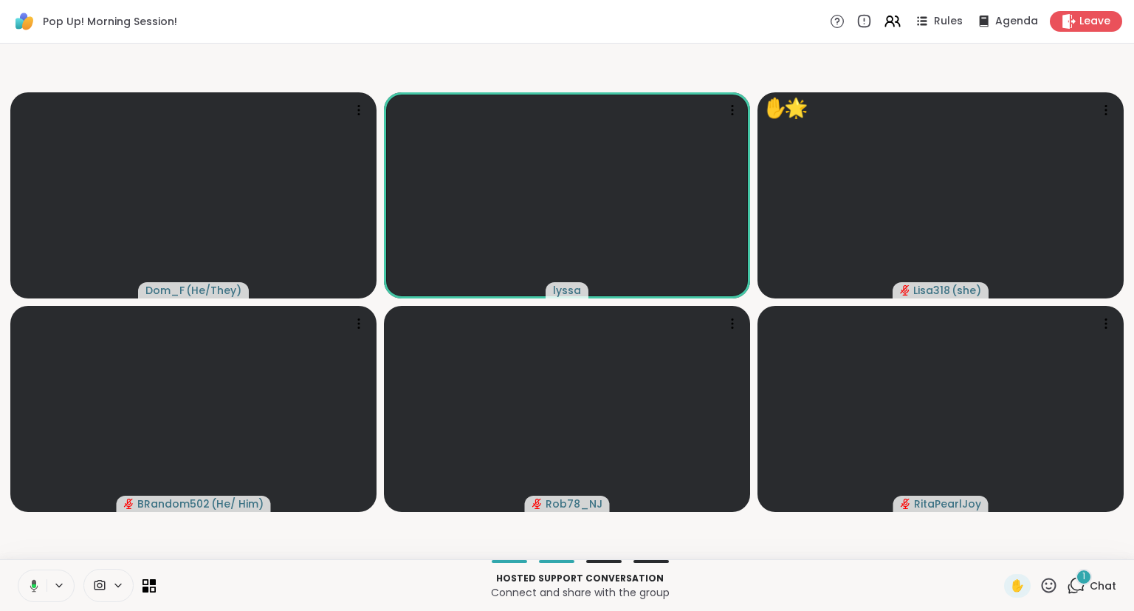
click at [30, 583] on icon at bounding box center [31, 585] width 13 height 13
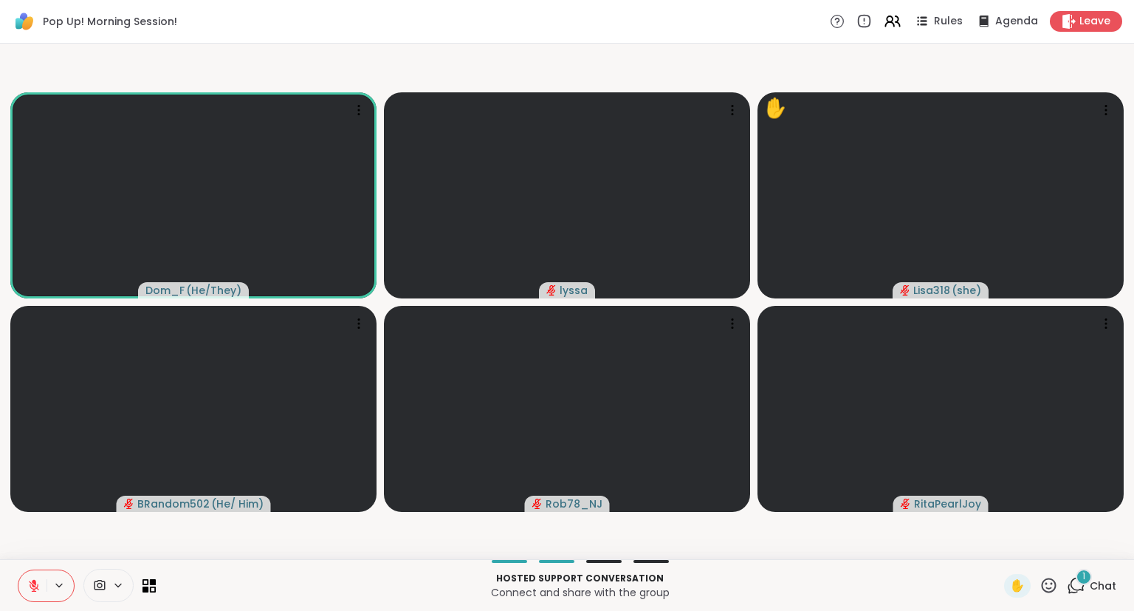
click at [30, 583] on icon at bounding box center [34, 585] width 10 height 10
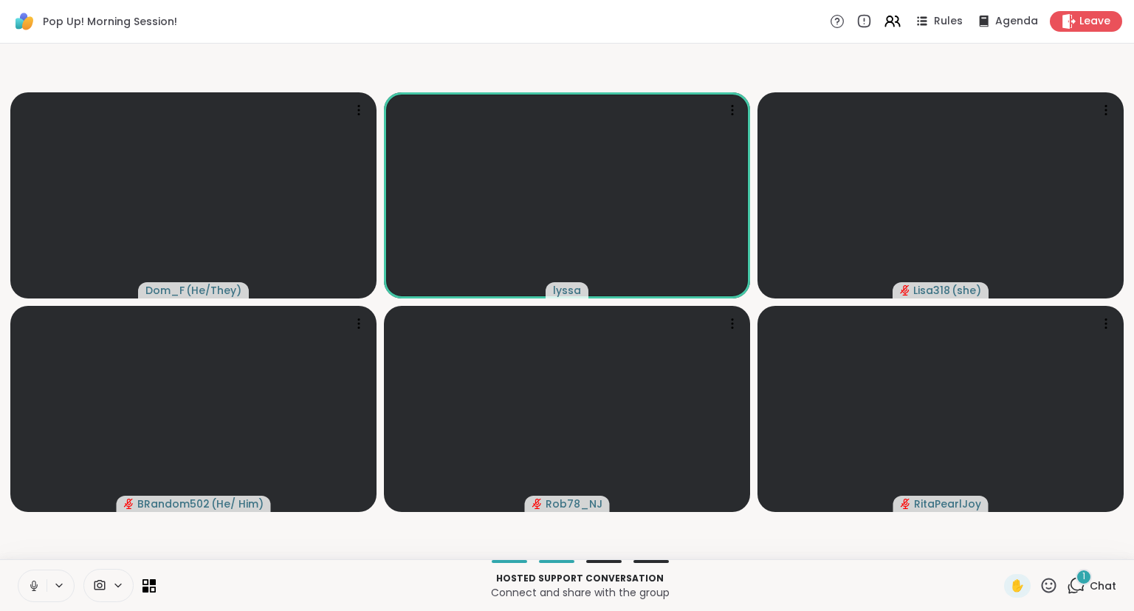
click at [24, 586] on button at bounding box center [32, 585] width 28 height 31
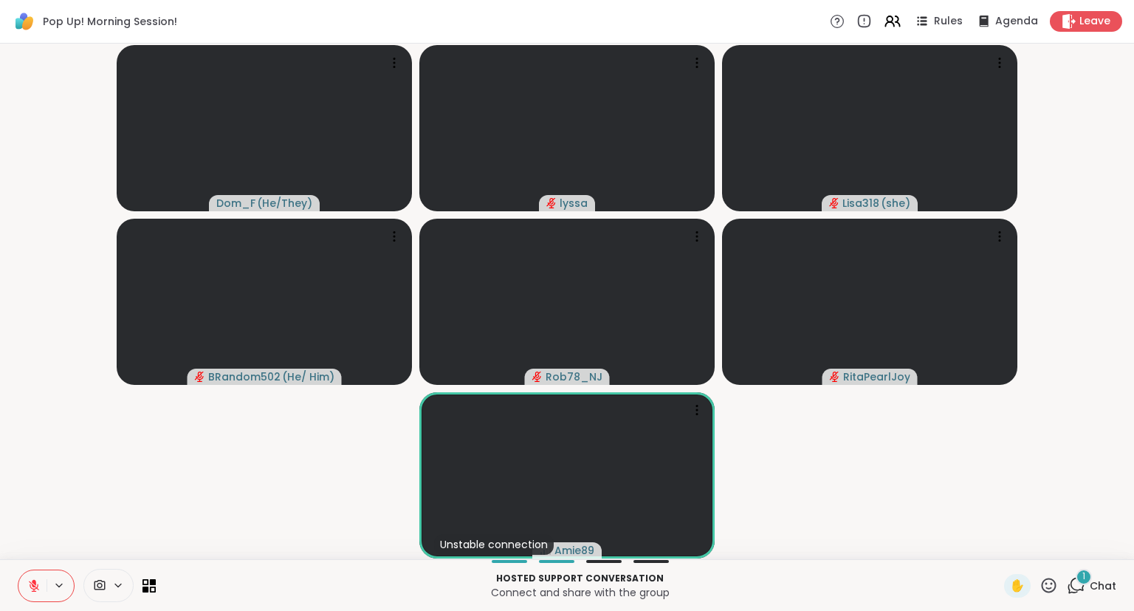
click at [1052, 585] on icon at bounding box center [1049, 585] width 18 height 18
click at [1004, 548] on span "❤️" at bounding box center [1005, 547] width 15 height 18
click at [1050, 581] on icon at bounding box center [1049, 585] width 18 height 18
click at [1032, 549] on span "👍" at bounding box center [1038, 547] width 15 height 18
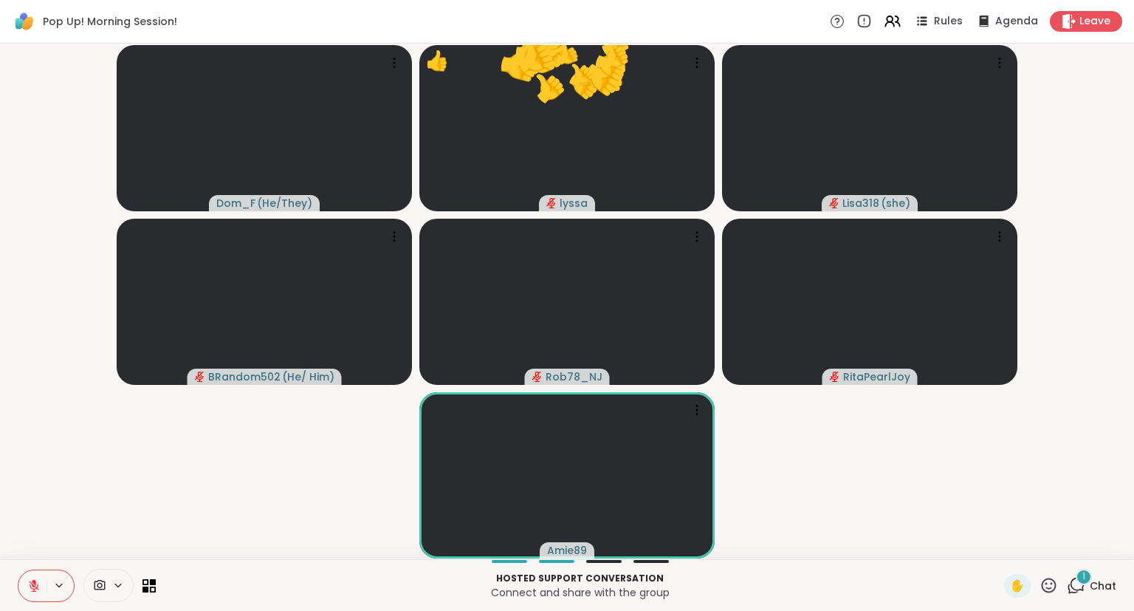
click at [1052, 582] on icon at bounding box center [1049, 585] width 18 height 18
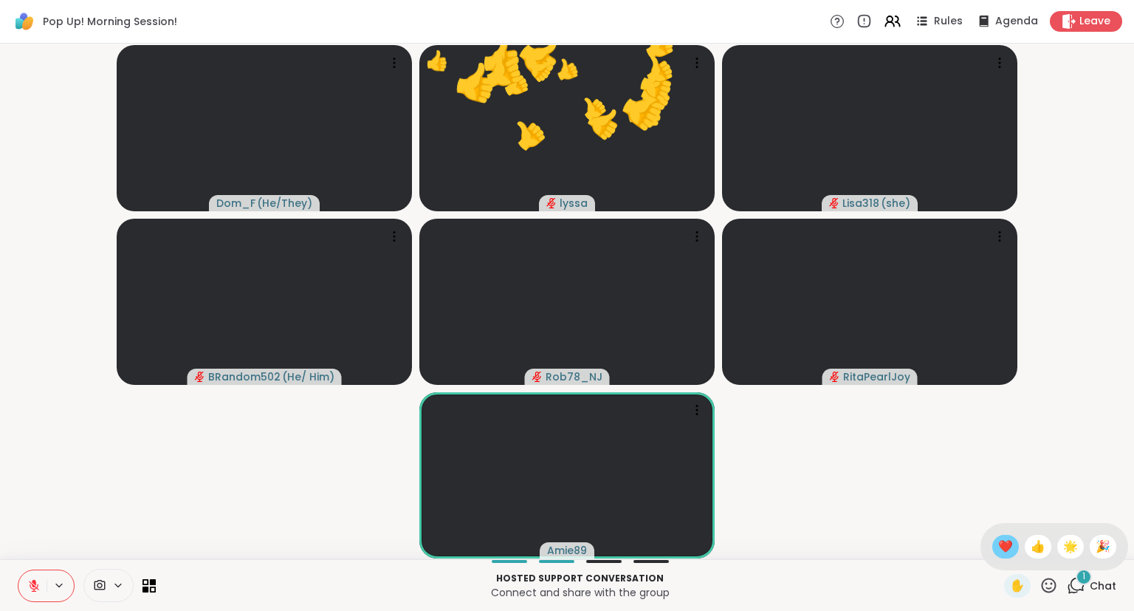
click at [1007, 552] on span "❤️" at bounding box center [1005, 547] width 15 height 18
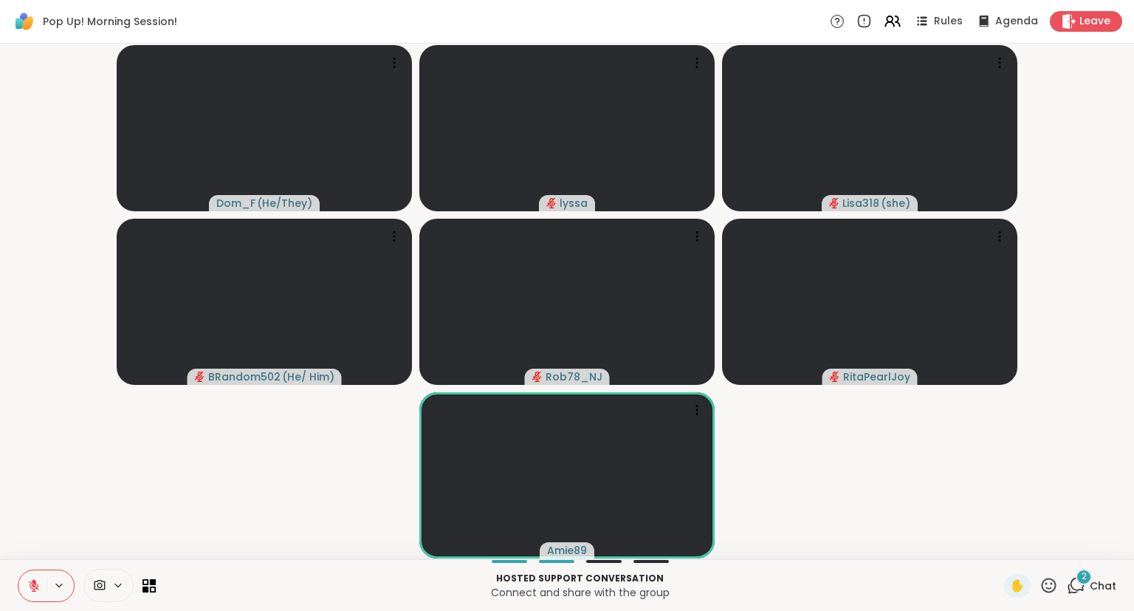
click at [1098, 592] on span "Chat" at bounding box center [1103, 585] width 27 height 15
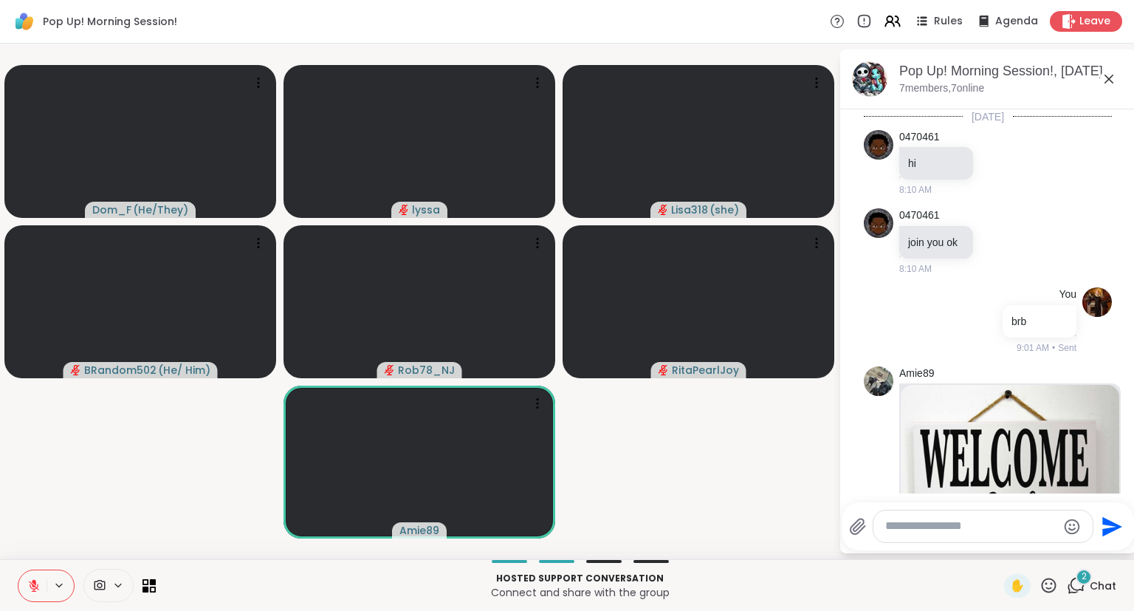
scroll to position [529, 0]
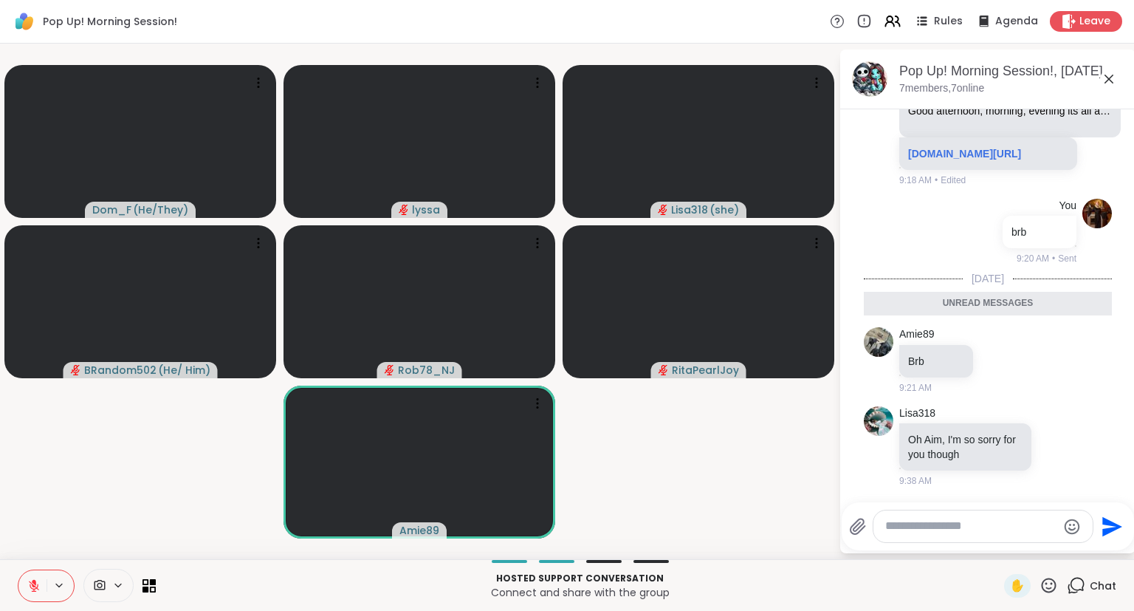
click at [1029, 523] on textarea "Type your message" at bounding box center [971, 526] width 172 height 16
click at [1046, 529] on textarea "Type your message" at bounding box center [971, 526] width 172 height 16
type textarea "*"
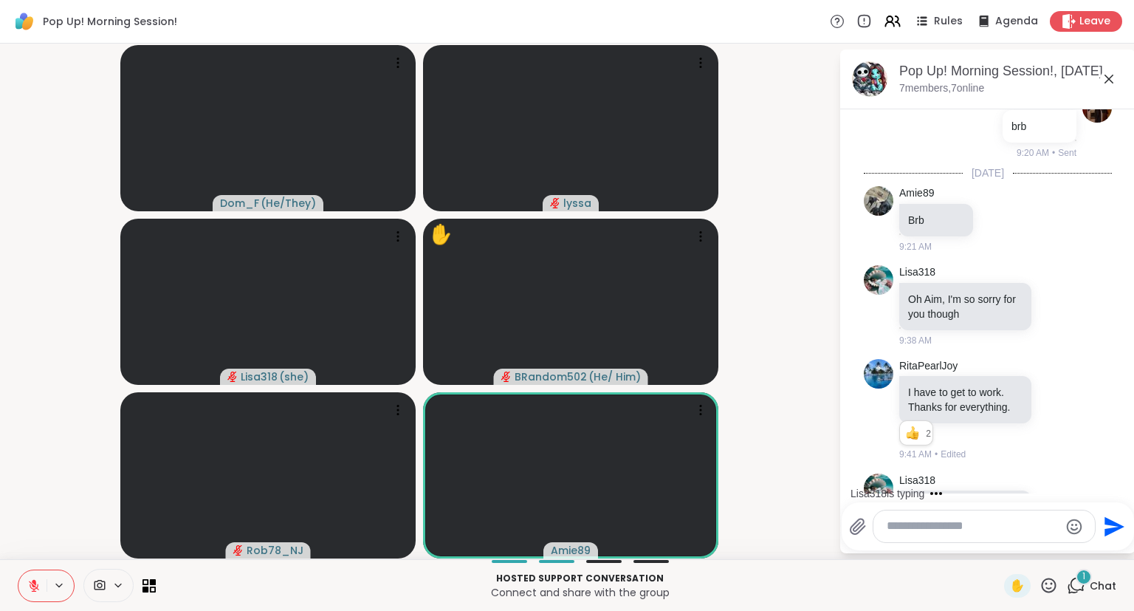
scroll to position [701, 0]
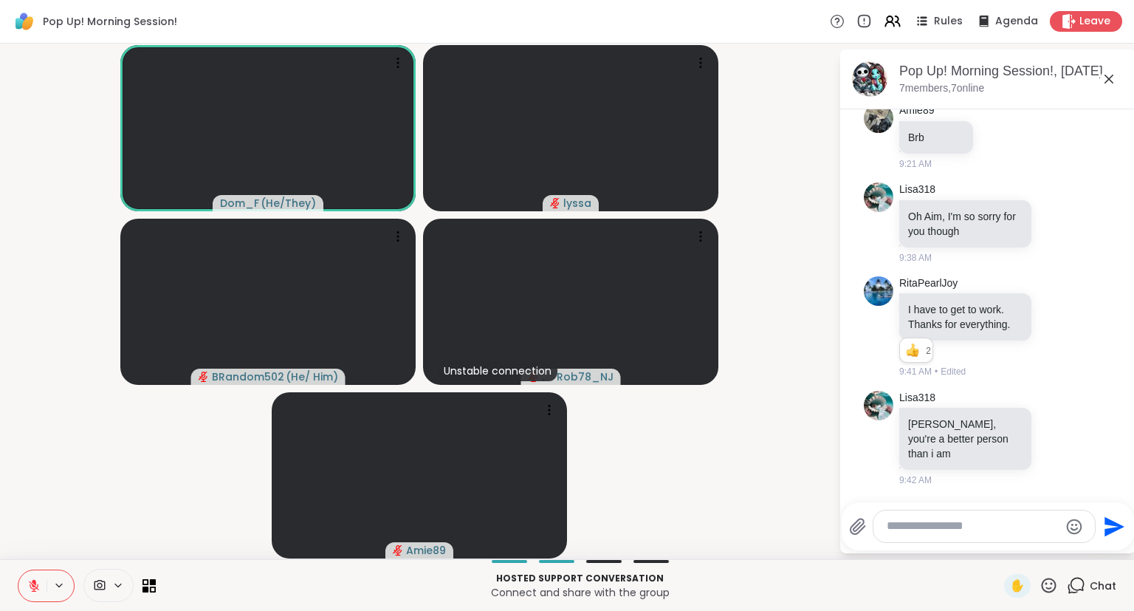
click at [1048, 586] on icon at bounding box center [1049, 585] width 18 height 18
click at [1003, 555] on span "❤️" at bounding box center [1005, 547] width 15 height 18
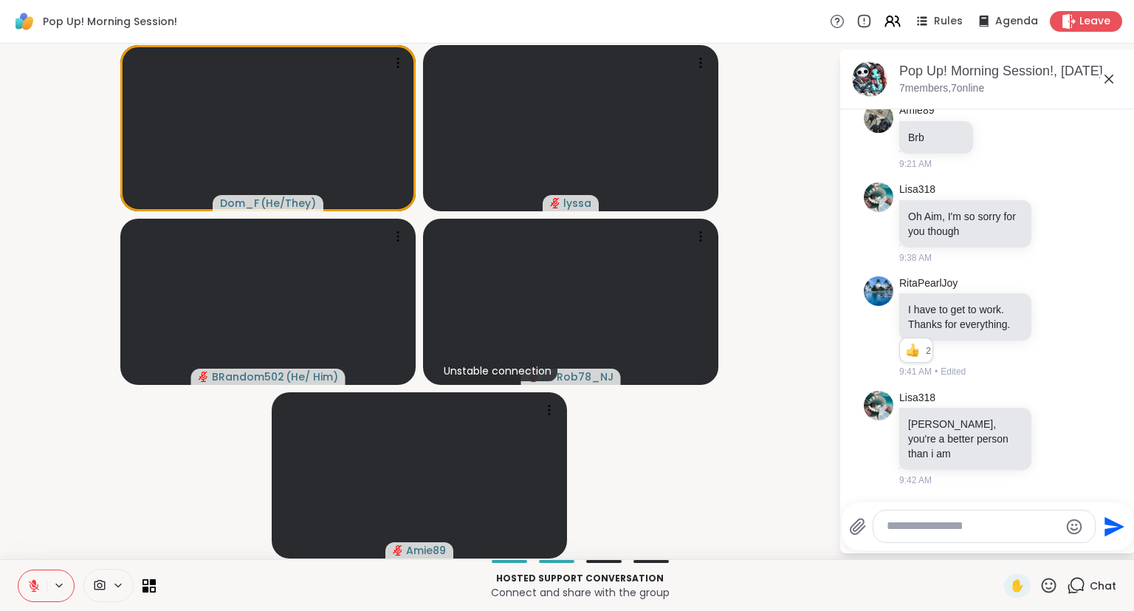
click at [1134, 601] on div "Hosted support conversation Connect and share with the group ✋ Chat" at bounding box center [567, 585] width 1134 height 52
click at [1134, 600] on div "Hosted support conversation Connect and share with the group ✋ Chat" at bounding box center [567, 585] width 1134 height 52
click at [1134, 597] on div "Hosted support conversation Connect and share with the group ✋ Chat" at bounding box center [567, 585] width 1134 height 52
click at [1133, 597] on div "Hosted support conversation Connect and share with the group ✋ Chat" at bounding box center [567, 585] width 1134 height 52
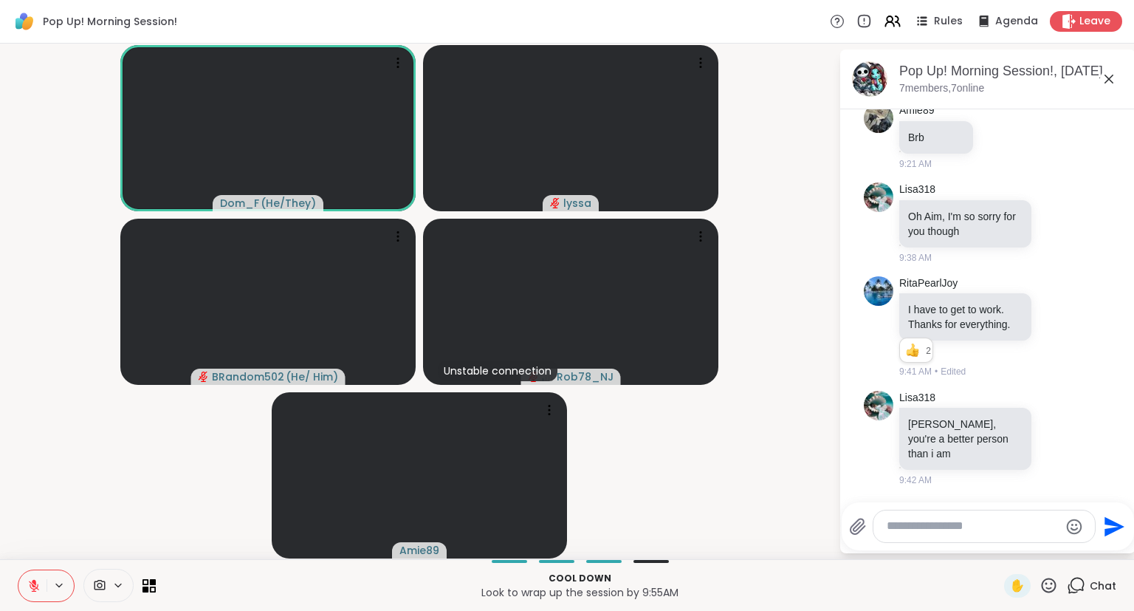
click at [29, 584] on icon at bounding box center [33, 585] width 13 height 13
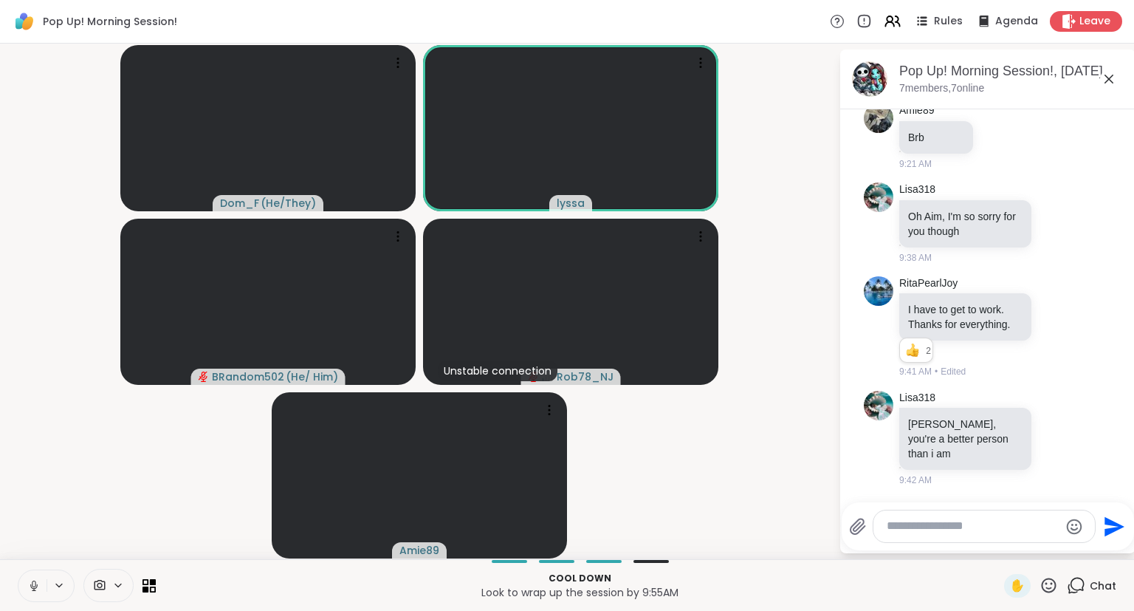
click at [34, 583] on icon at bounding box center [33, 585] width 13 height 13
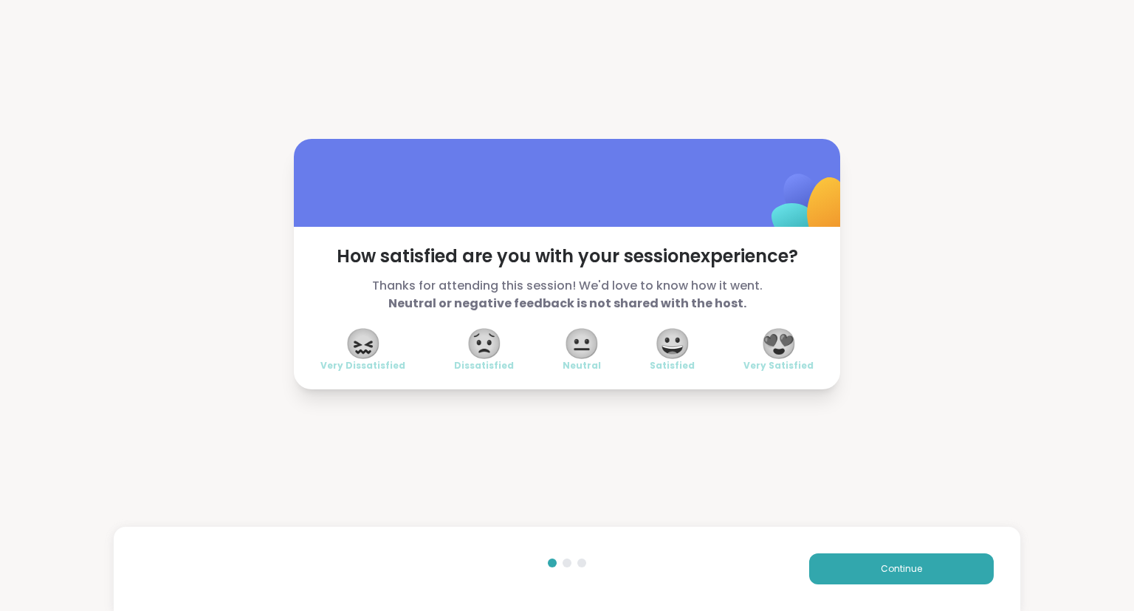
click at [786, 357] on span "😍" at bounding box center [779, 343] width 37 height 27
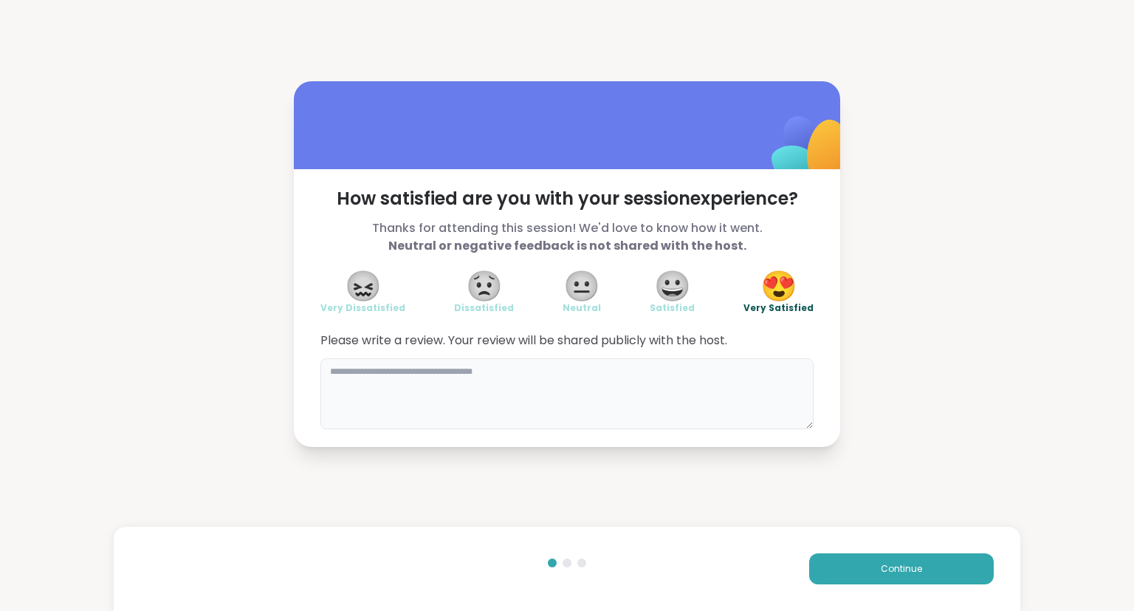
click at [780, 419] on textarea at bounding box center [566, 393] width 493 height 71
type textarea "**********"
click at [927, 580] on button "Continue" at bounding box center [901, 568] width 185 height 31
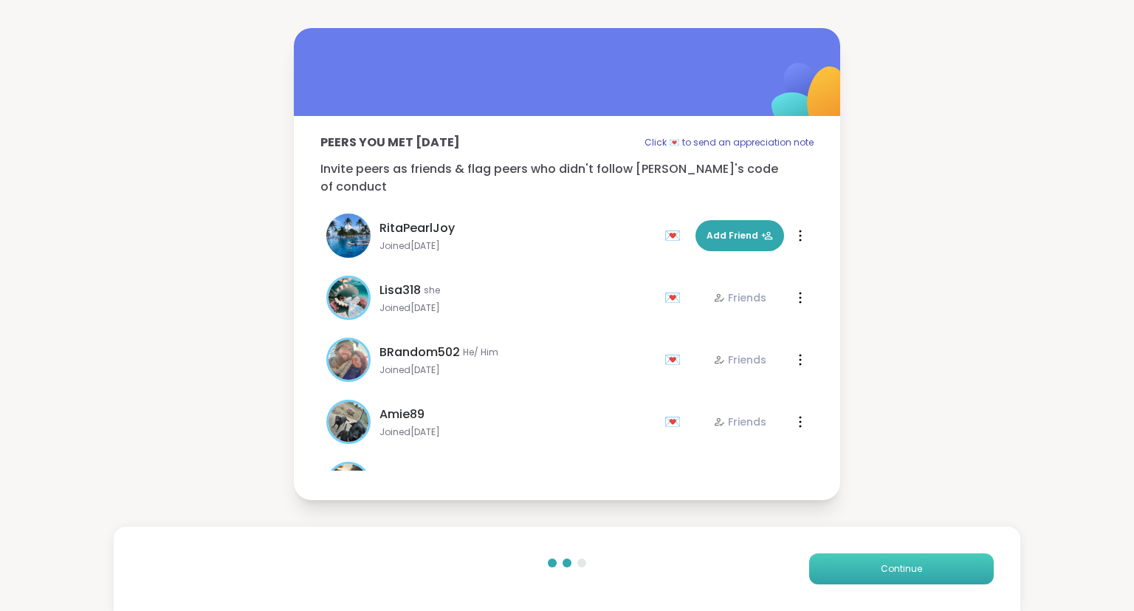
click at [920, 579] on button "Continue" at bounding box center [901, 568] width 185 height 31
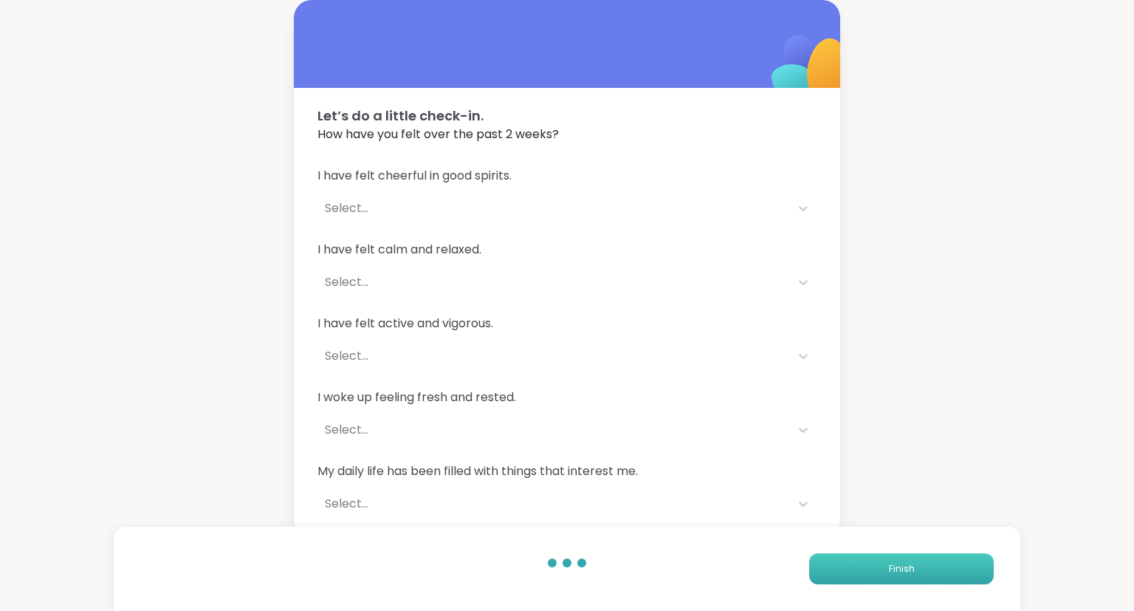
click at [914, 582] on button "Finish" at bounding box center [901, 568] width 185 height 31
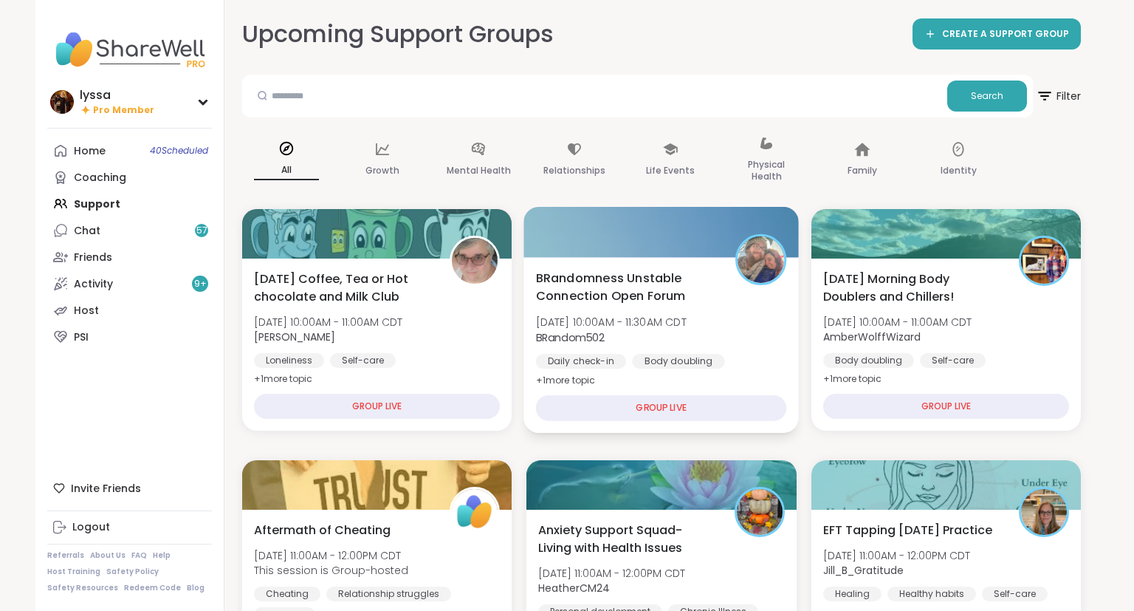
click at [648, 327] on span "[DATE] 10:00AM - 11:30AM CDT" at bounding box center [611, 322] width 151 height 15
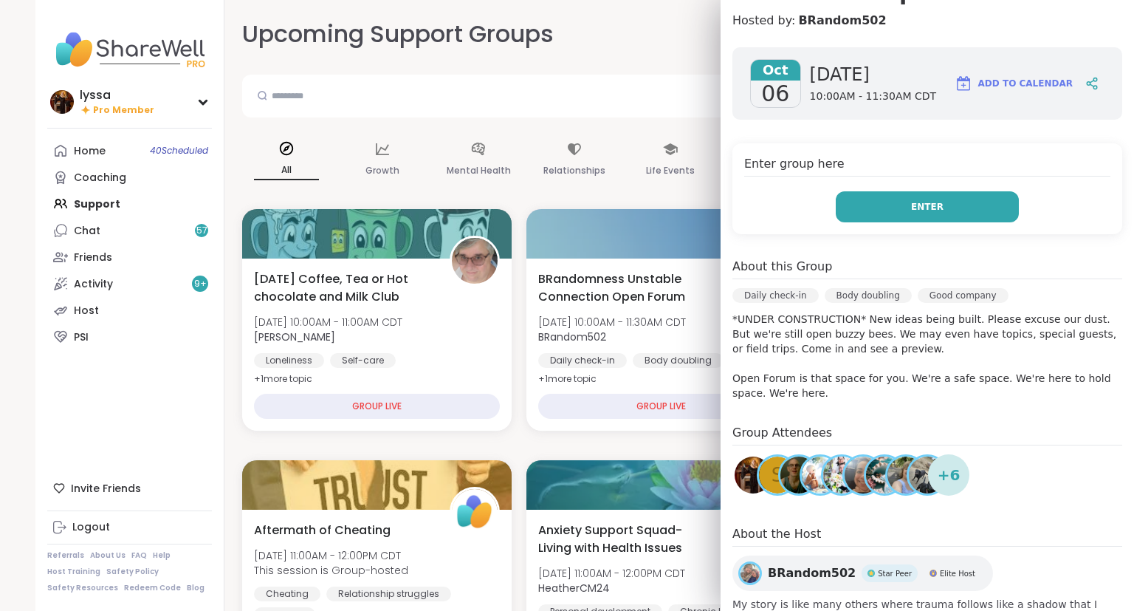
scroll to position [198, 0]
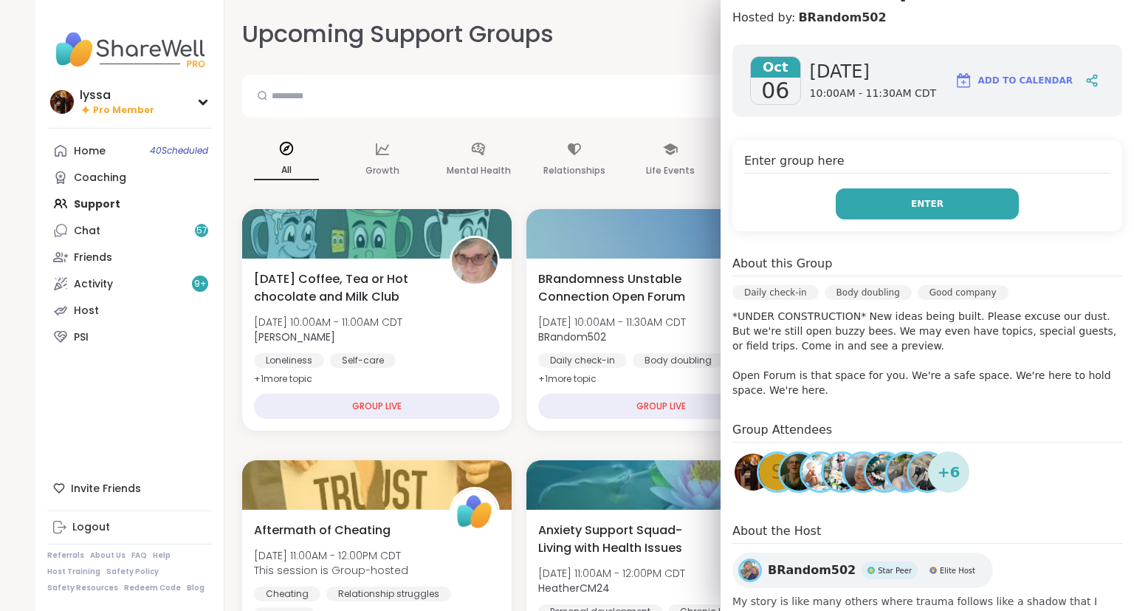
click at [876, 202] on button "Enter" at bounding box center [927, 203] width 183 height 31
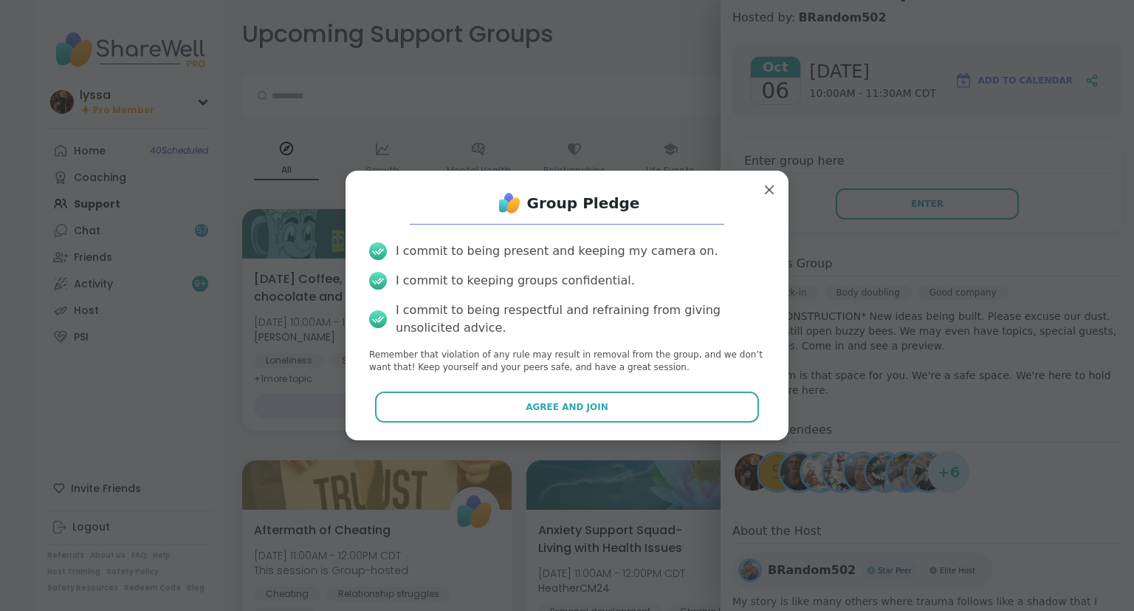
click at [634, 388] on div "Group Pledge I commit to being present and keeping my camera on. I commit to ke…" at bounding box center [566, 304] width 419 height 245
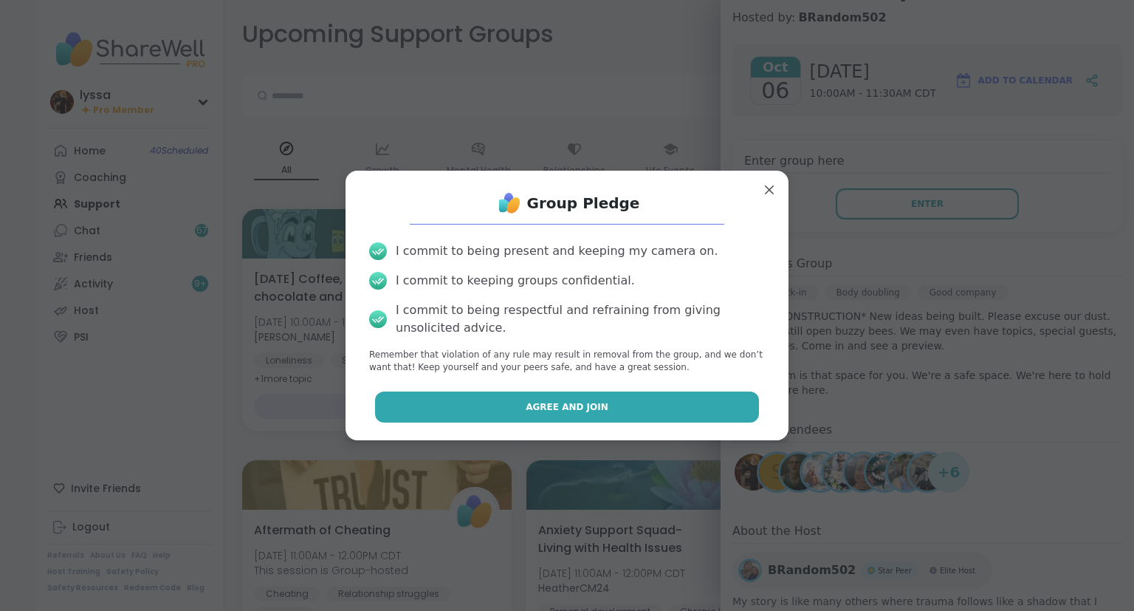
click at [624, 400] on button "Agree and Join" at bounding box center [567, 406] width 385 height 31
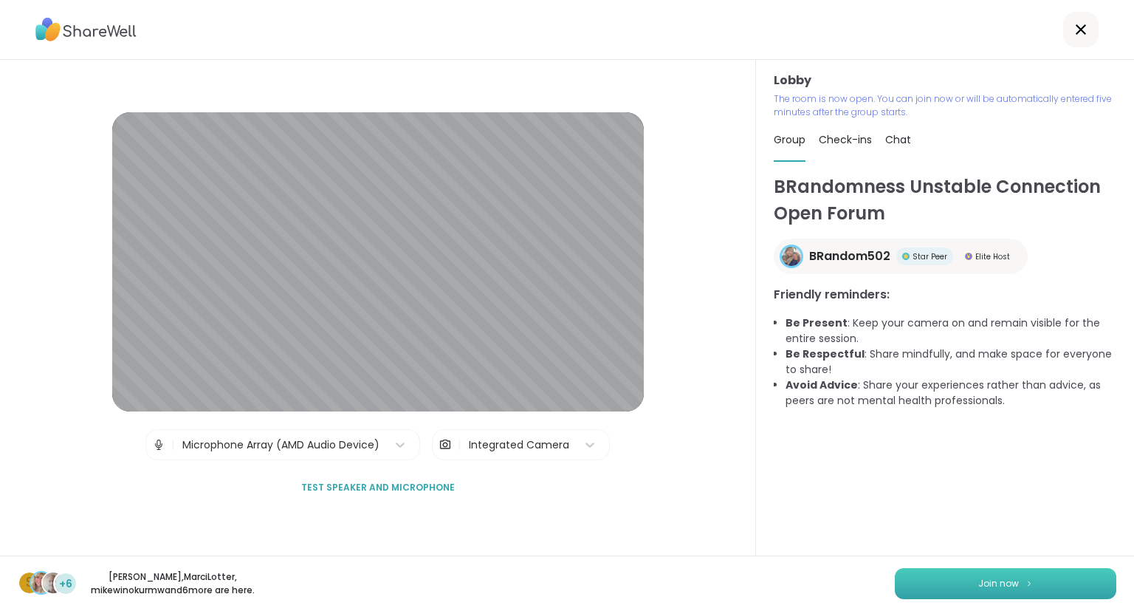
click at [921, 568] on button "Join now" at bounding box center [1006, 583] width 222 height 31
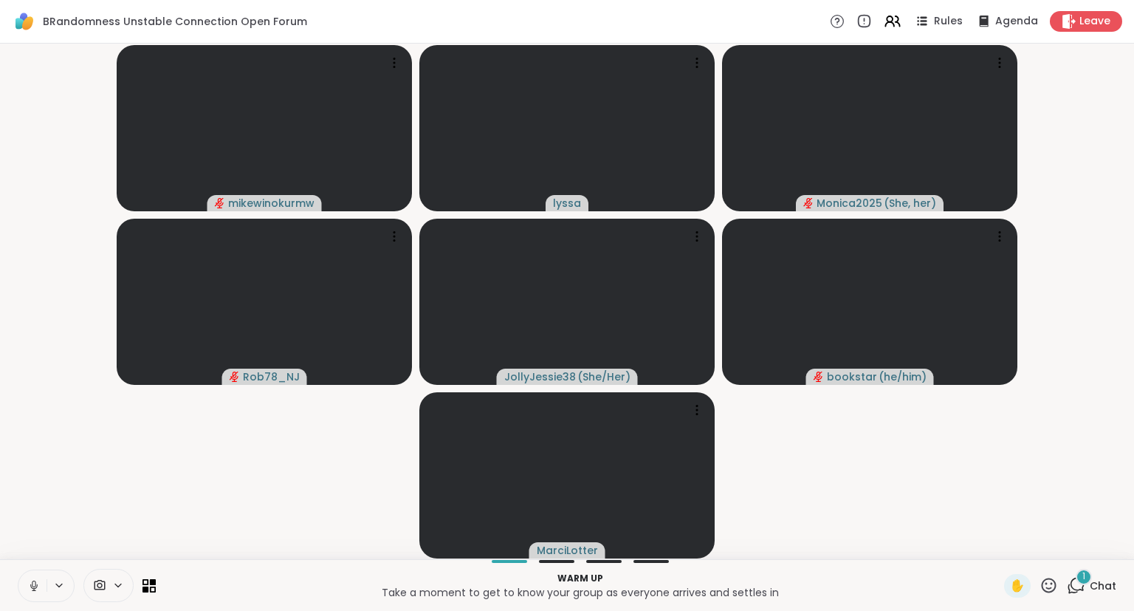
click at [30, 589] on icon at bounding box center [33, 585] width 13 height 13
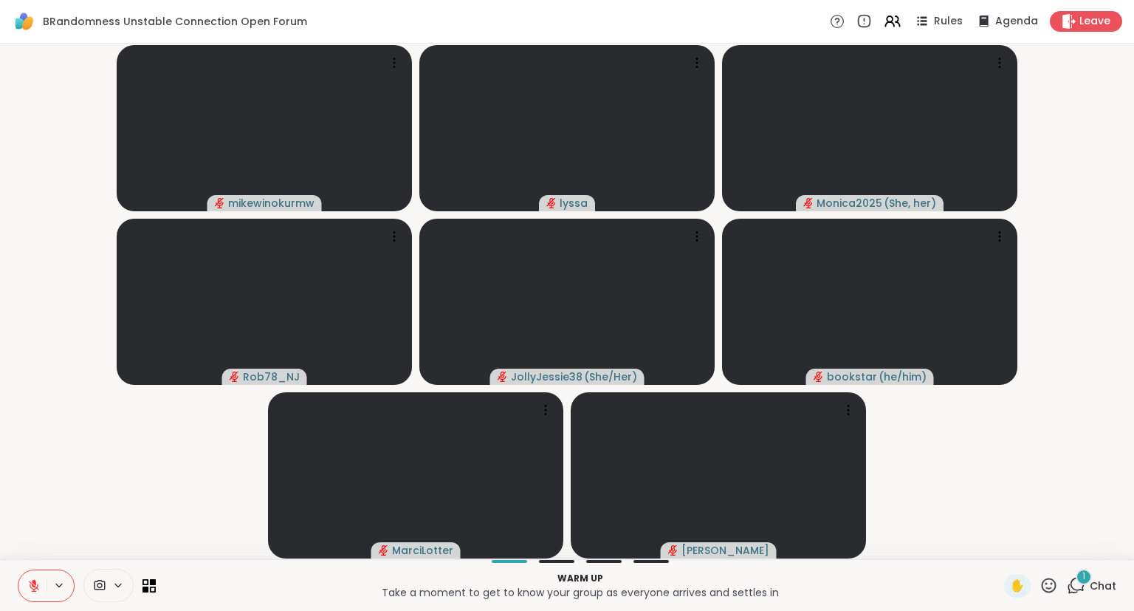
drag, startPoint x: 30, startPoint y: 589, endPoint x: 39, endPoint y: 577, distance: 15.8
click at [39, 577] on button at bounding box center [32, 585] width 28 height 31
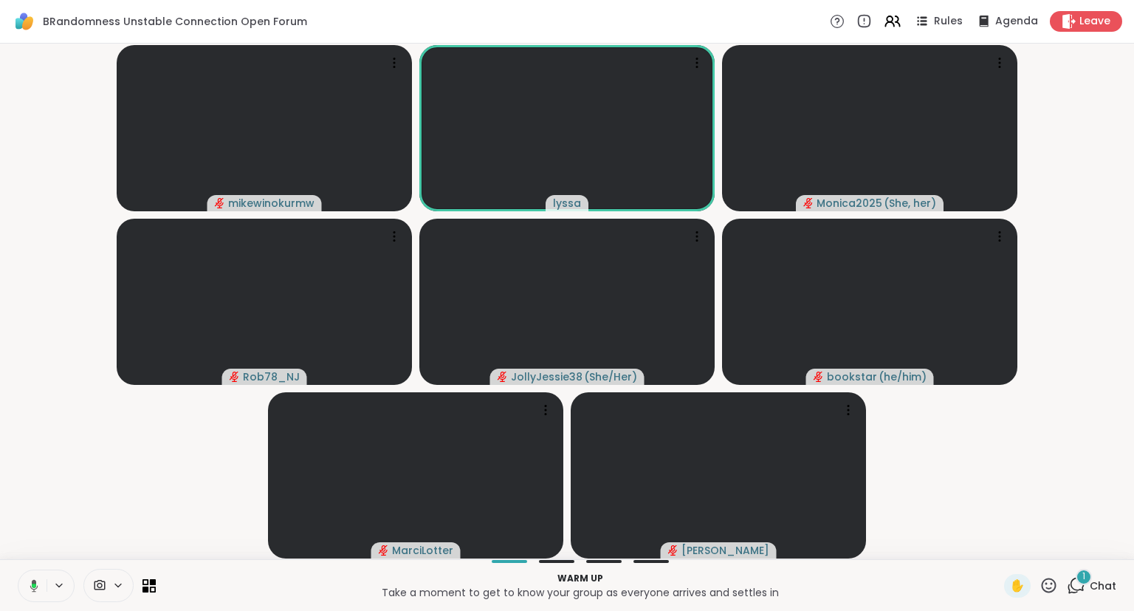
click at [36, 581] on icon at bounding box center [31, 585] width 13 height 13
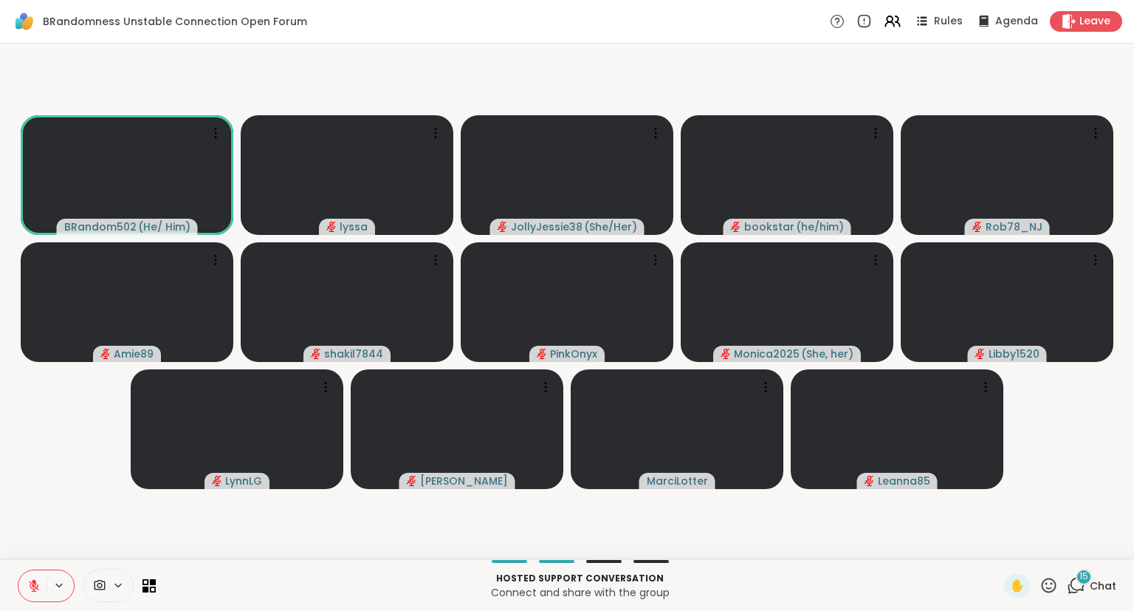
click at [32, 584] on icon at bounding box center [34, 585] width 10 height 10
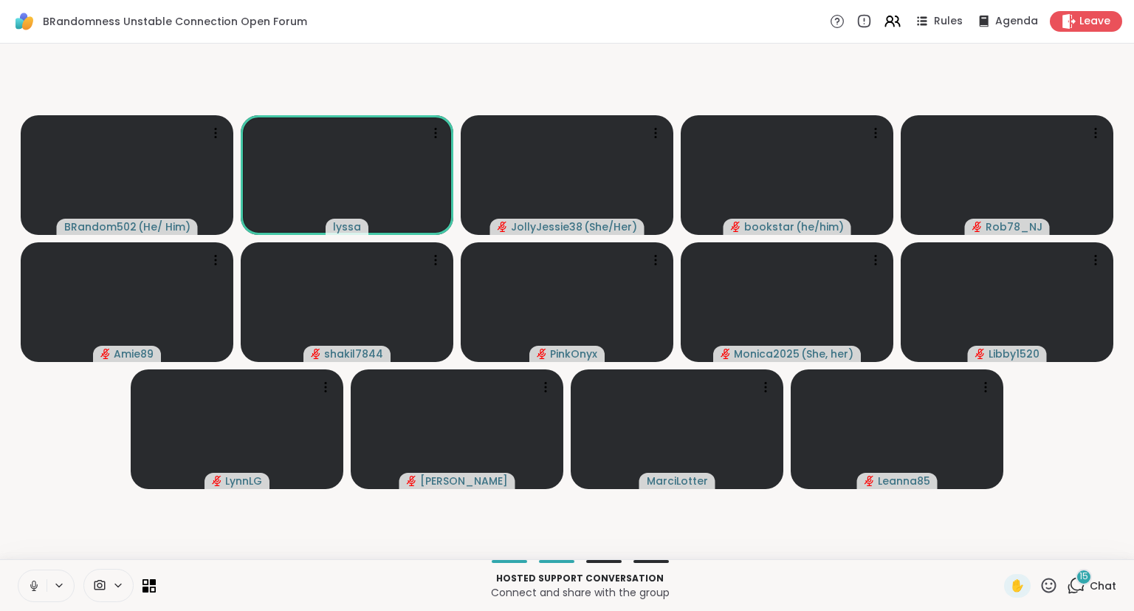
click at [23, 580] on button at bounding box center [32, 585] width 28 height 31
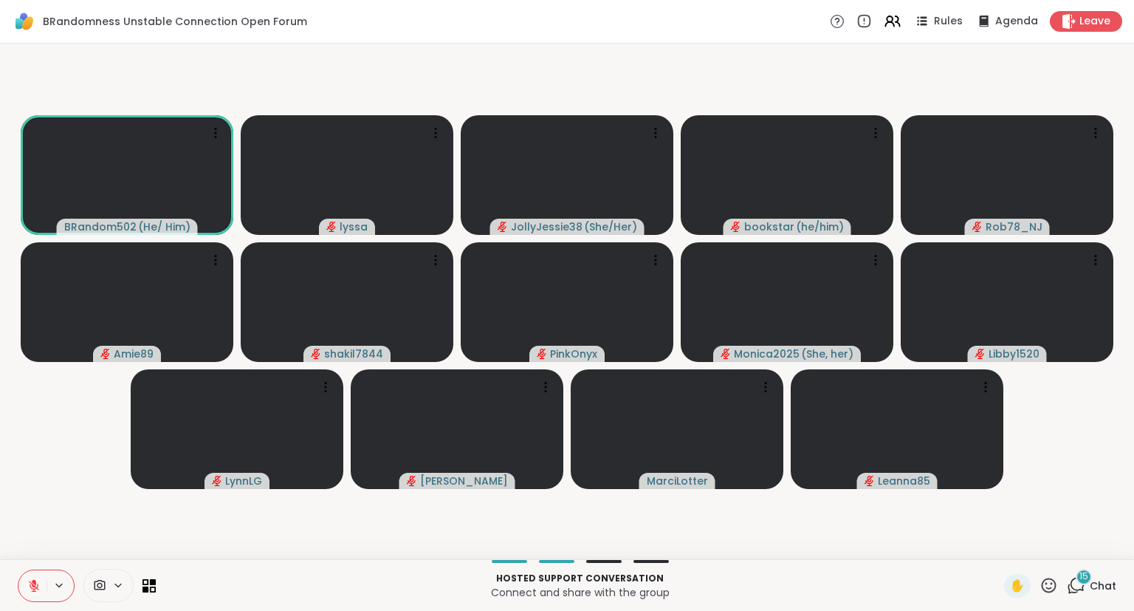
click at [1055, 590] on icon at bounding box center [1049, 584] width 15 height 15
click at [1008, 551] on span "❤️" at bounding box center [1005, 547] width 15 height 18
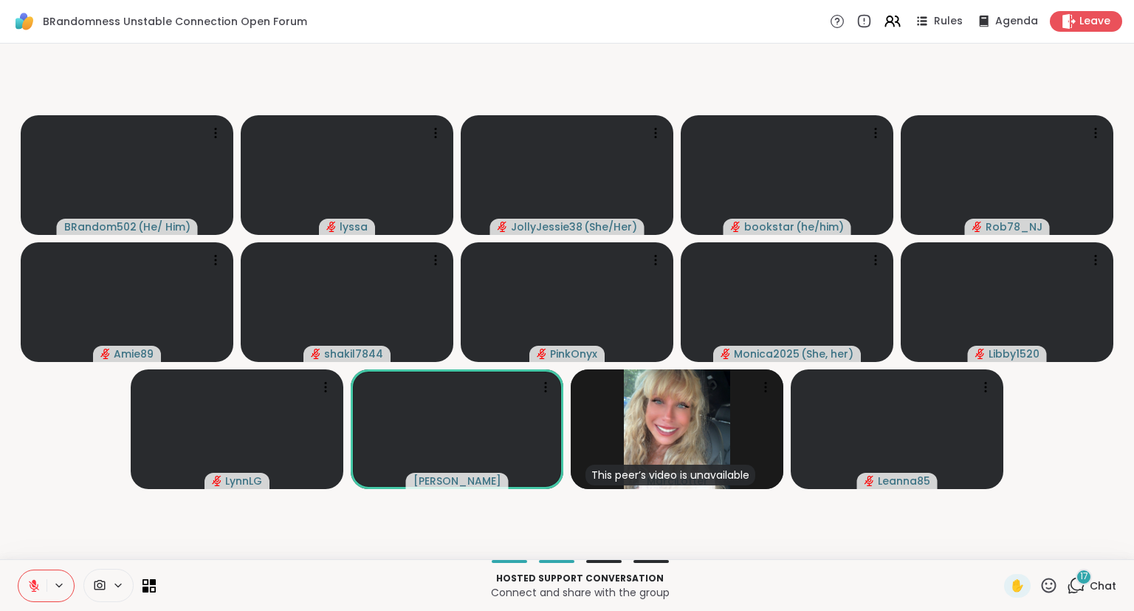
click at [1048, 589] on icon at bounding box center [1049, 585] width 18 height 18
click at [999, 548] on span "❤️" at bounding box center [1005, 547] width 15 height 18
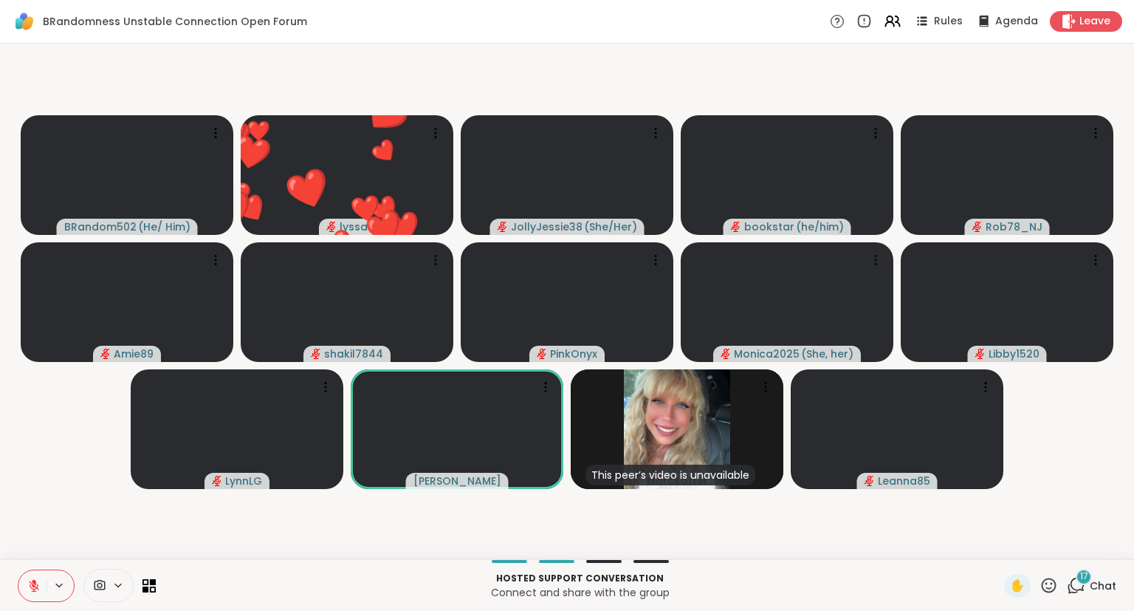
click at [1048, 586] on icon at bounding box center [1049, 585] width 18 height 18
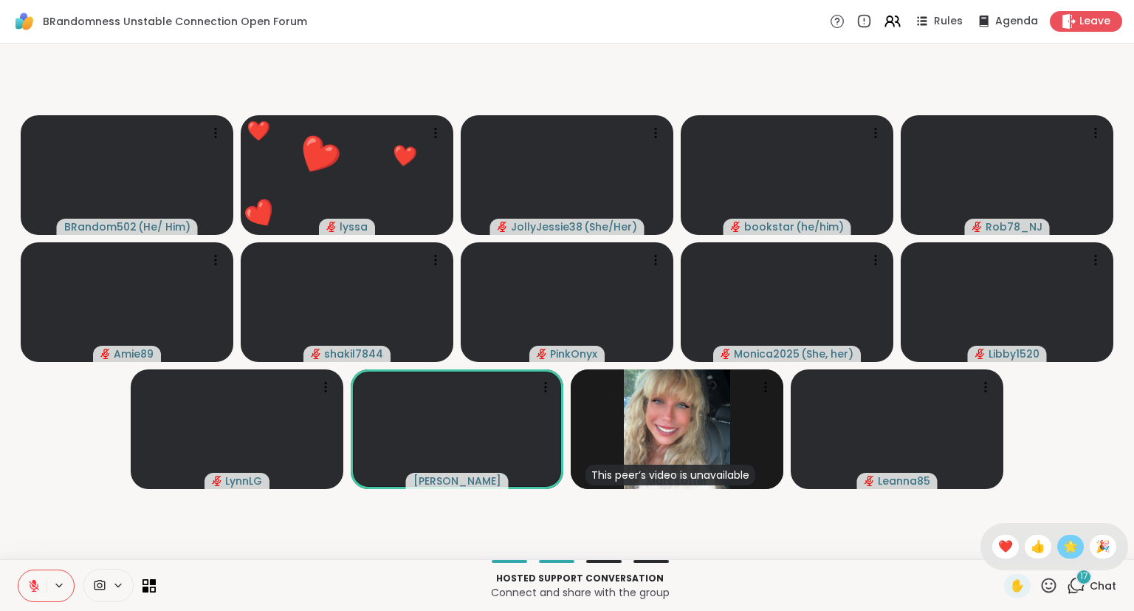
click at [1063, 549] on span "🌟" at bounding box center [1070, 547] width 15 height 18
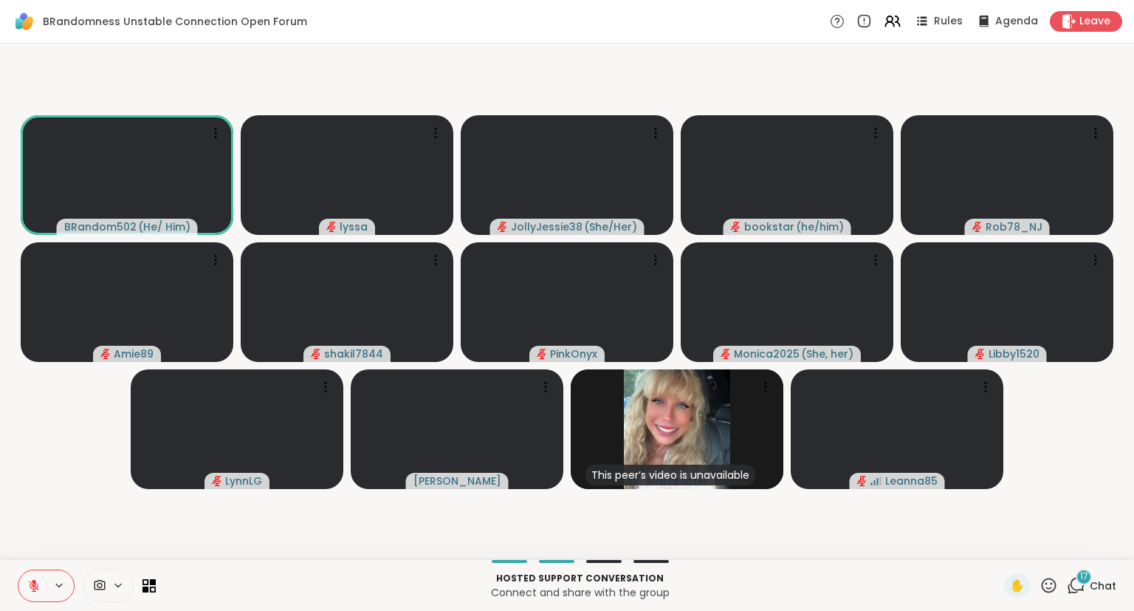
click at [894, 34] on div "BRandomness Unstable Connection Open Forum Rules Agenda Leave" at bounding box center [567, 22] width 1134 height 44
click at [1119, 470] on video-player-container "BRandom502 ( He/ Him ) lyssa JollyJessie38 ( She/Her ) bookstar ( he/him ) Rob7…" at bounding box center [567, 301] width 1117 height 504
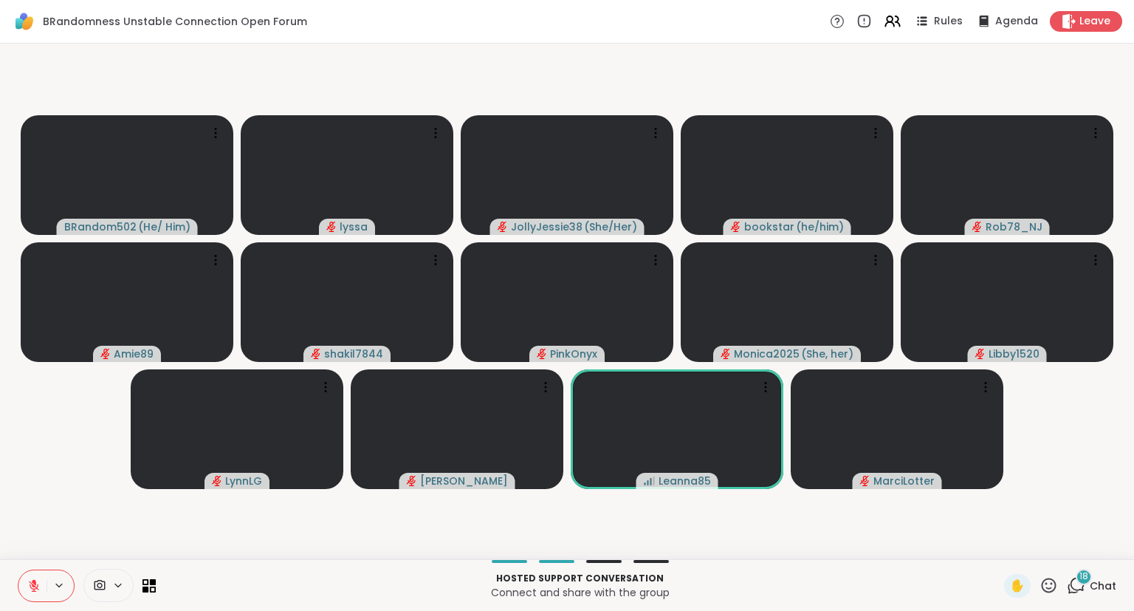
click at [1052, 578] on icon at bounding box center [1049, 585] width 18 height 18
click at [1000, 557] on div "❤️" at bounding box center [1005, 547] width 27 height 24
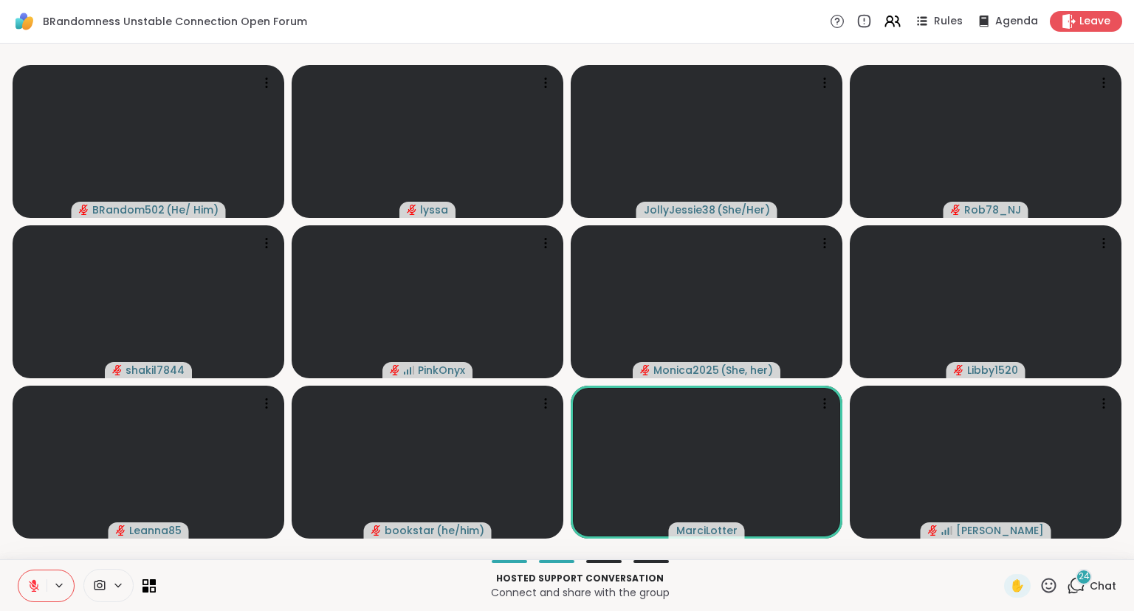
click at [1085, 575] on span "24" at bounding box center [1084, 576] width 11 height 13
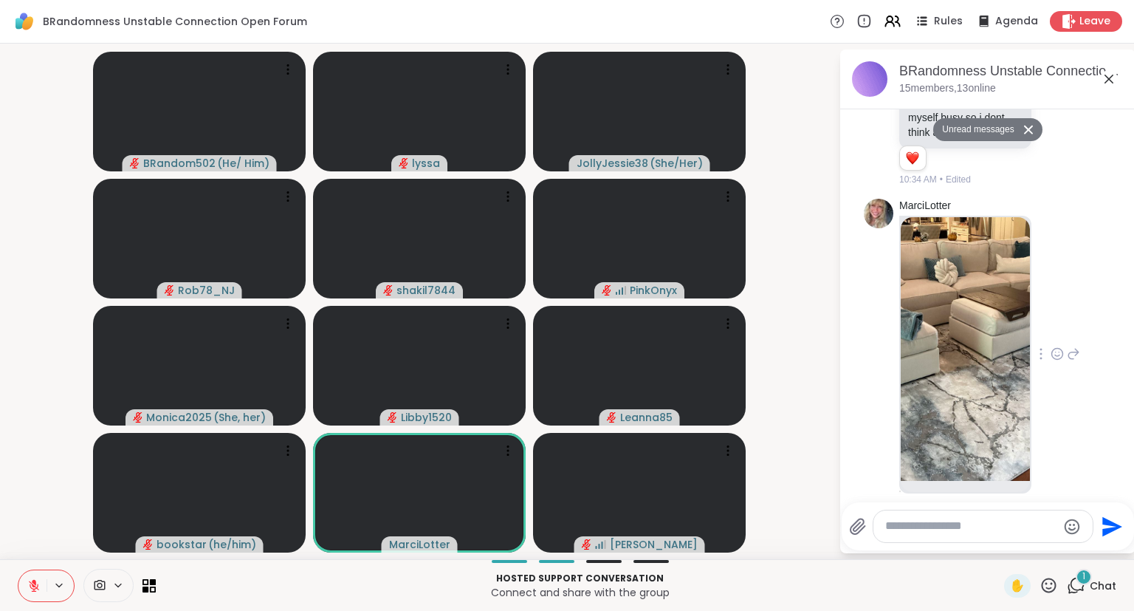
scroll to position [2703, 0]
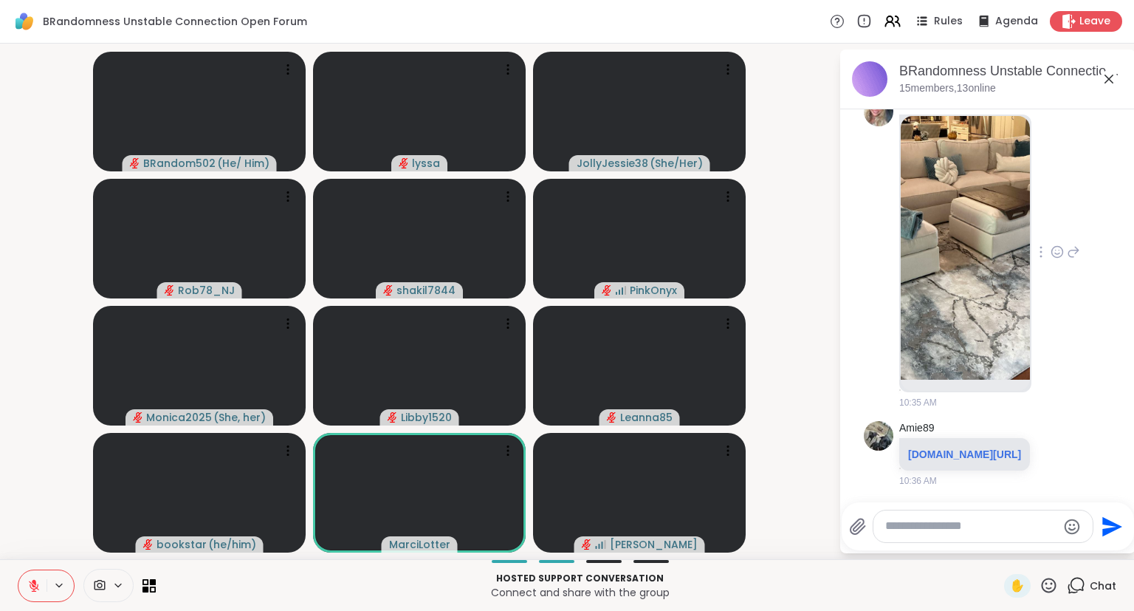
click at [1017, 272] on img at bounding box center [965, 248] width 129 height 264
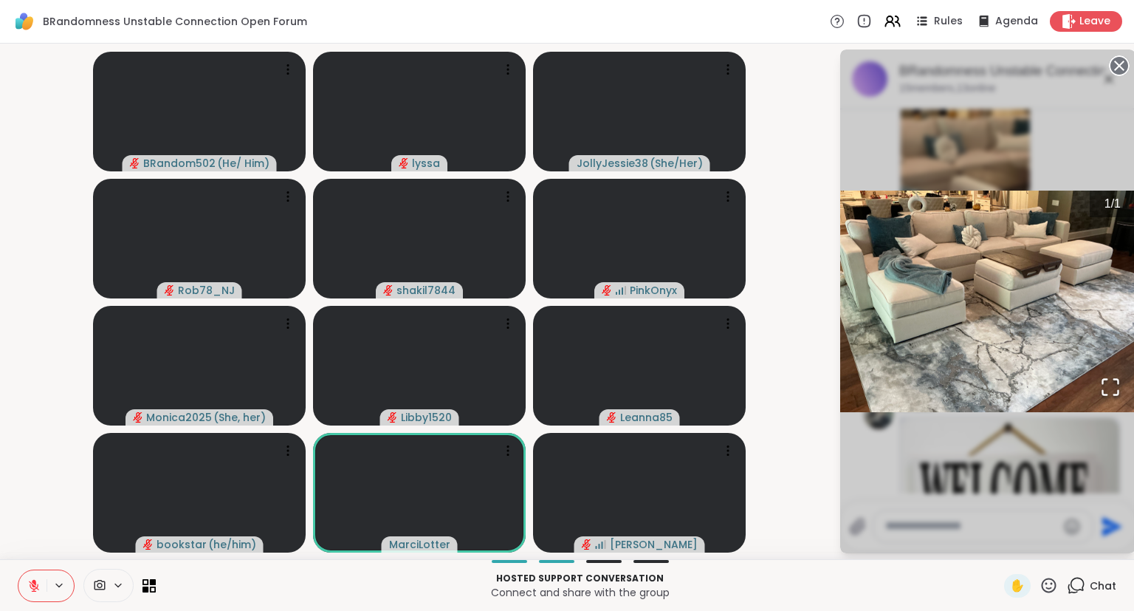
click at [1118, 69] on circle at bounding box center [1120, 66] width 18 height 18
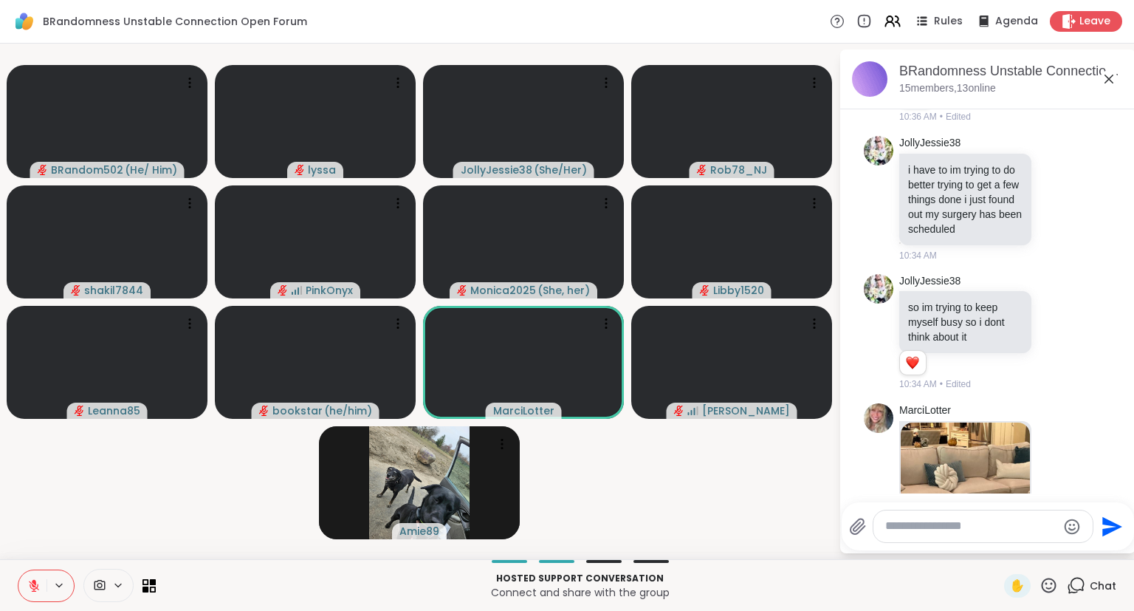
scroll to position [2396, 0]
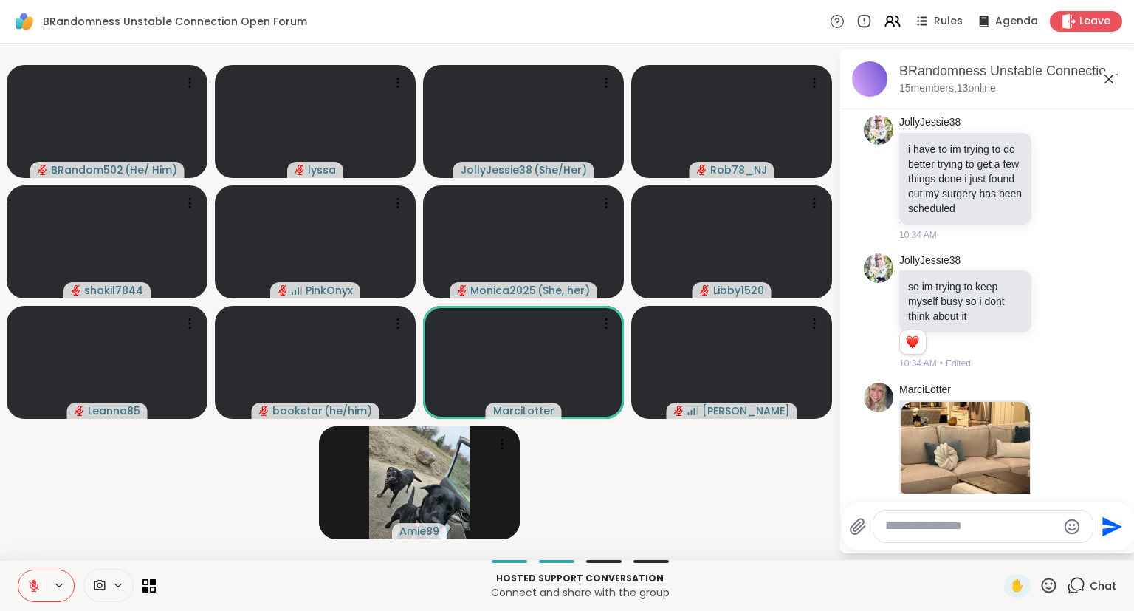
click at [1111, 81] on icon at bounding box center [1109, 79] width 18 height 18
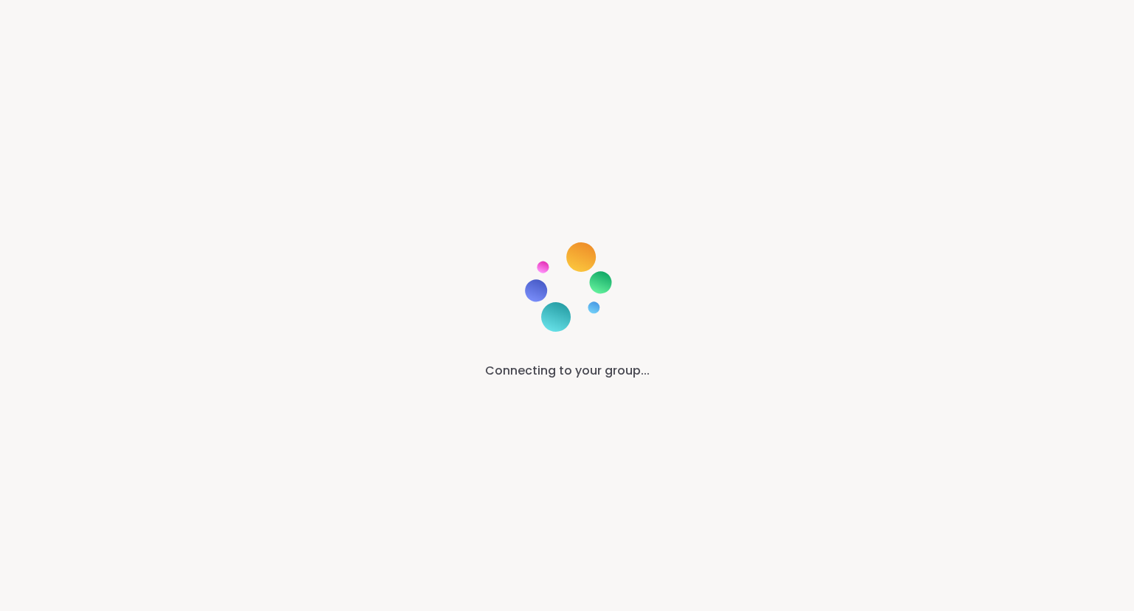
click at [1125, 244] on div "Connecting to your group..." at bounding box center [567, 305] width 1134 height 611
click at [1133, 397] on div "Connecting to your group..." at bounding box center [567, 305] width 1134 height 611
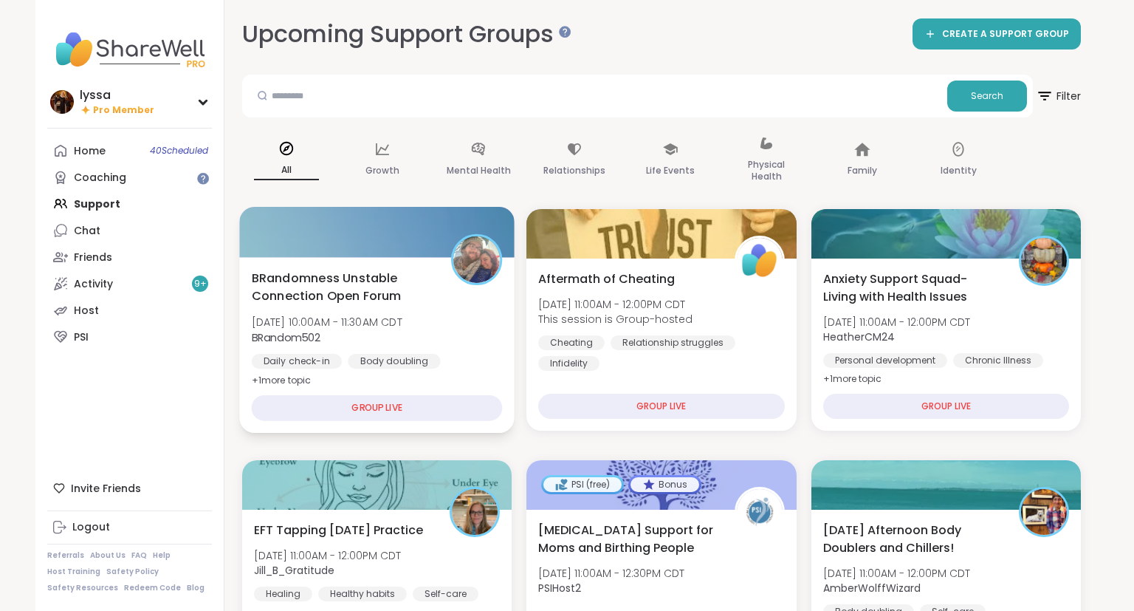
click at [439, 277] on div "BRandomness Unstable Connection Open Forum [DATE] 10:00AM - 11:30AM CDT BRandom…" at bounding box center [377, 329] width 251 height 120
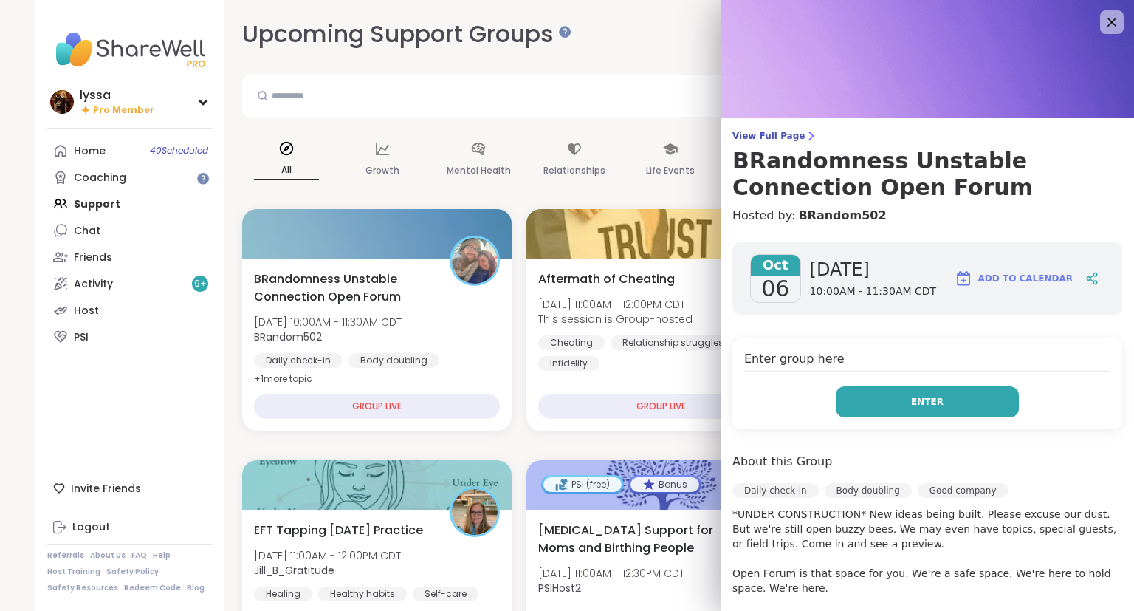
click at [891, 398] on button "Enter" at bounding box center [927, 401] width 183 height 31
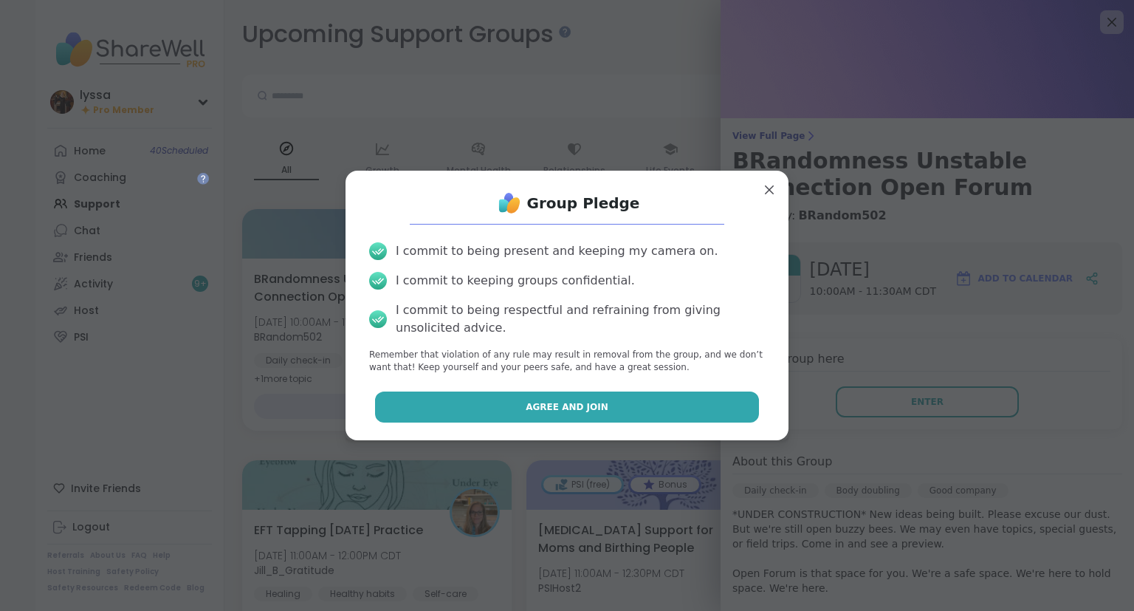
click at [739, 400] on button "Agree and Join" at bounding box center [567, 406] width 385 height 31
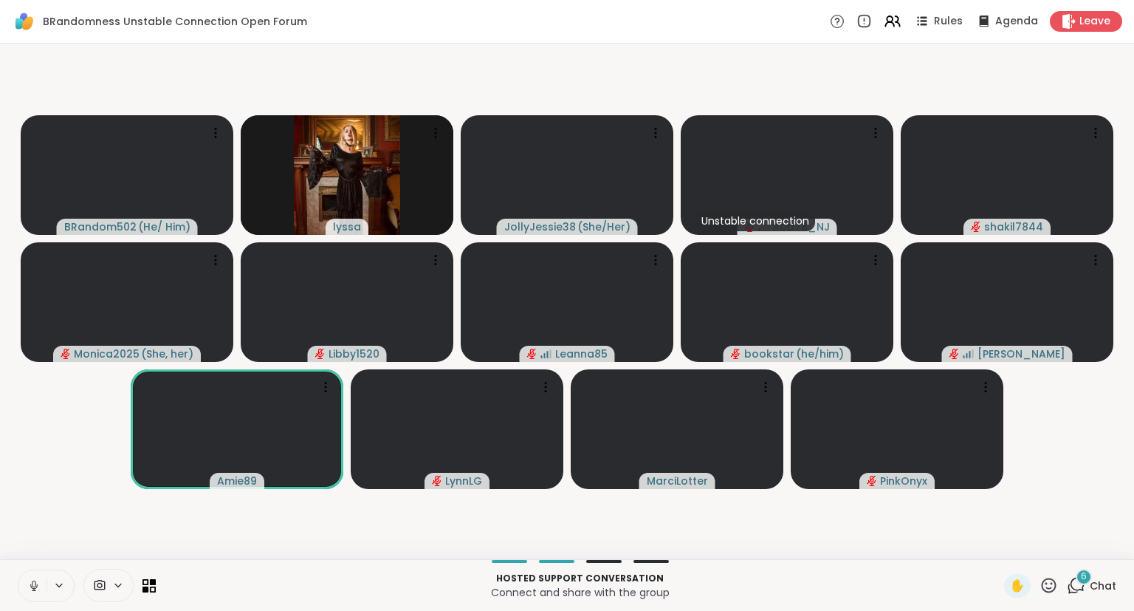
click at [30, 580] on icon at bounding box center [33, 585] width 13 height 13
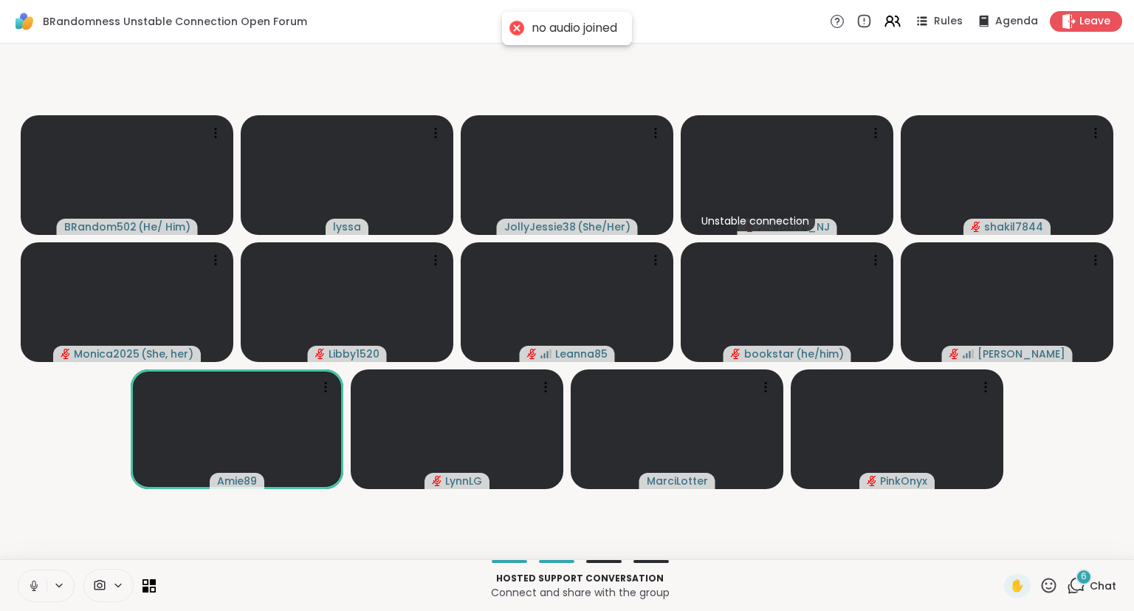
click at [34, 586] on icon at bounding box center [33, 585] width 13 height 13
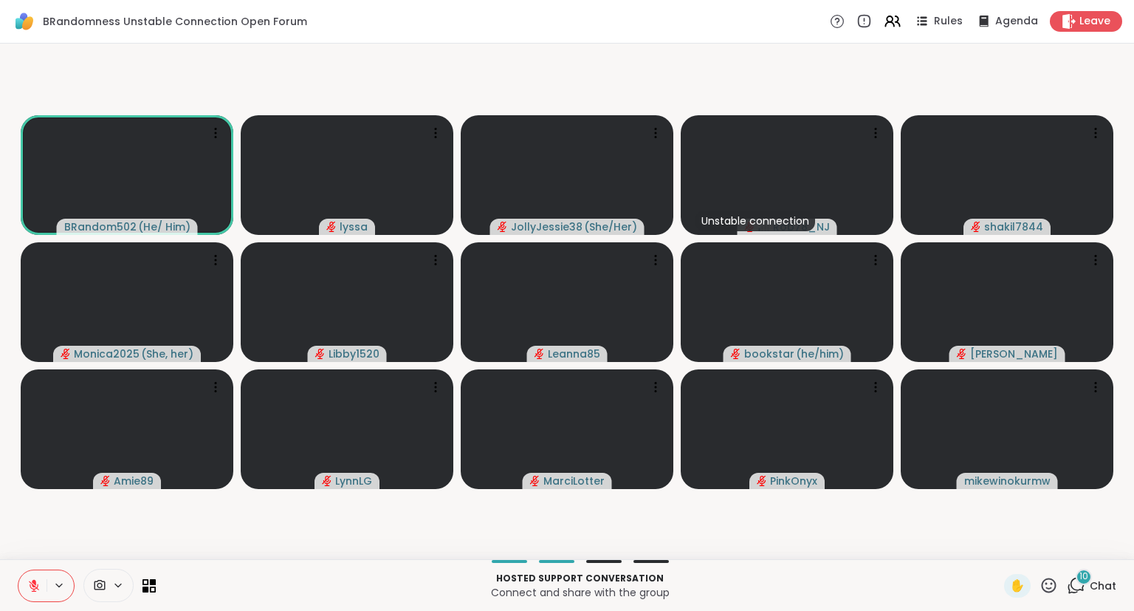
click at [18, 570] on button at bounding box center [32, 585] width 28 height 31
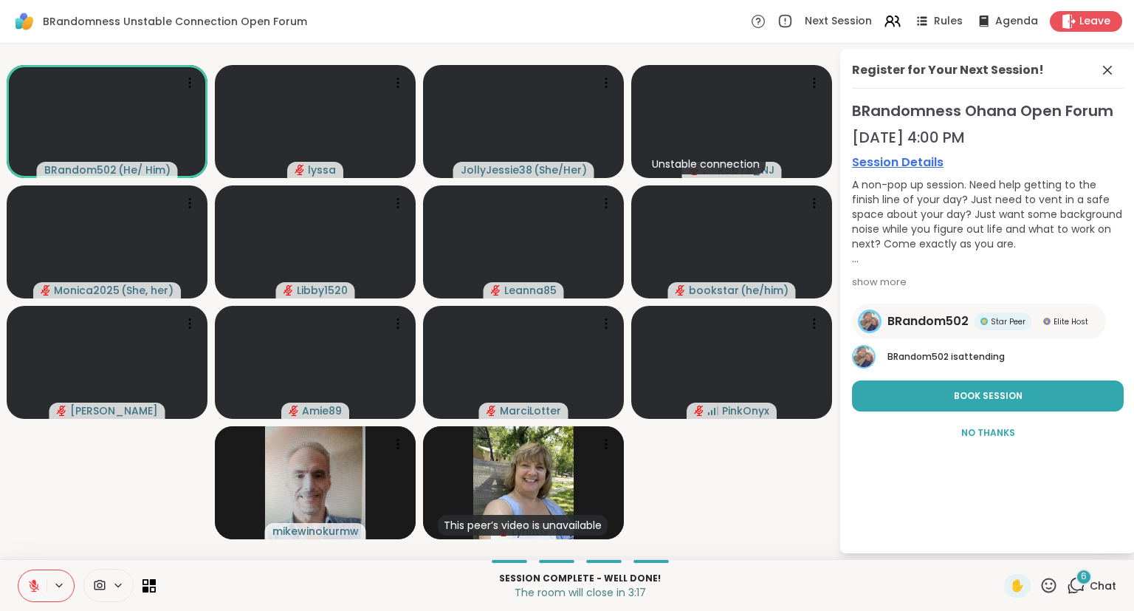
click at [37, 577] on button at bounding box center [32, 585] width 28 height 31
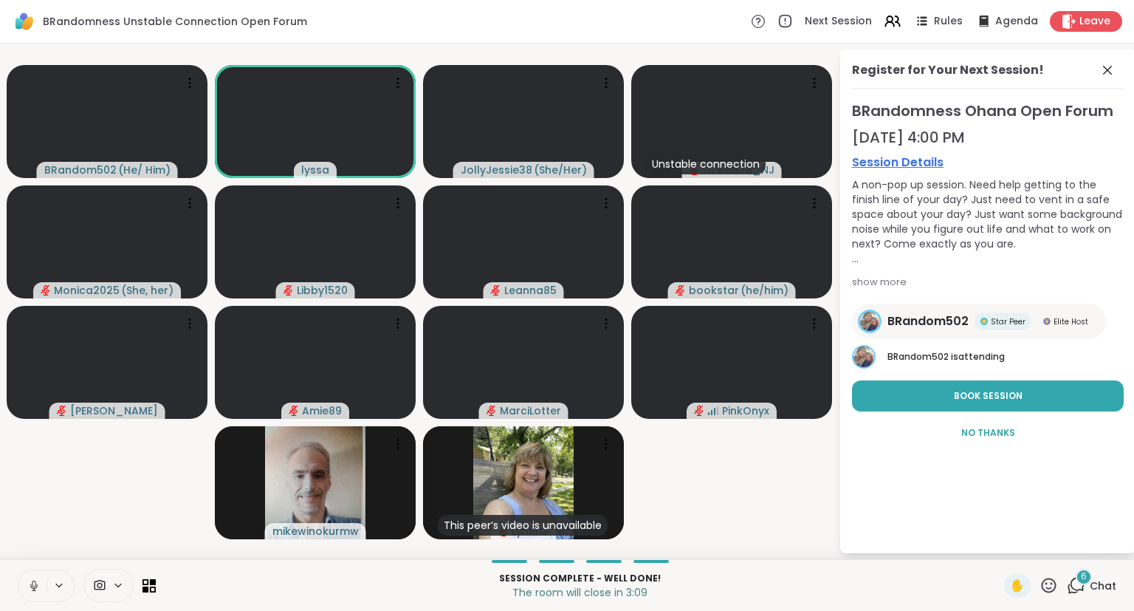
click at [34, 594] on button at bounding box center [32, 585] width 28 height 31
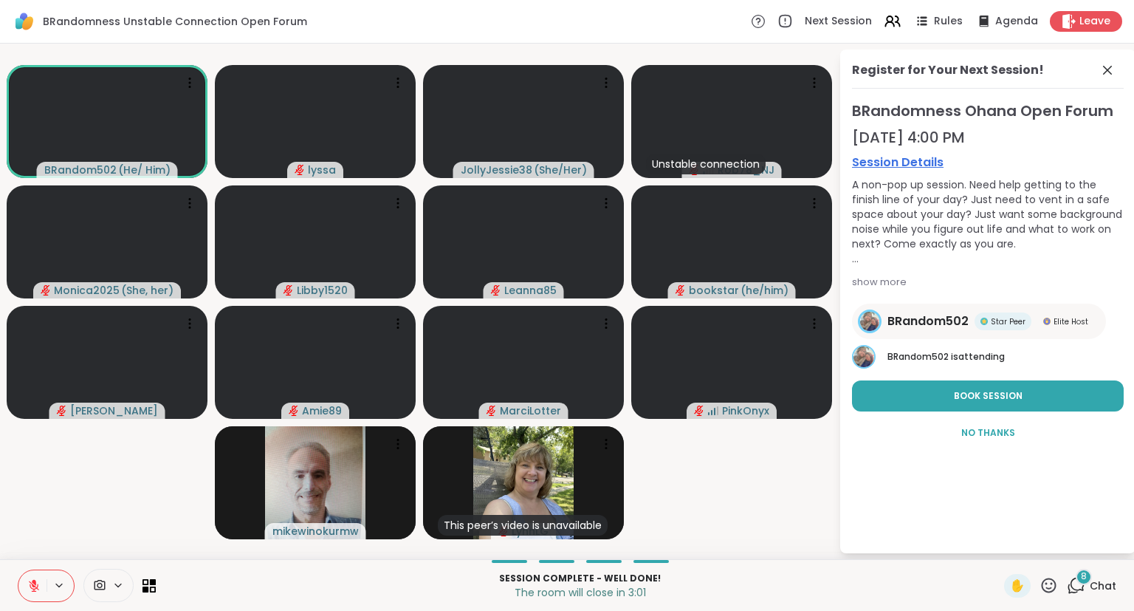
click at [1103, 52] on div "Register for Your Next Session! BRandomness Ohana Open Forum [DATE] 4:00 PM Ses…" at bounding box center [987, 301] width 295 height 504
click at [1103, 65] on icon at bounding box center [1108, 70] width 18 height 18
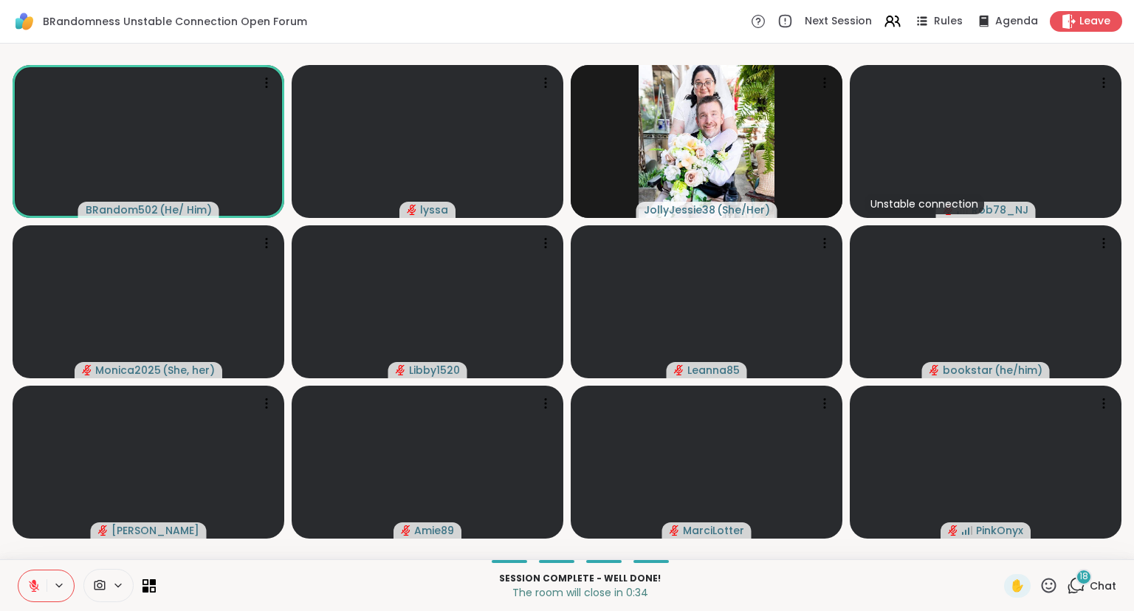
click at [1127, 38] on div "BRandomness Unstable Connection Open Forum Next Session Rules Agenda Leave" at bounding box center [567, 22] width 1134 height 44
click at [1088, 21] on span "Leave" at bounding box center [1096, 22] width 32 height 16
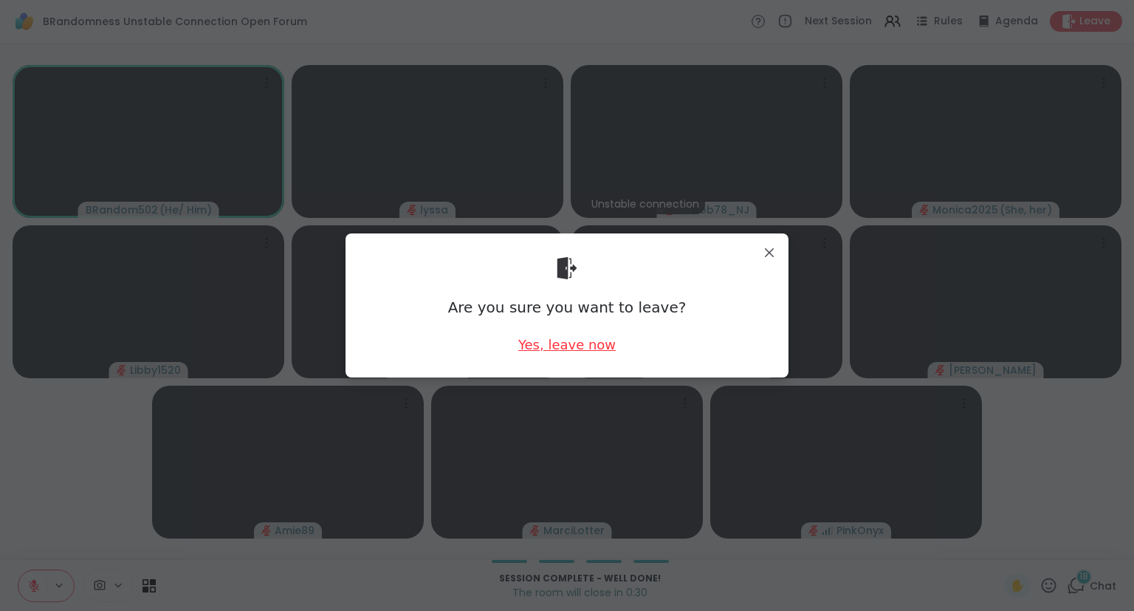
click at [543, 337] on div "Yes, leave now" at bounding box center [566, 344] width 97 height 18
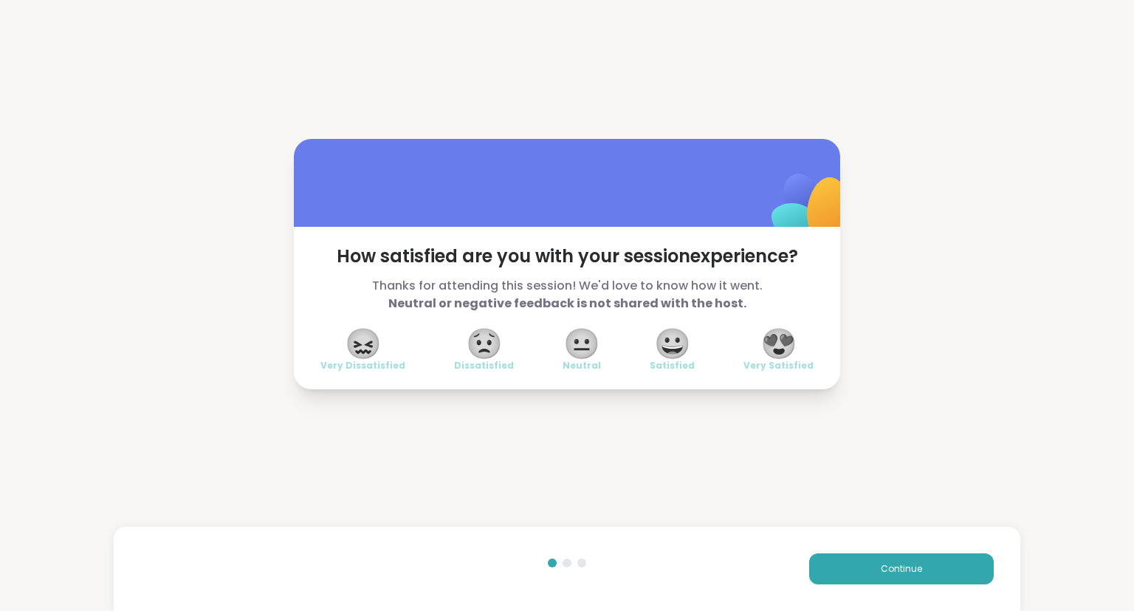
click at [792, 347] on span "😍" at bounding box center [779, 343] width 37 height 27
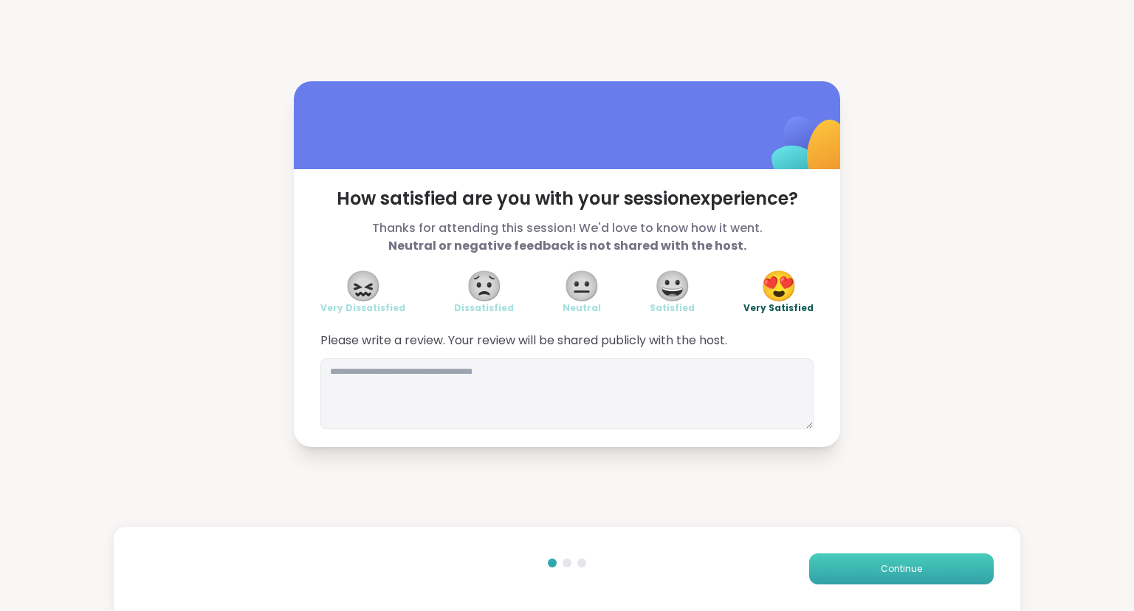
click at [947, 565] on button "Continue" at bounding box center [901, 568] width 185 height 31
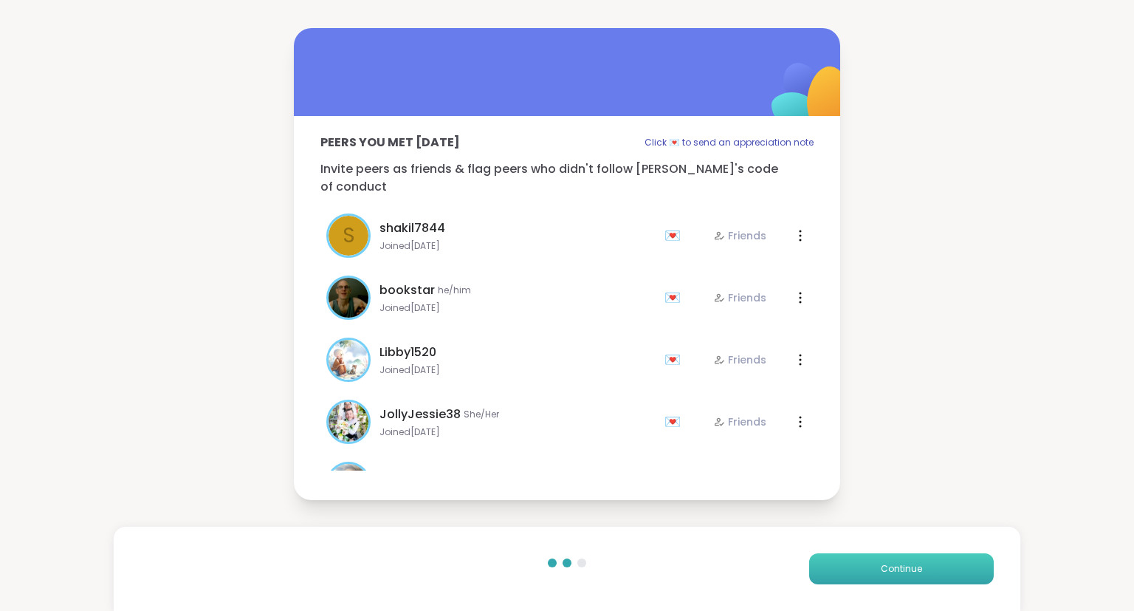
click at [951, 568] on button "Continue" at bounding box center [901, 568] width 185 height 31
click at [947, 566] on button "Continue" at bounding box center [901, 568] width 185 height 31
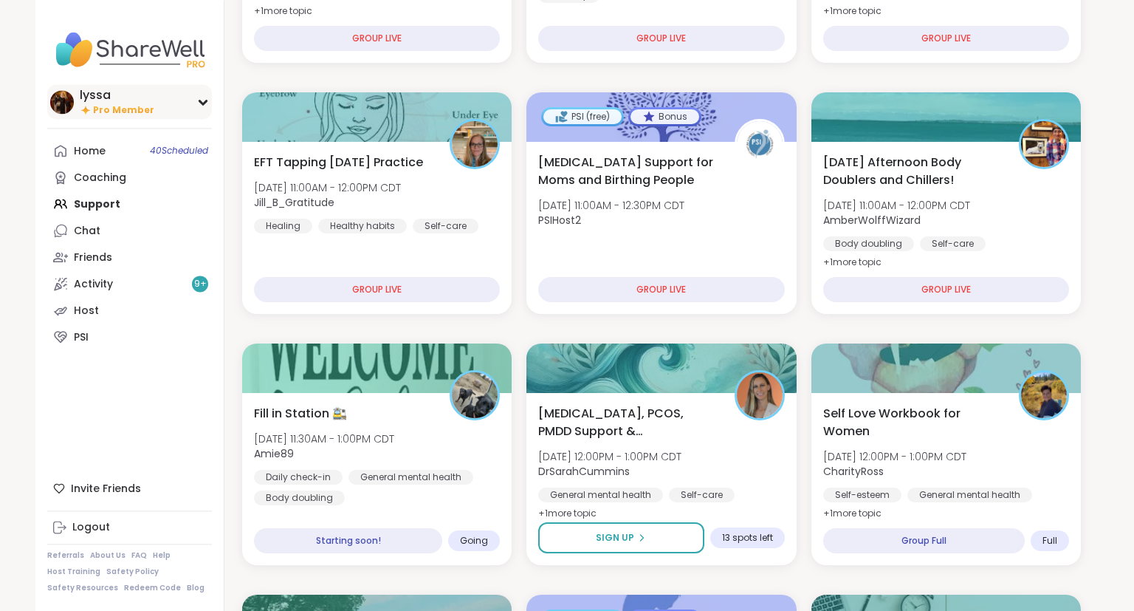
scroll to position [372, 0]
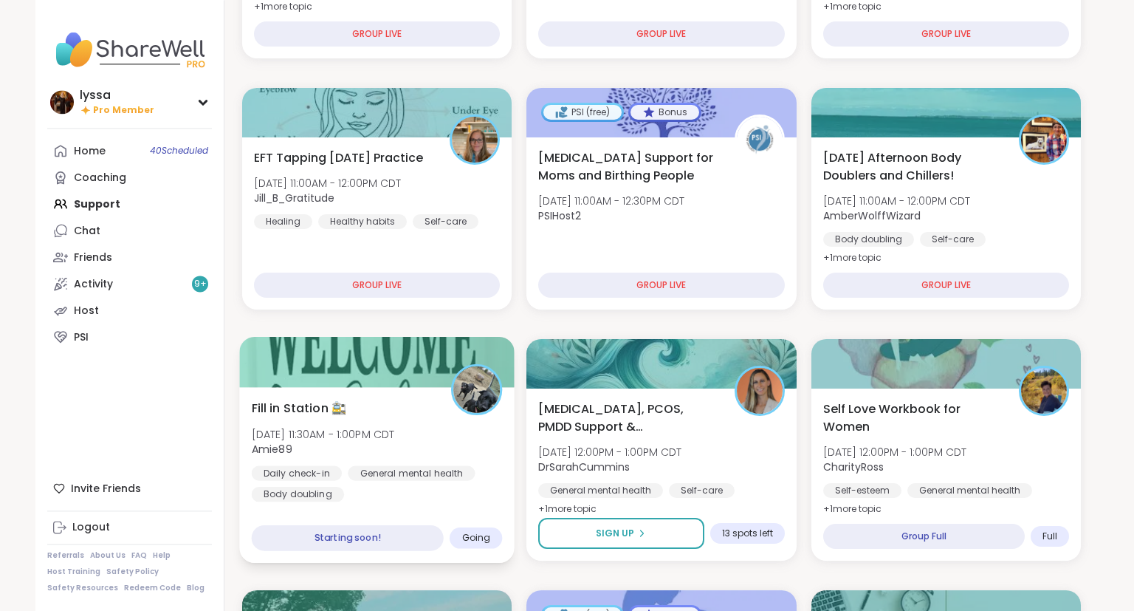
click at [434, 517] on div "Fill in Station 🚉 [DATE] 11:30AM - 1:00PM CDT Amie89 Daily check-in General men…" at bounding box center [376, 475] width 275 height 176
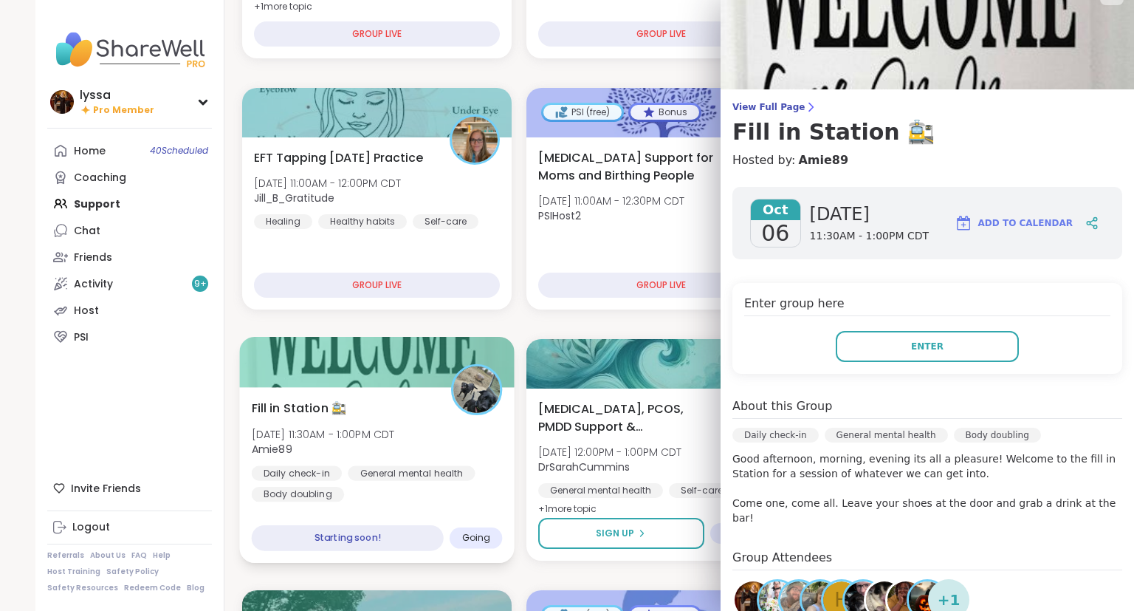
scroll to position [30, 0]
click at [968, 363] on div "Enter group here Enter" at bounding box center [928, 327] width 390 height 91
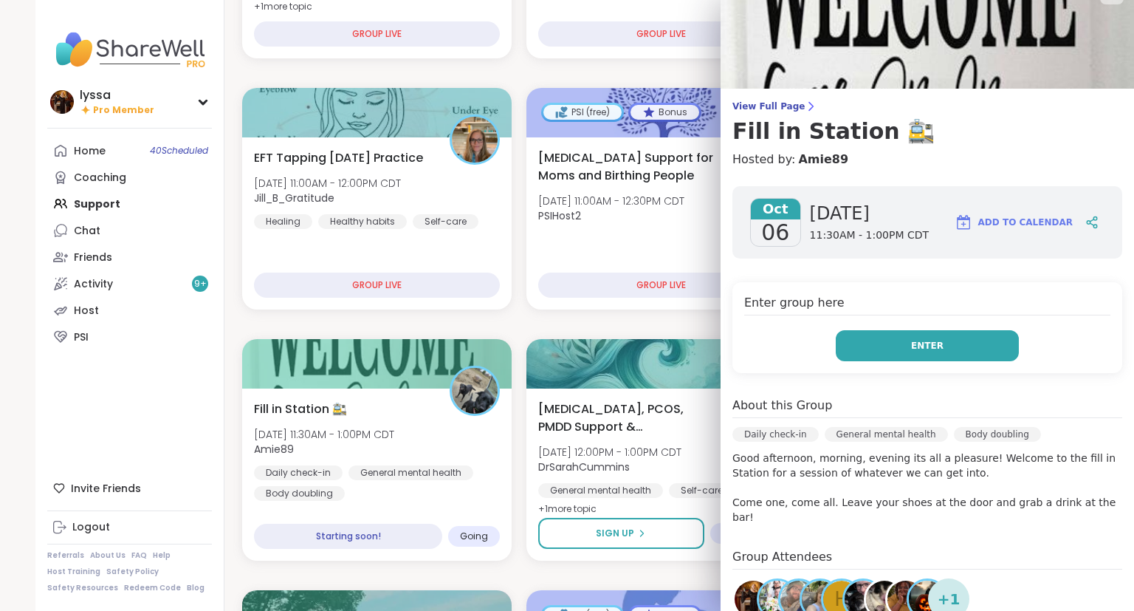
click at [956, 339] on button "Enter" at bounding box center [927, 345] width 183 height 31
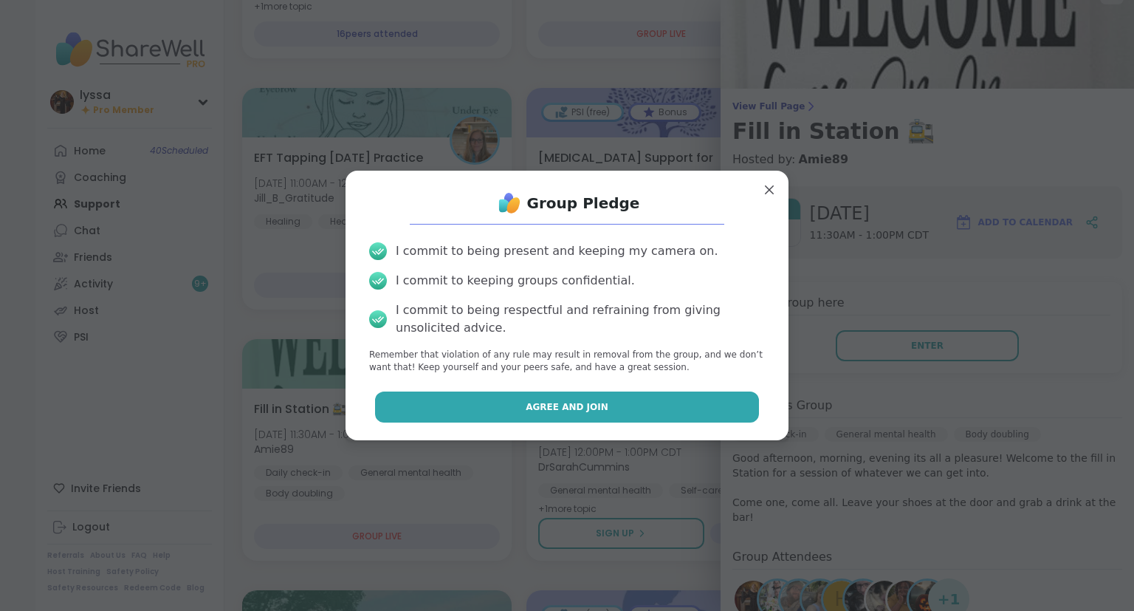
click at [706, 413] on button "Agree and Join" at bounding box center [567, 406] width 385 height 31
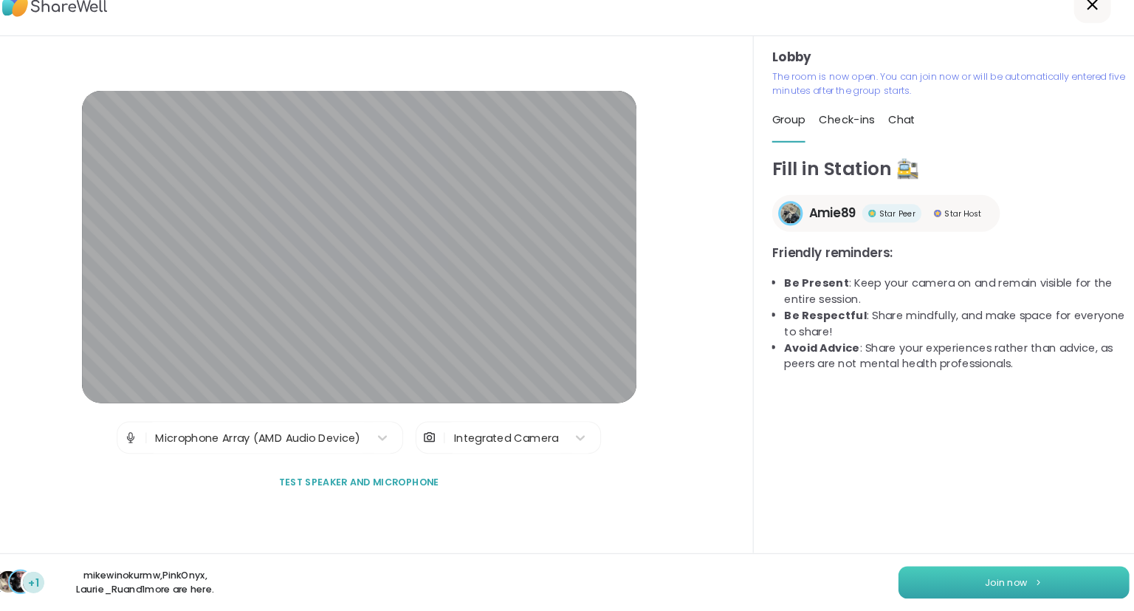
click at [1008, 572] on button "Join now" at bounding box center [1006, 583] width 222 height 31
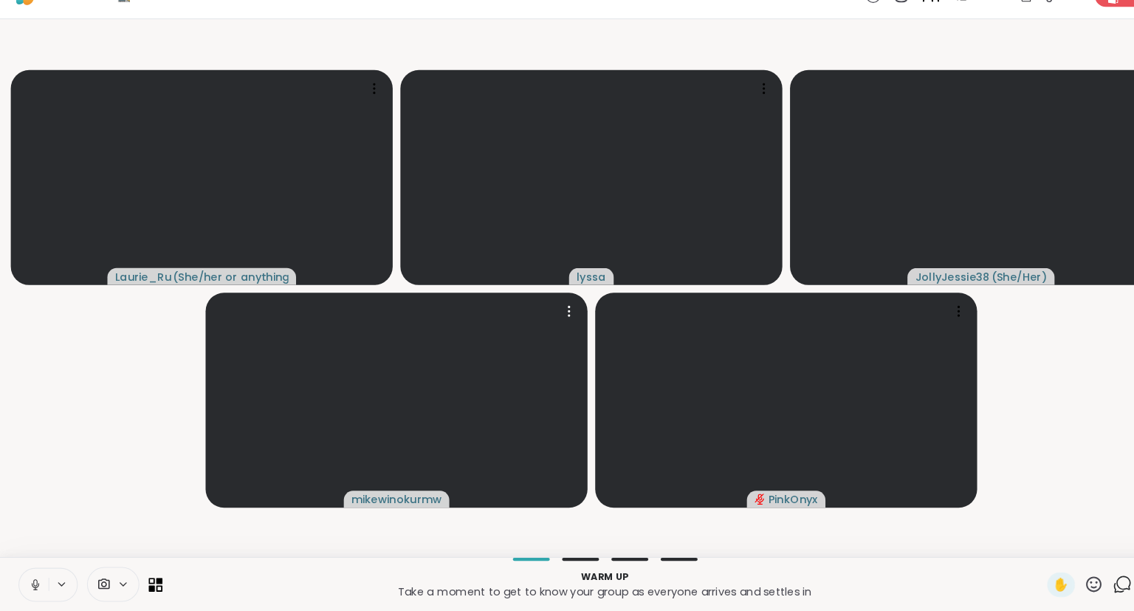
click at [26, 591] on button at bounding box center [32, 585] width 28 height 31
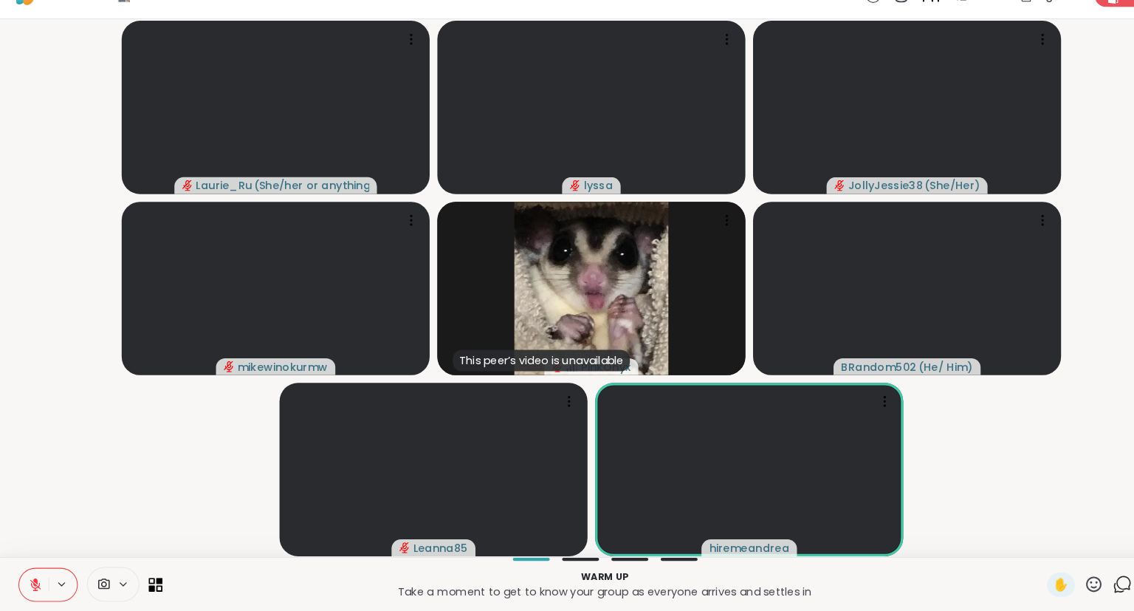
click at [1075, 581] on icon at bounding box center [1076, 585] width 18 height 18
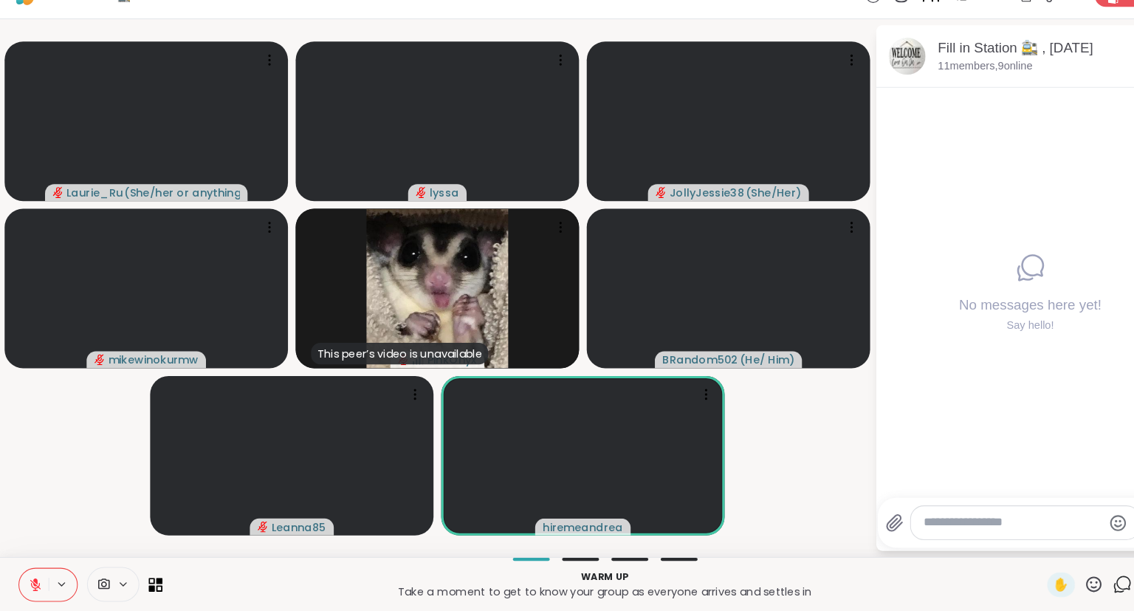
click at [972, 527] on textarea "Type your message" at bounding box center [971, 526] width 172 height 16
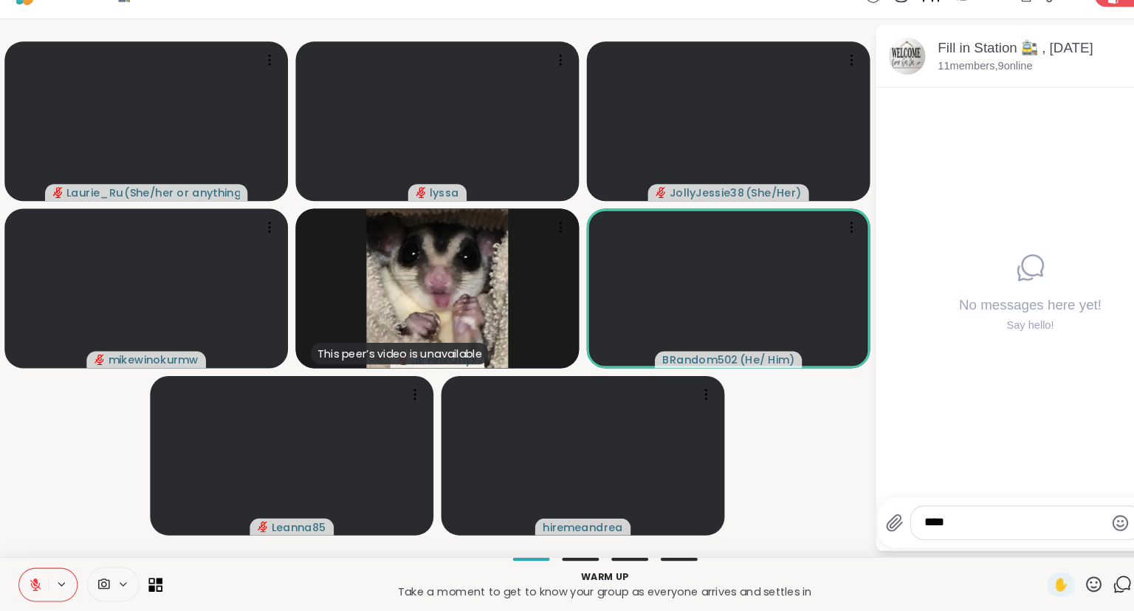
type textarea "*****"
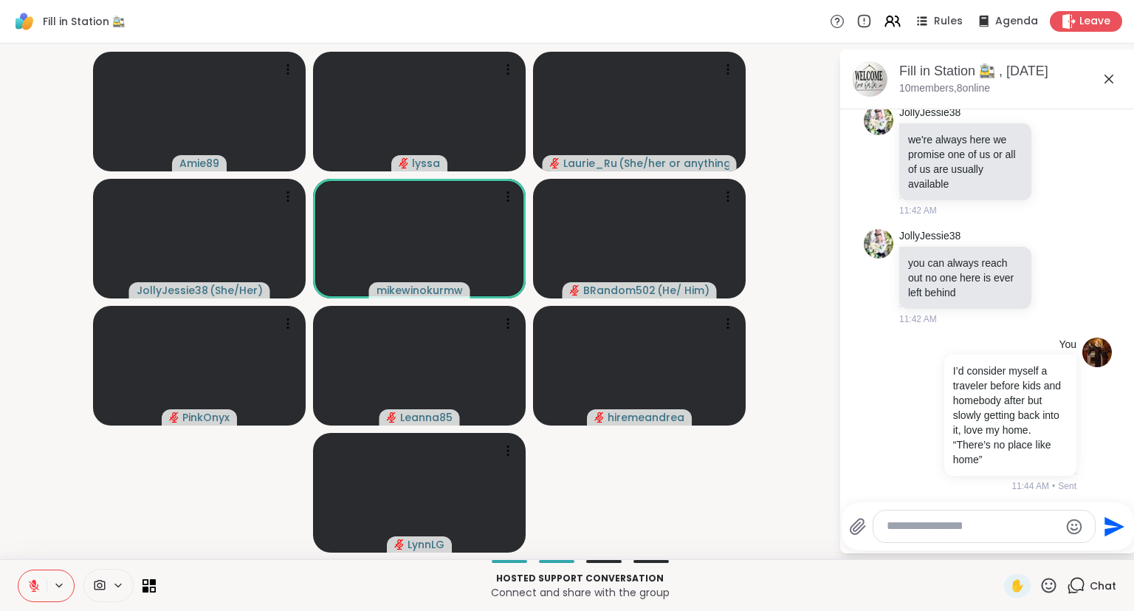
scroll to position [1577, 0]
click at [1108, 75] on icon at bounding box center [1109, 79] width 18 height 18
